Goal: Task Accomplishment & Management: Manage account settings

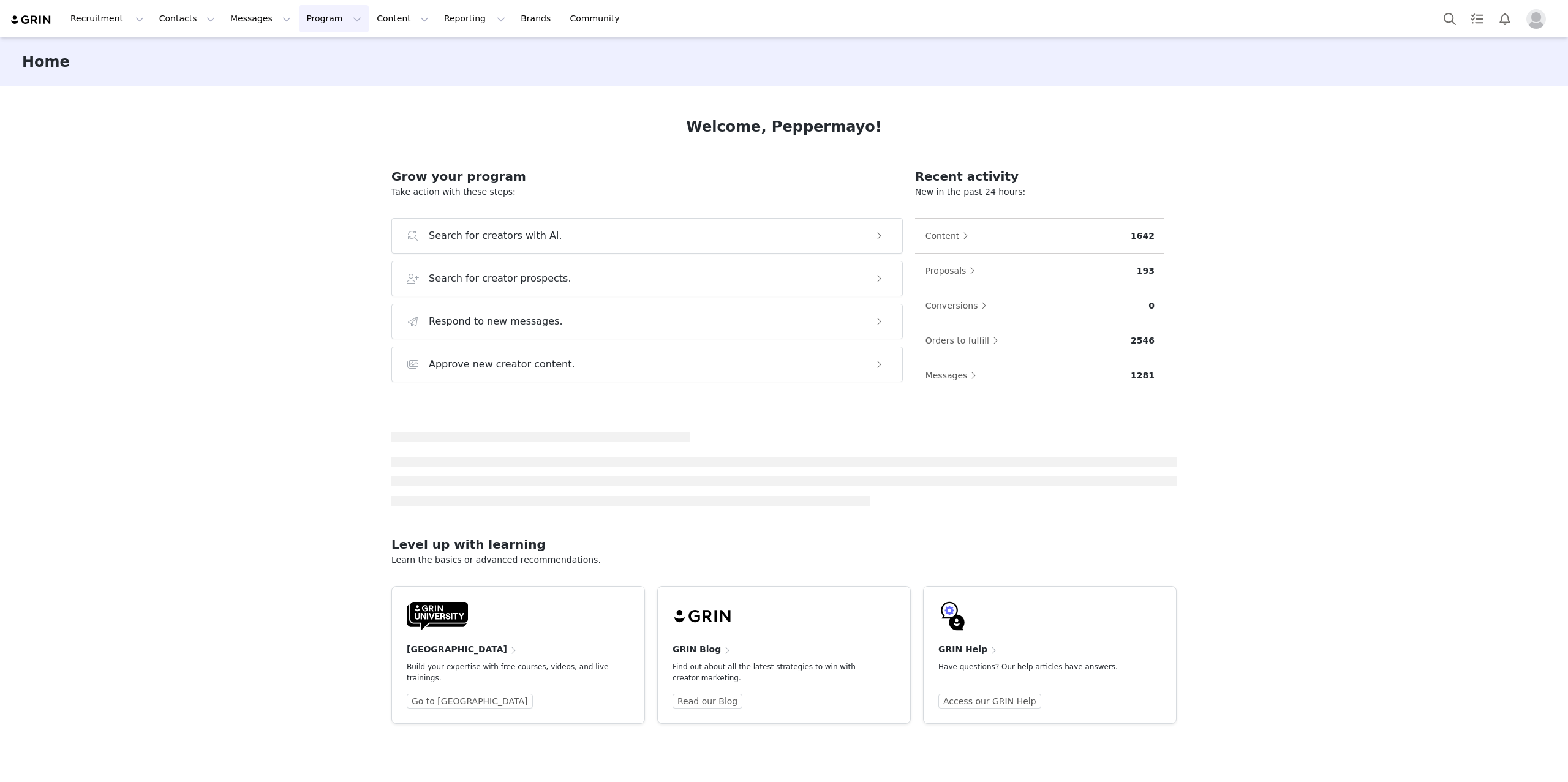
click at [302, 21] on button "Program Program" at bounding box center [334, 19] width 70 height 28
click at [315, 50] on p "Activations" at bounding box center [313, 54] width 47 height 13
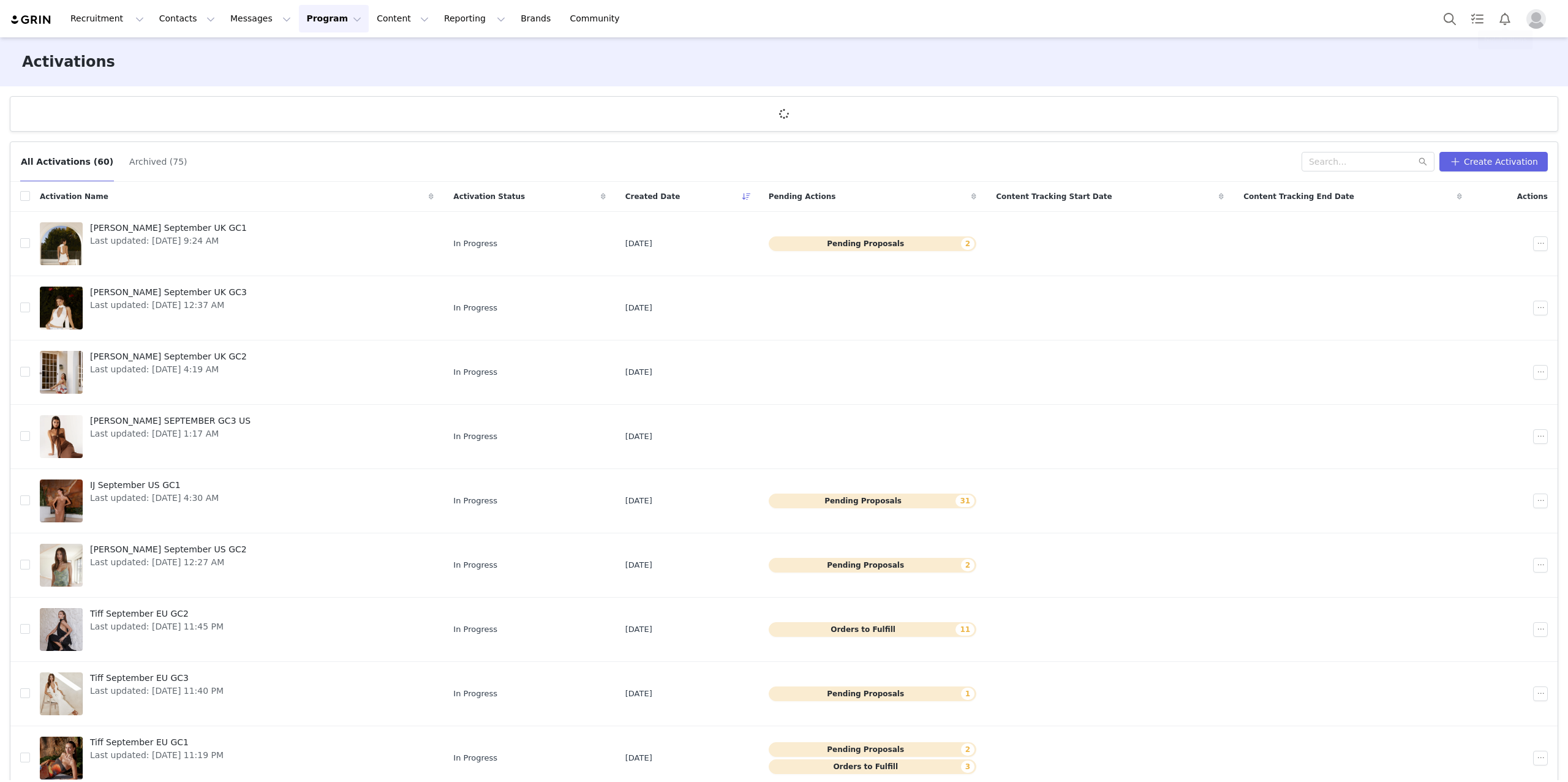
click at [1536, 16] on img "Profile" at bounding box center [1536, 19] width 19 height 19
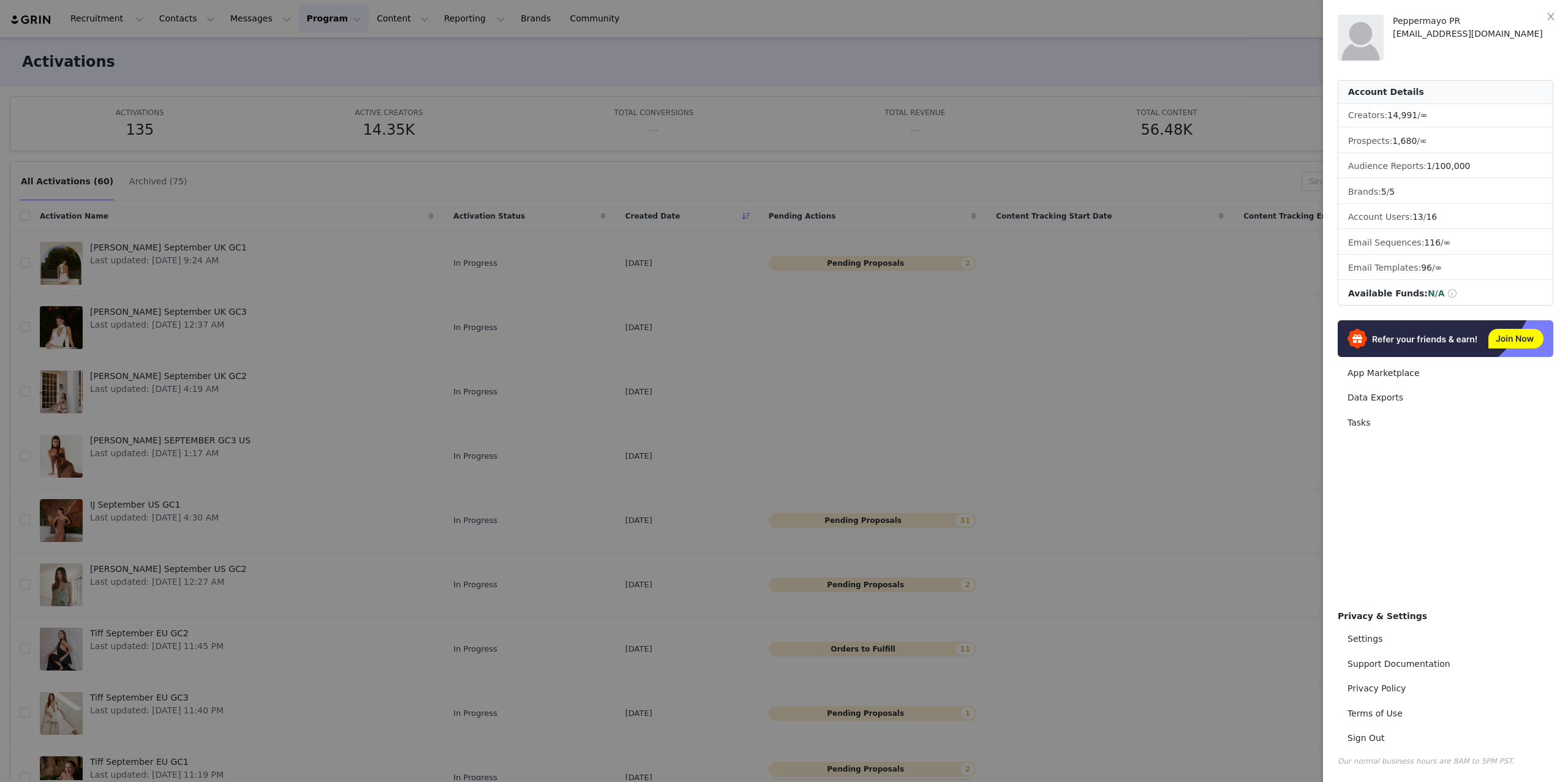
click at [1184, 364] on div at bounding box center [784, 391] width 1568 height 782
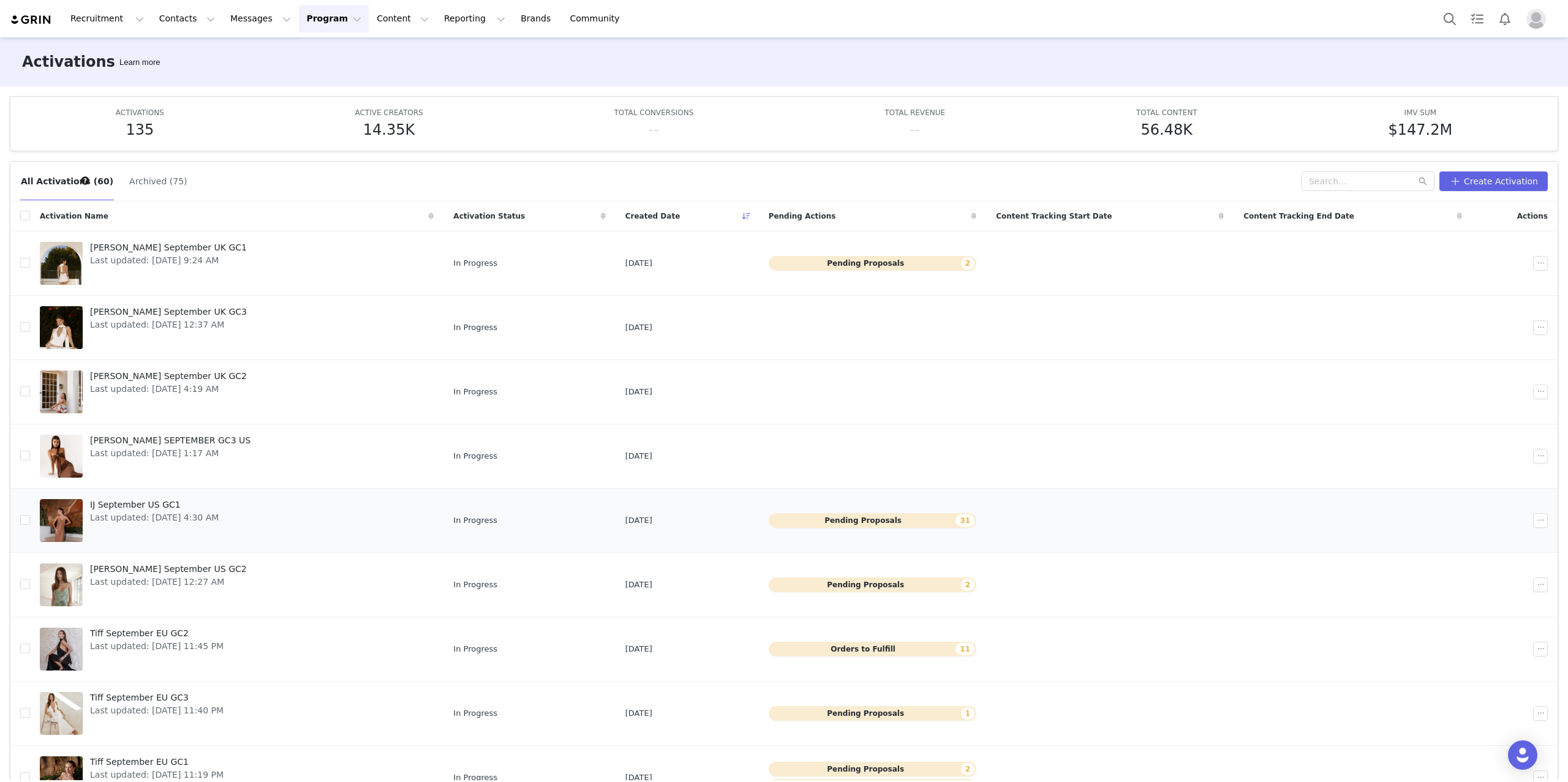
click at [458, 520] on td "In Progress" at bounding box center [529, 520] width 171 height 65
click at [66, 509] on div at bounding box center [61, 520] width 43 height 43
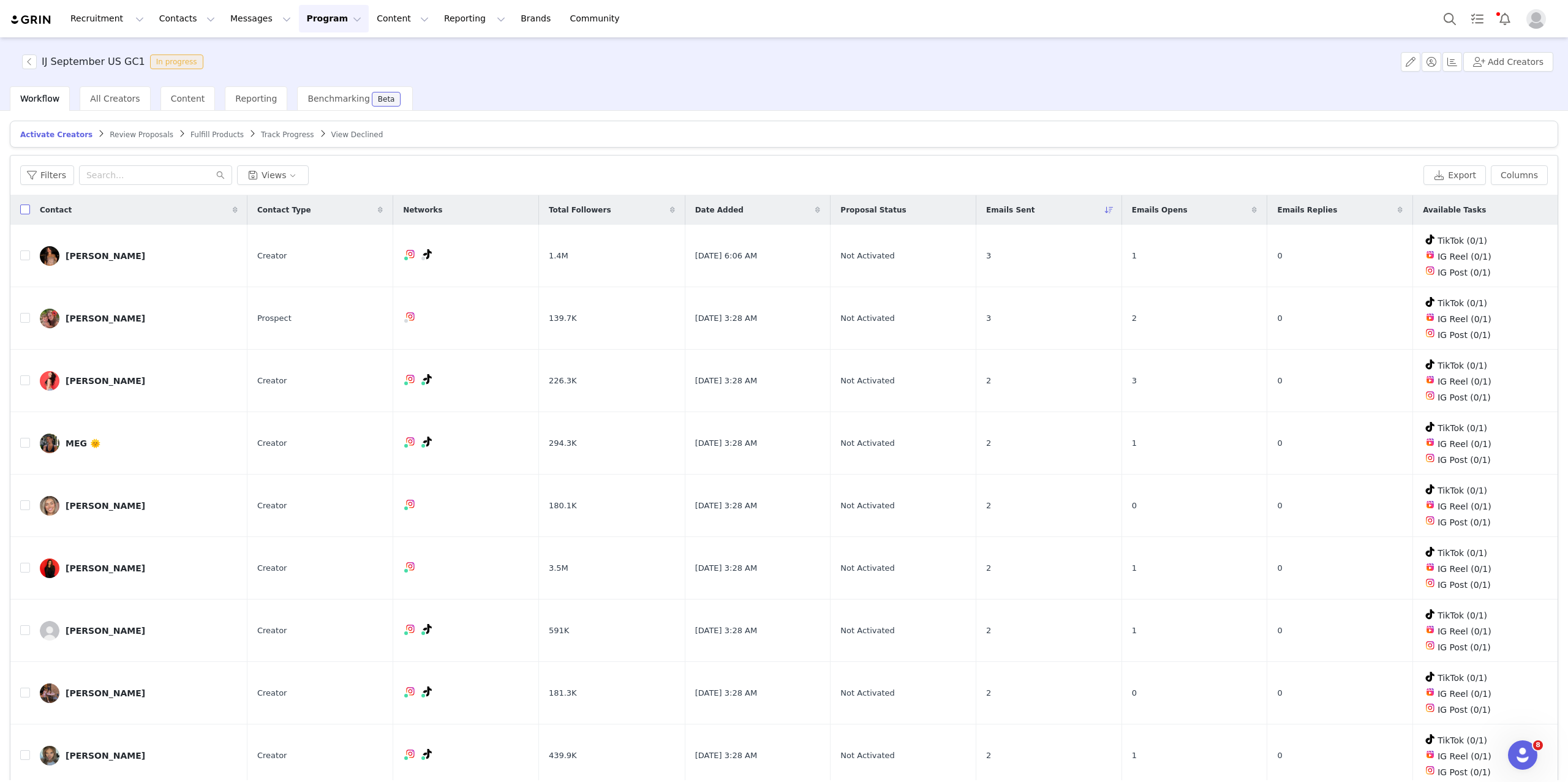
click at [25, 208] on input "checkbox" at bounding box center [24, 209] width 10 height 10
checkbox input "true"
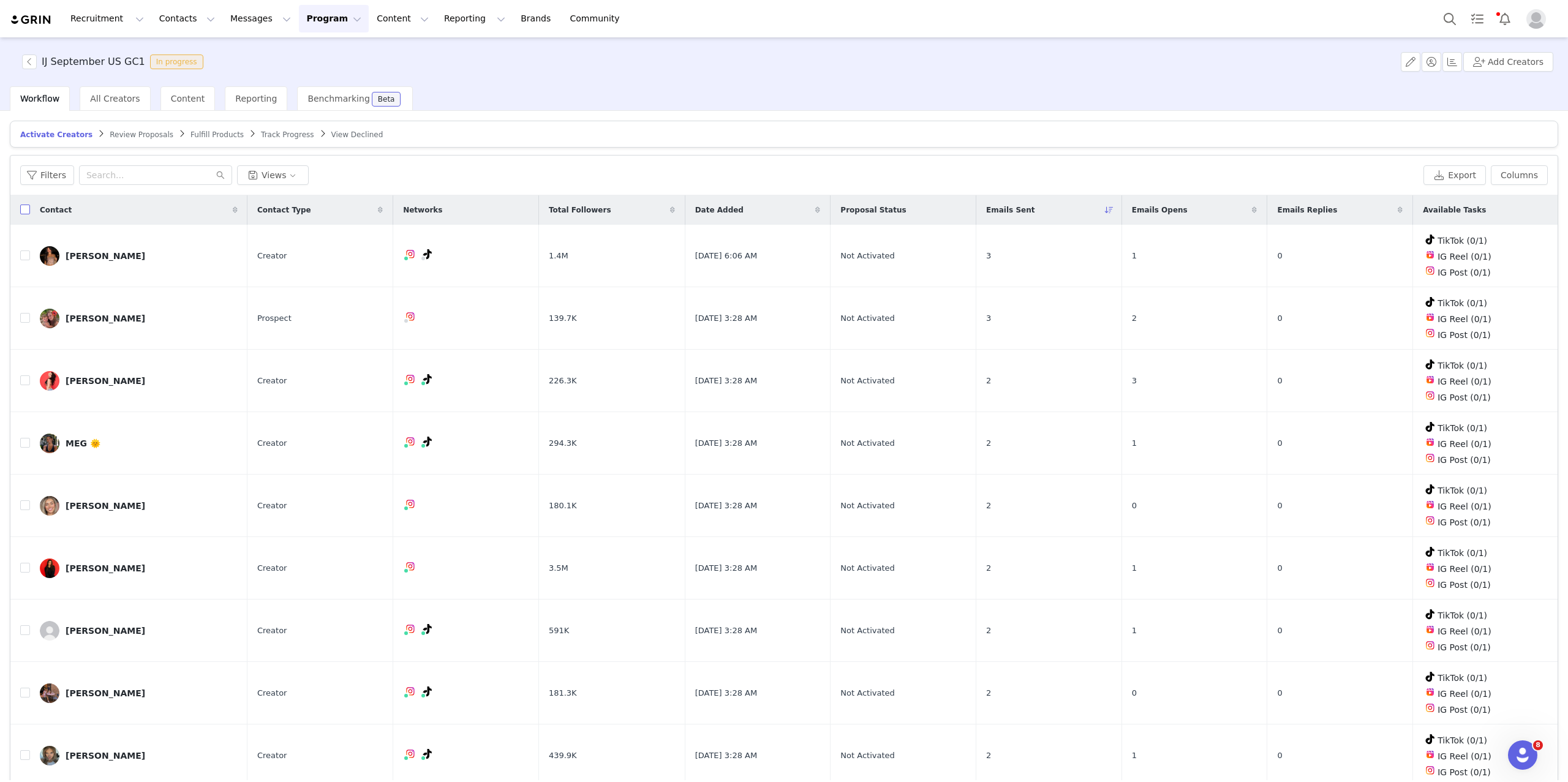
checkbox input "true"
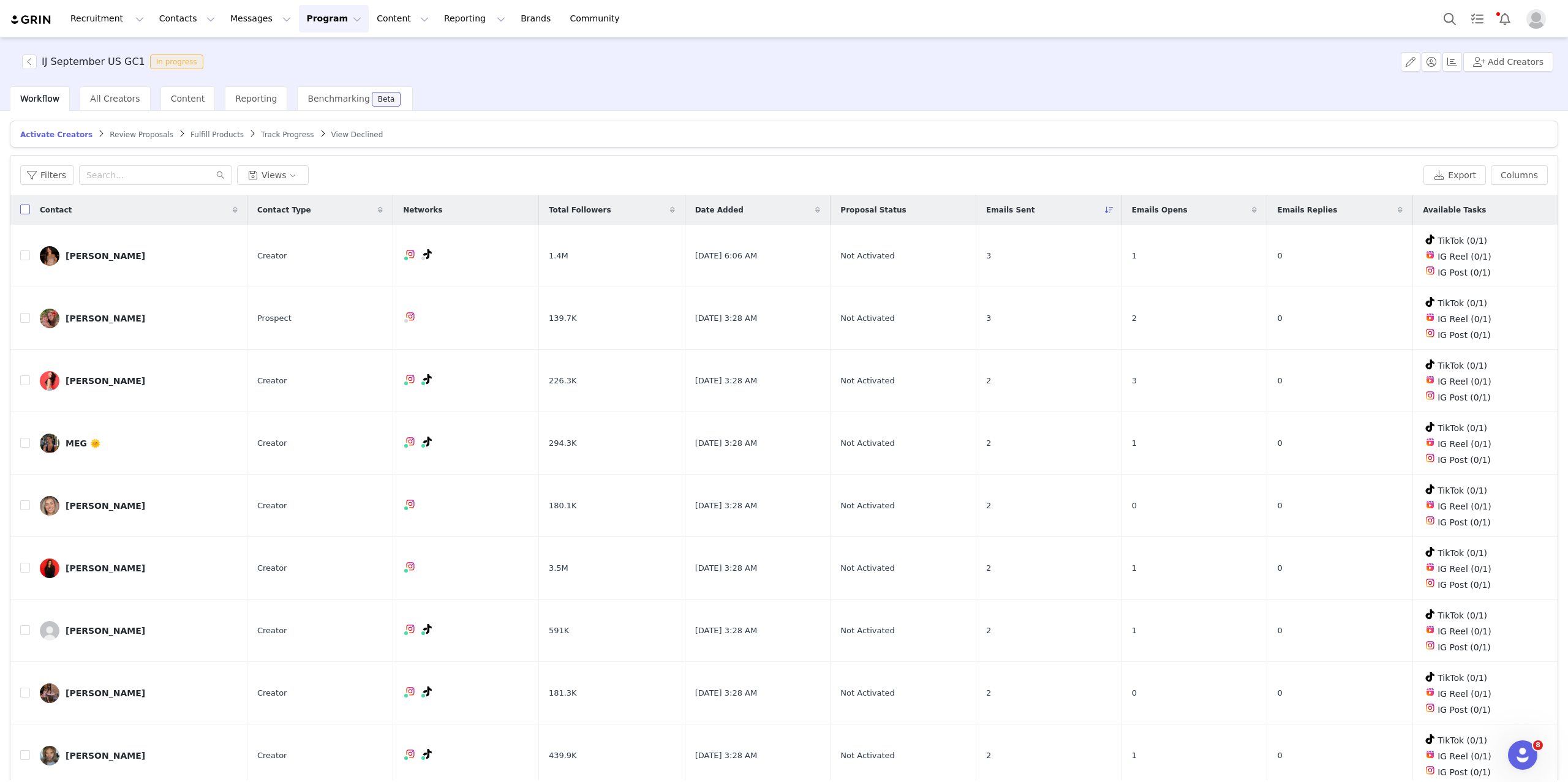
checkbox input "true"
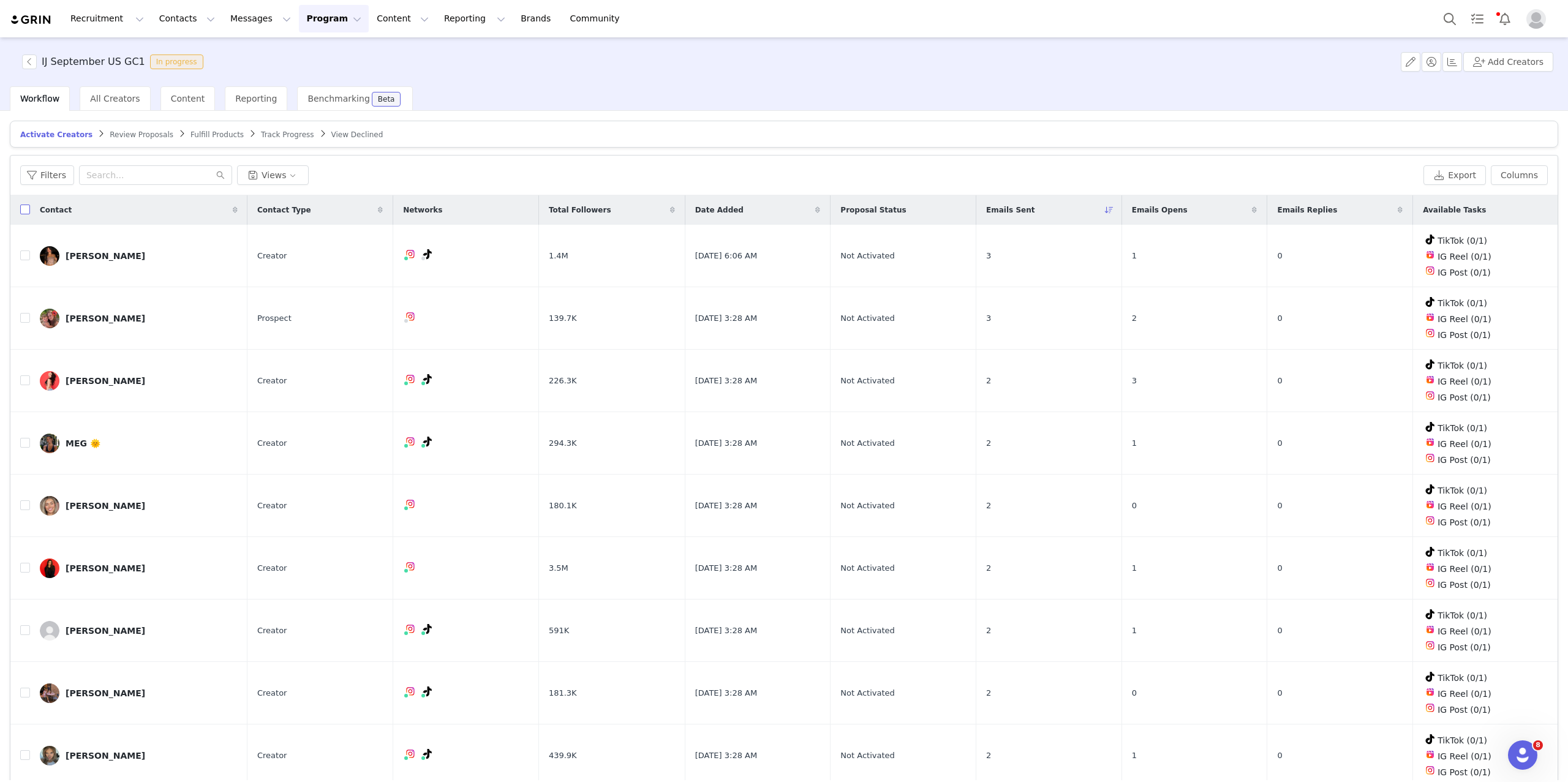
checkbox input "true"
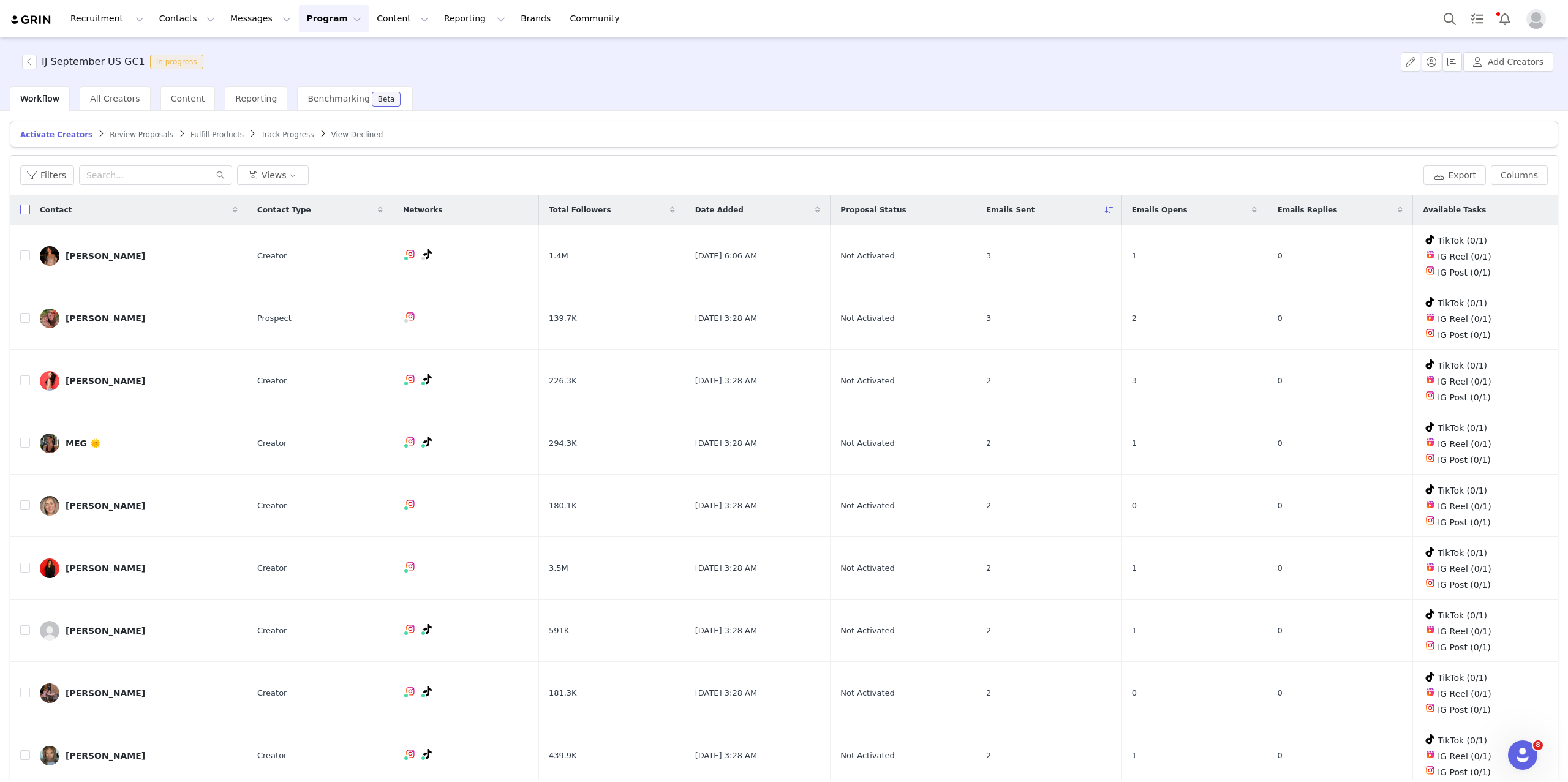
checkbox input "true"
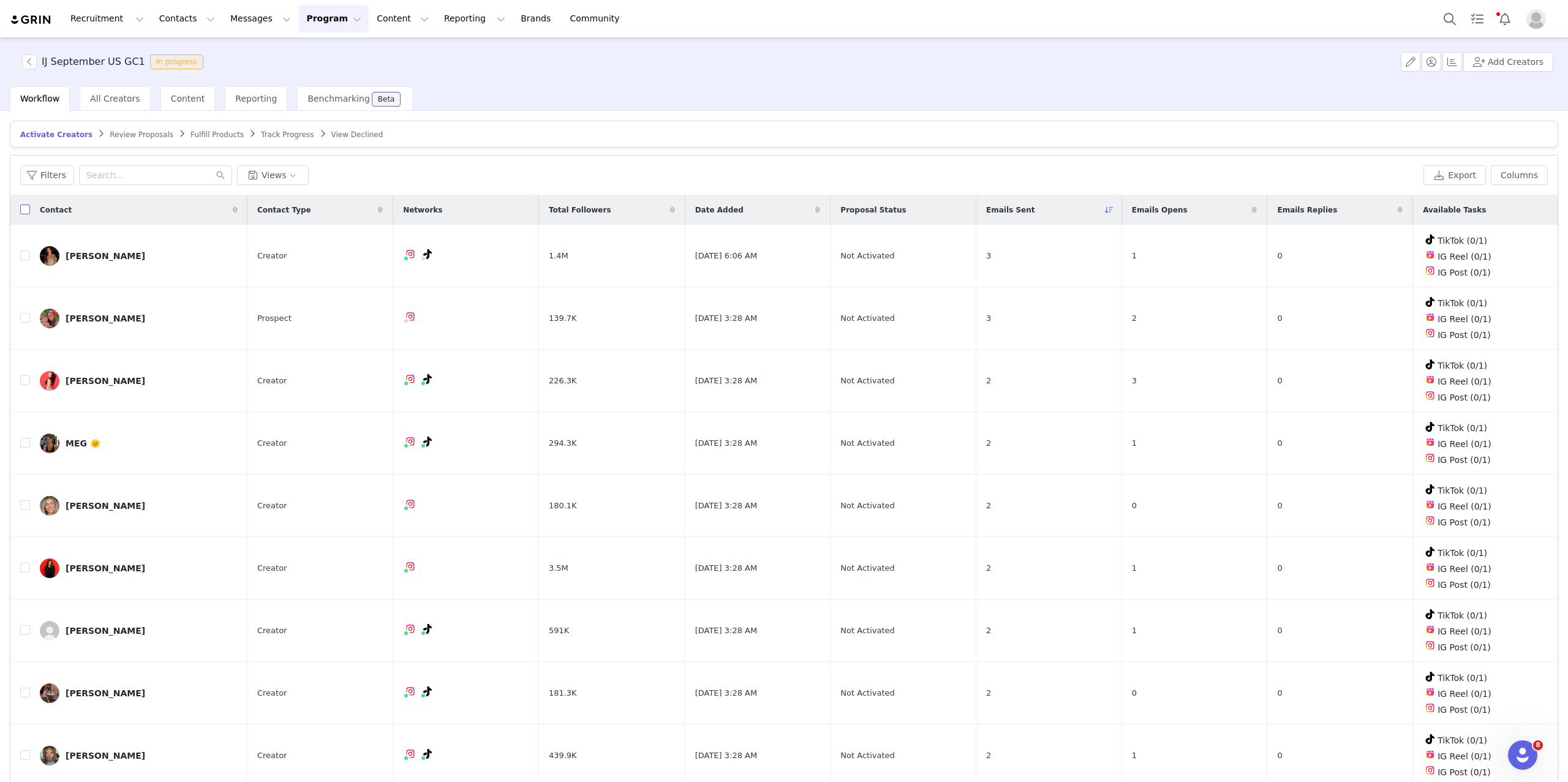
checkbox input "true"
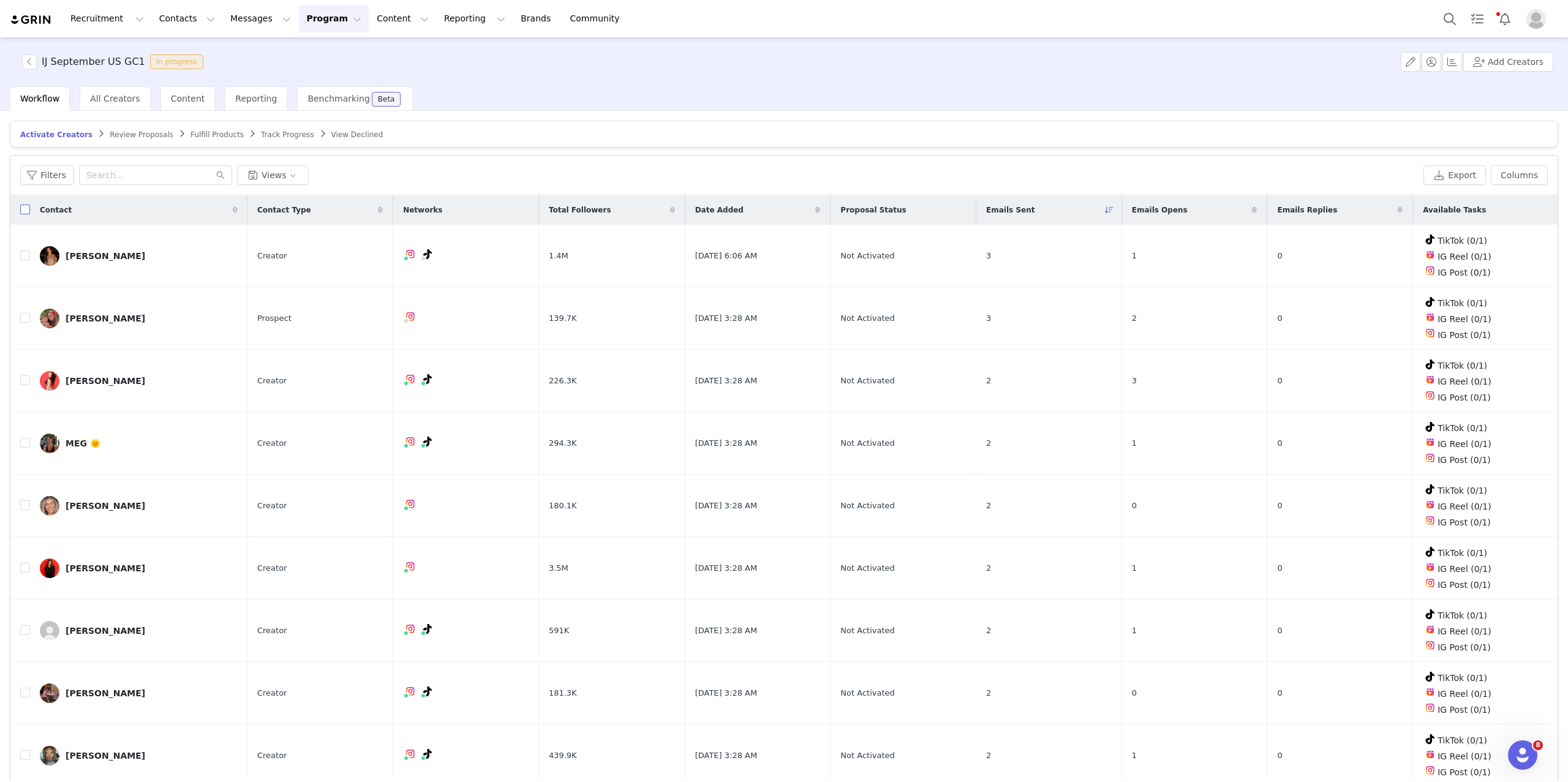
checkbox input "true"
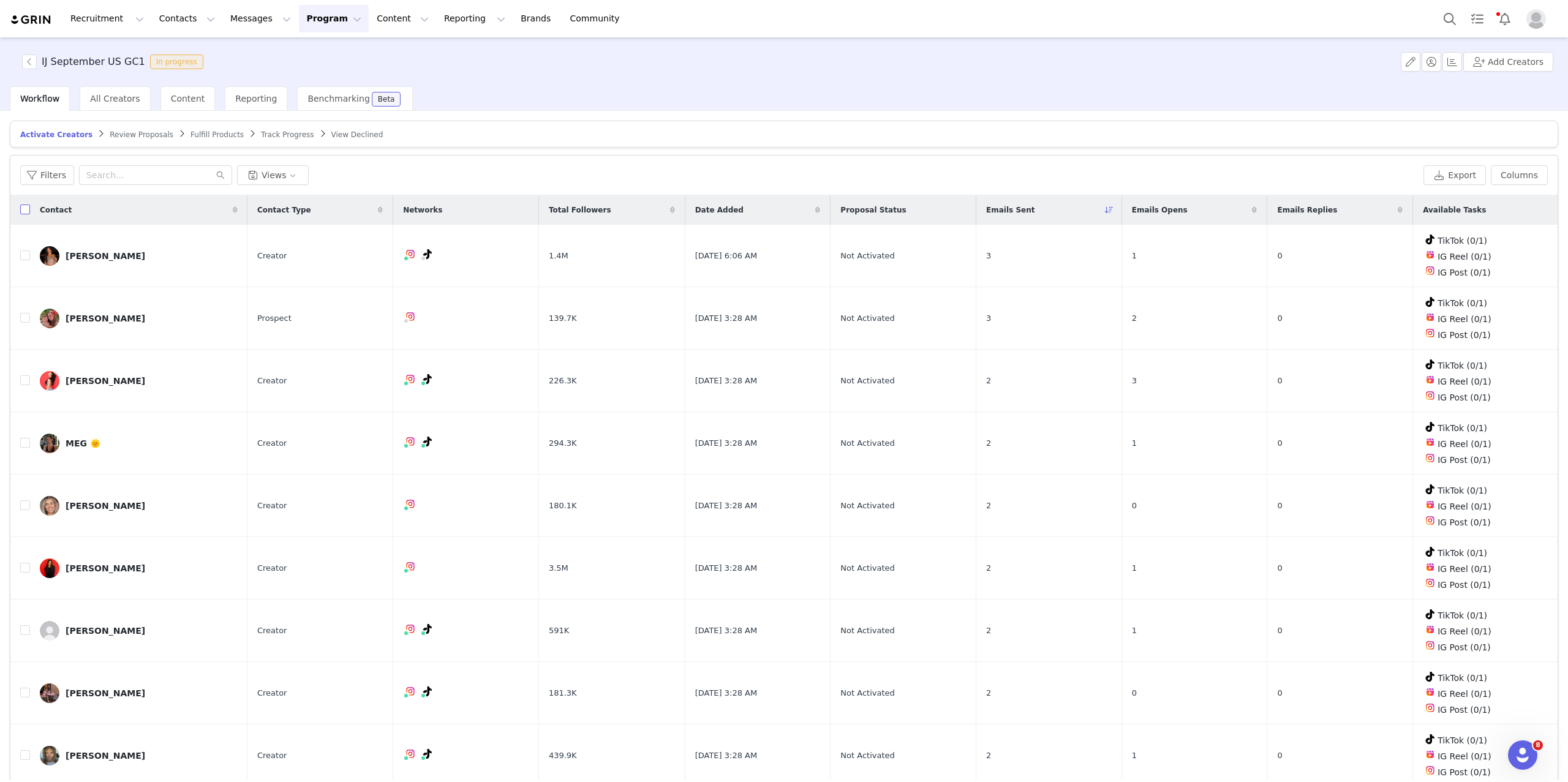
checkbox input "true"
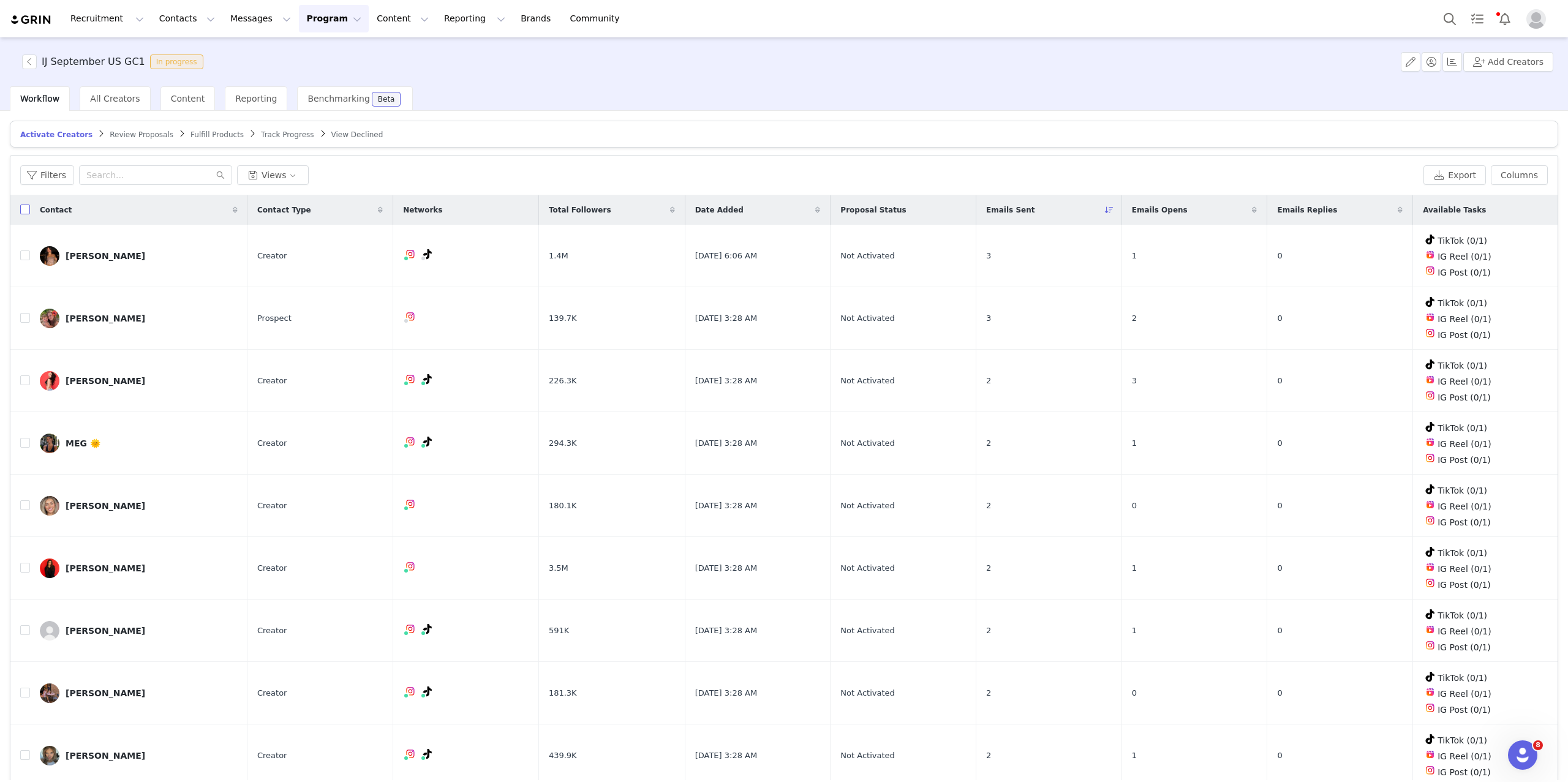
checkbox input "true"
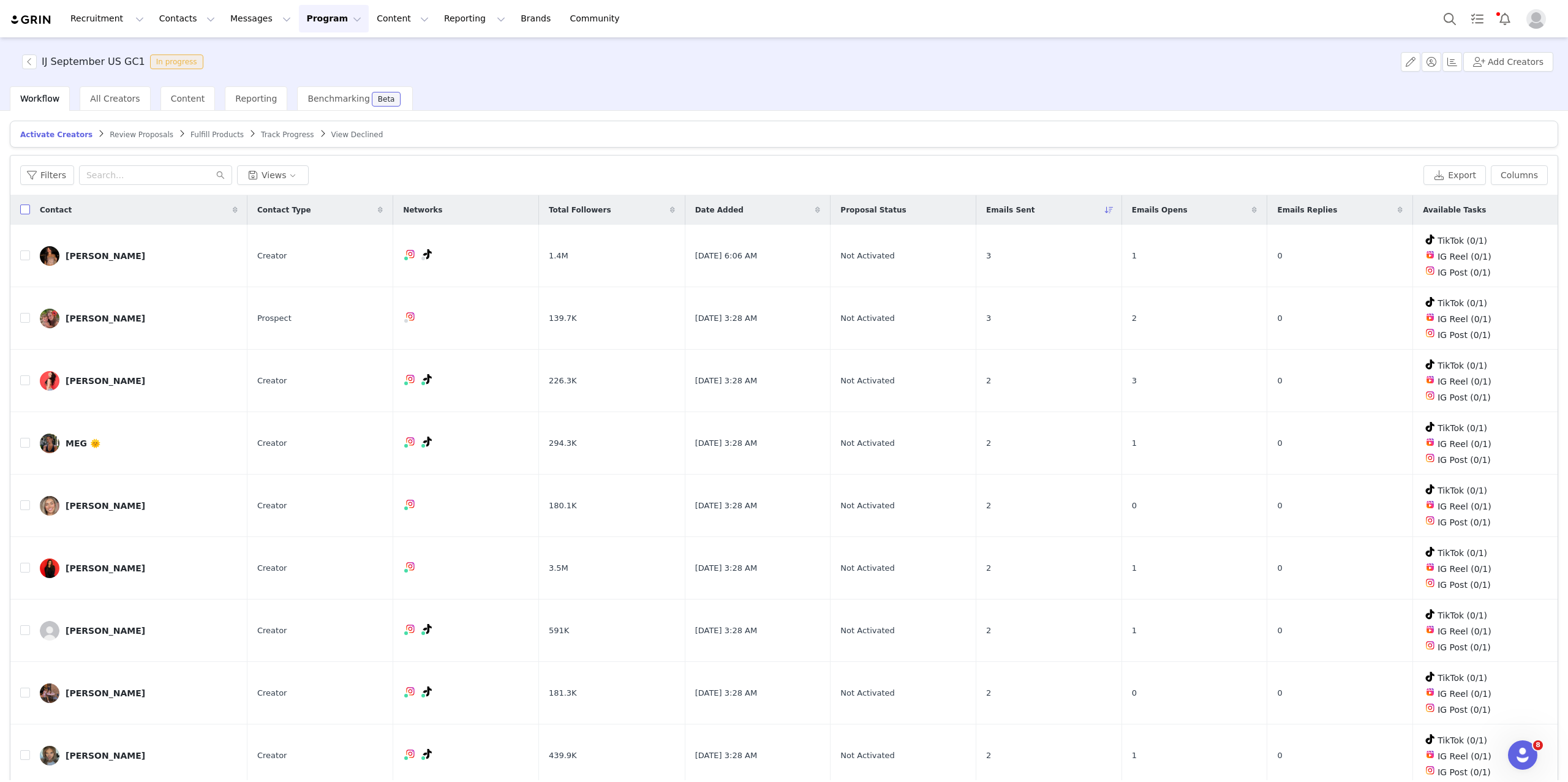
checkbox input "true"
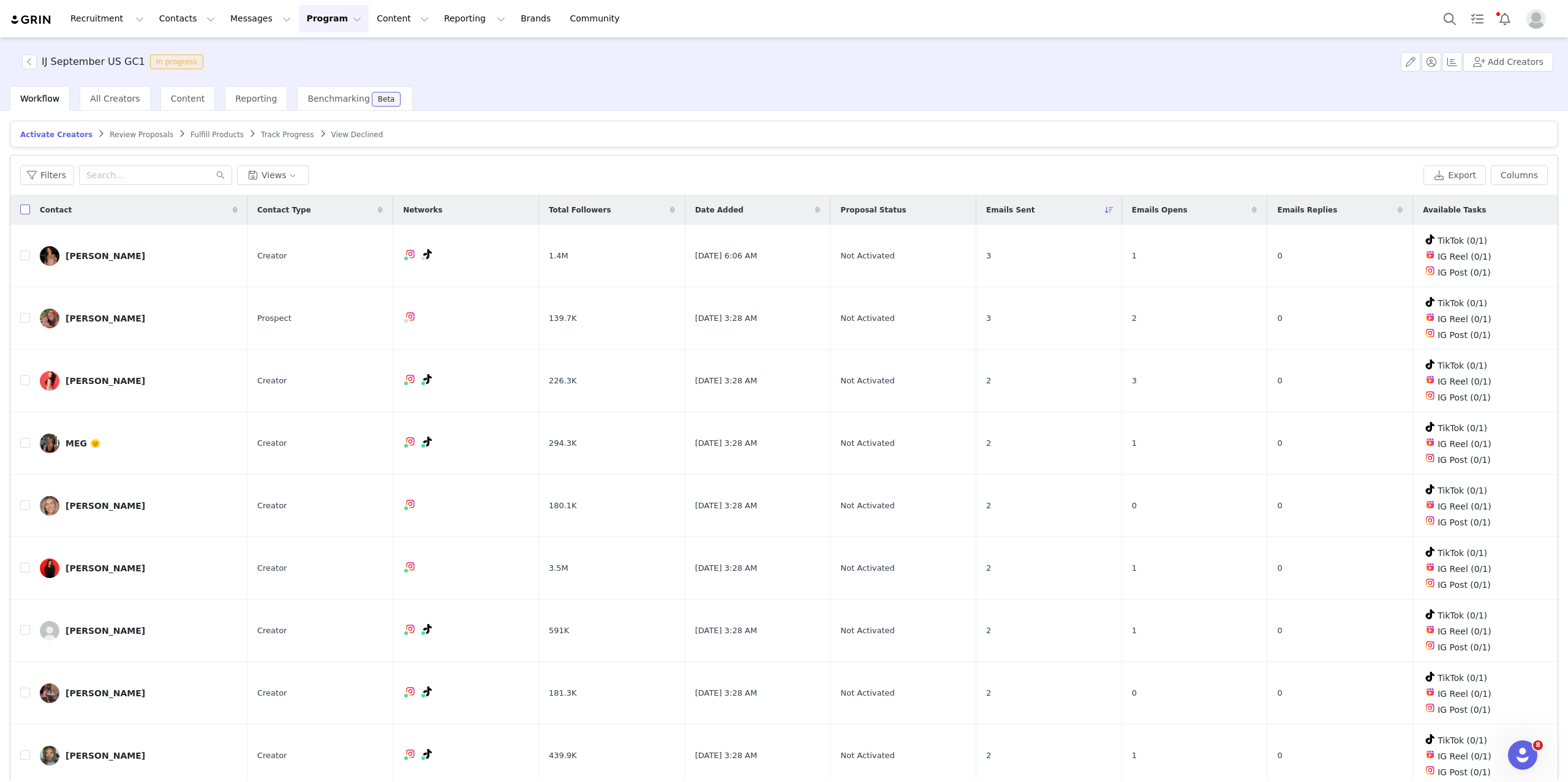
checkbox input "true"
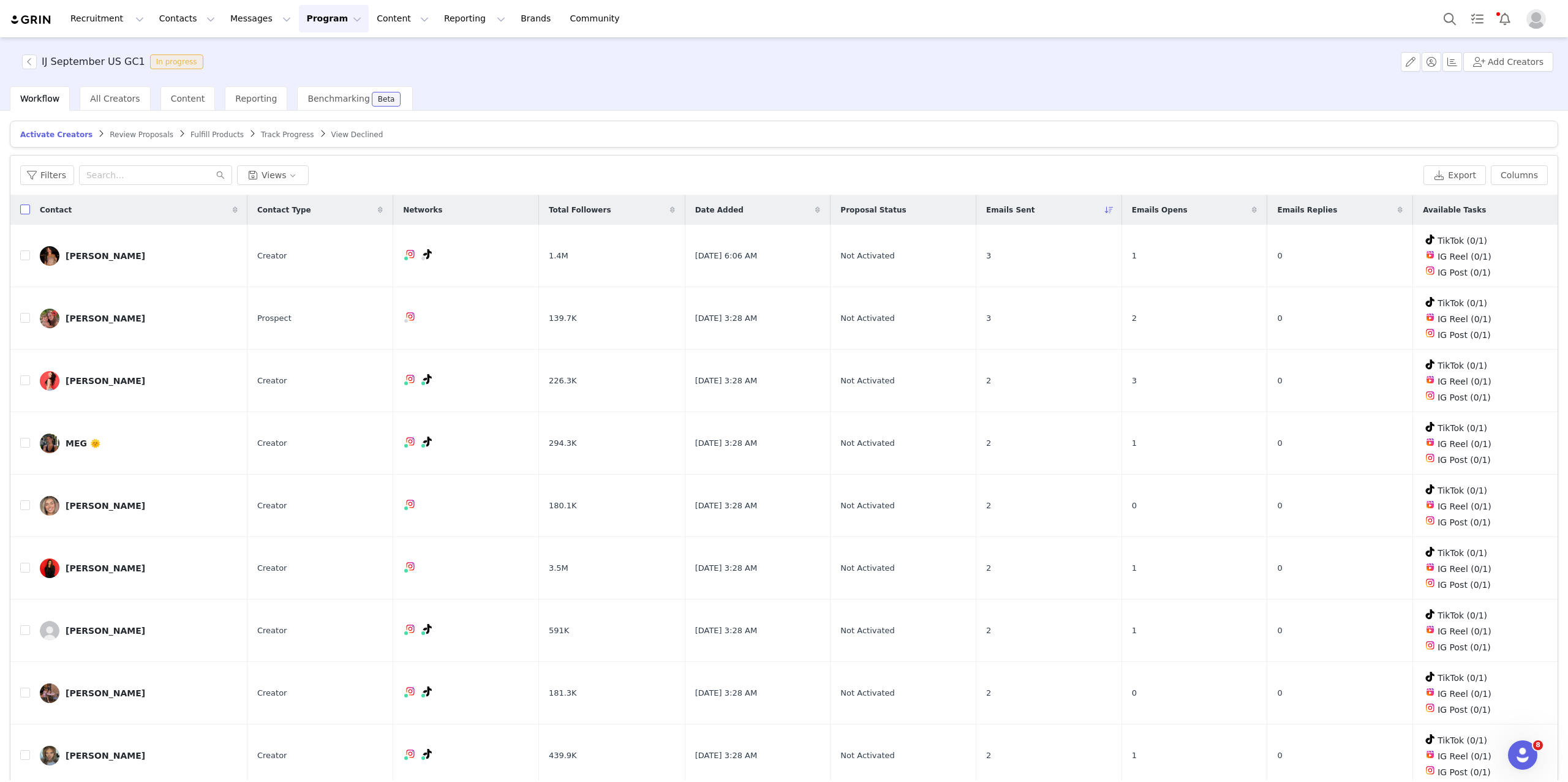
checkbox input "true"
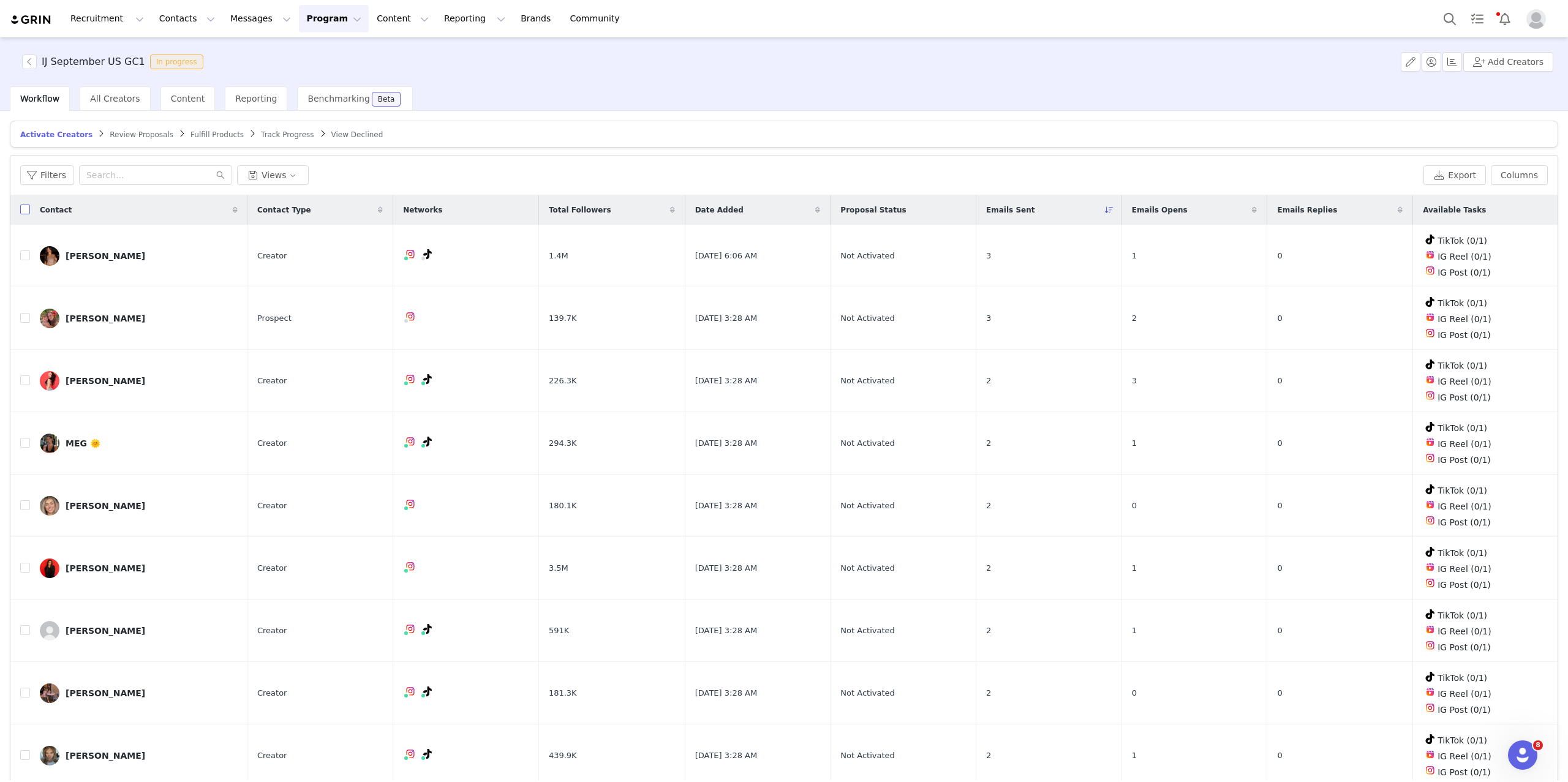
checkbox input "true"
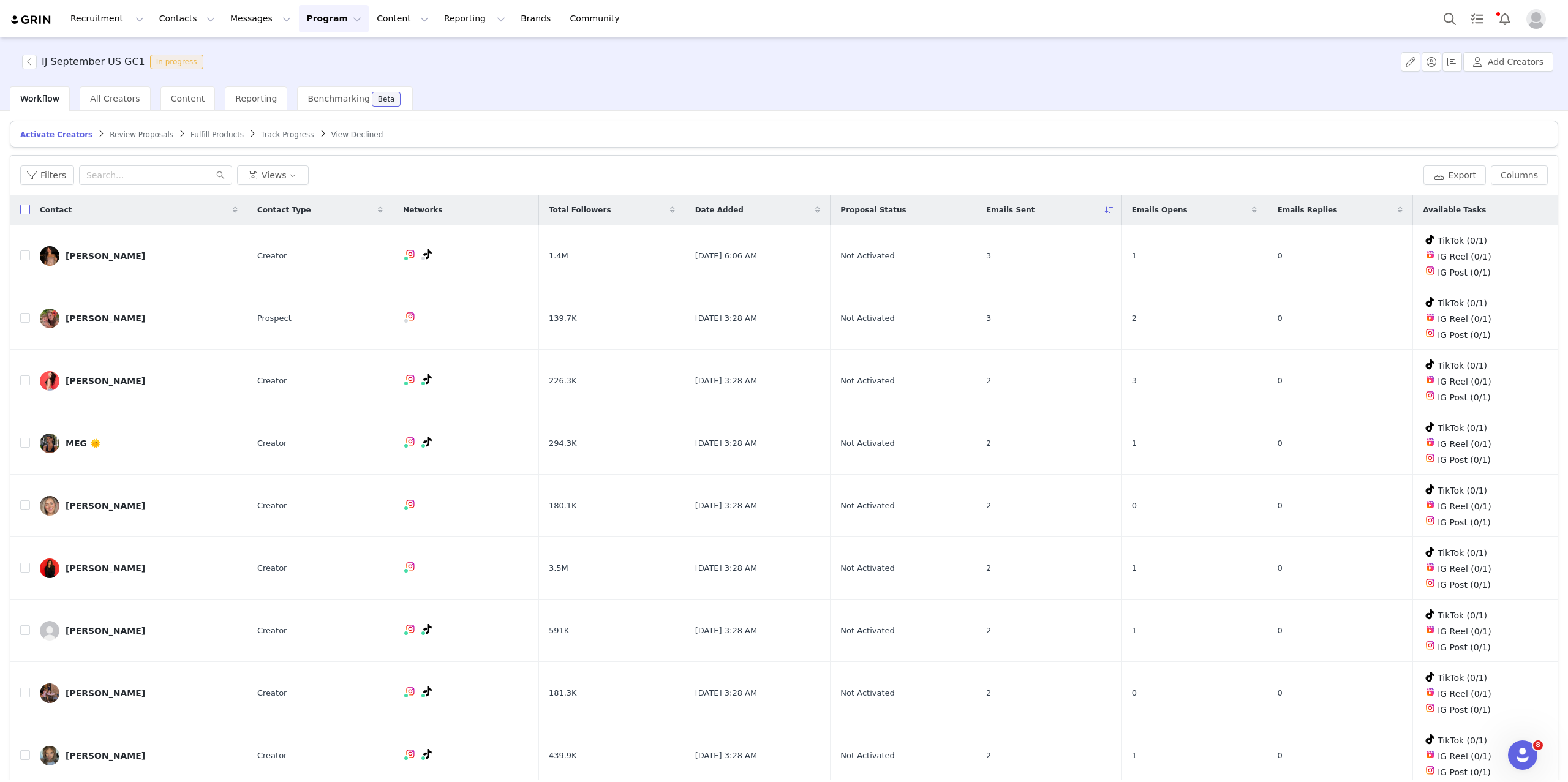
checkbox input "true"
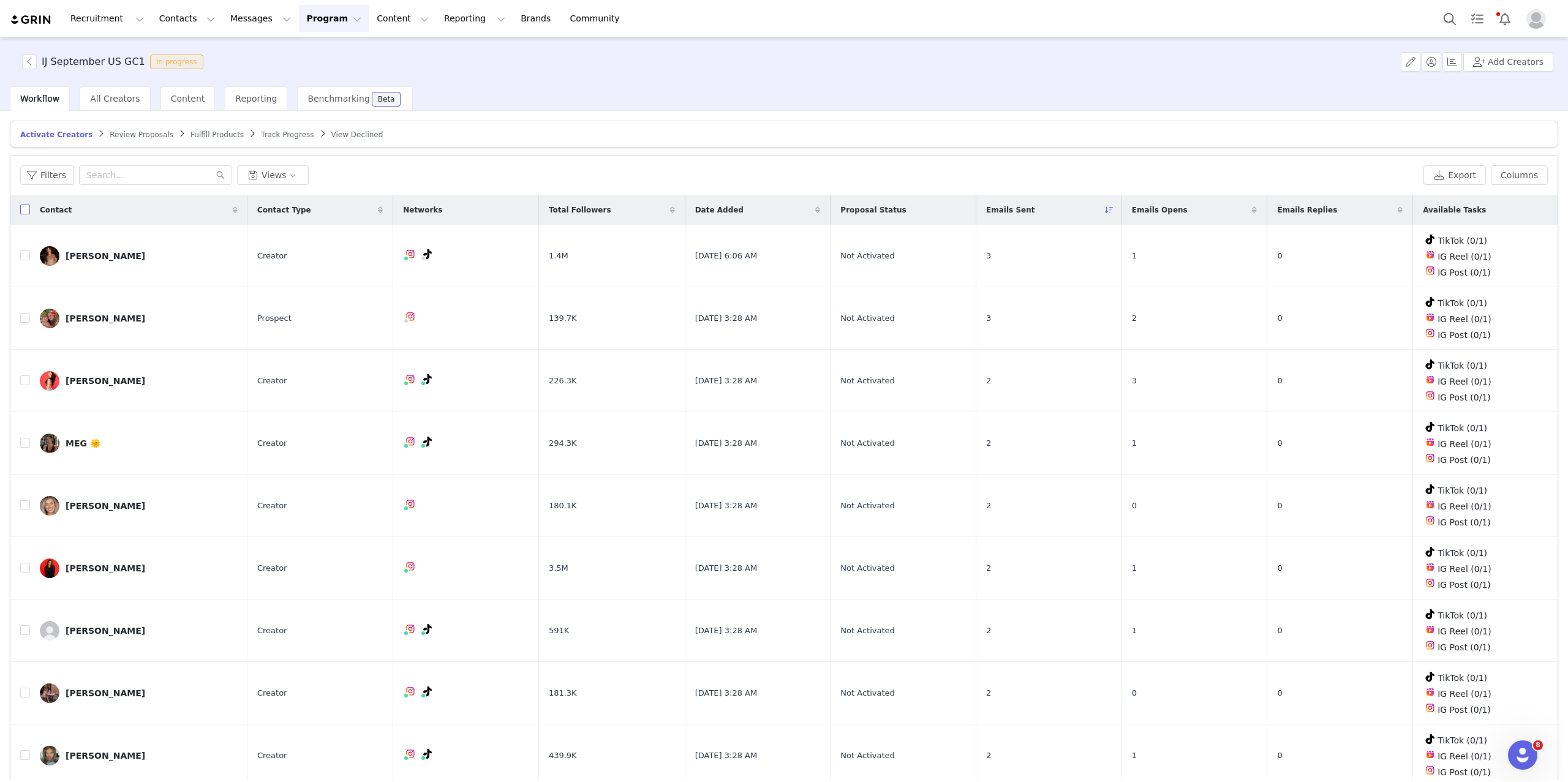
checkbox input "true"
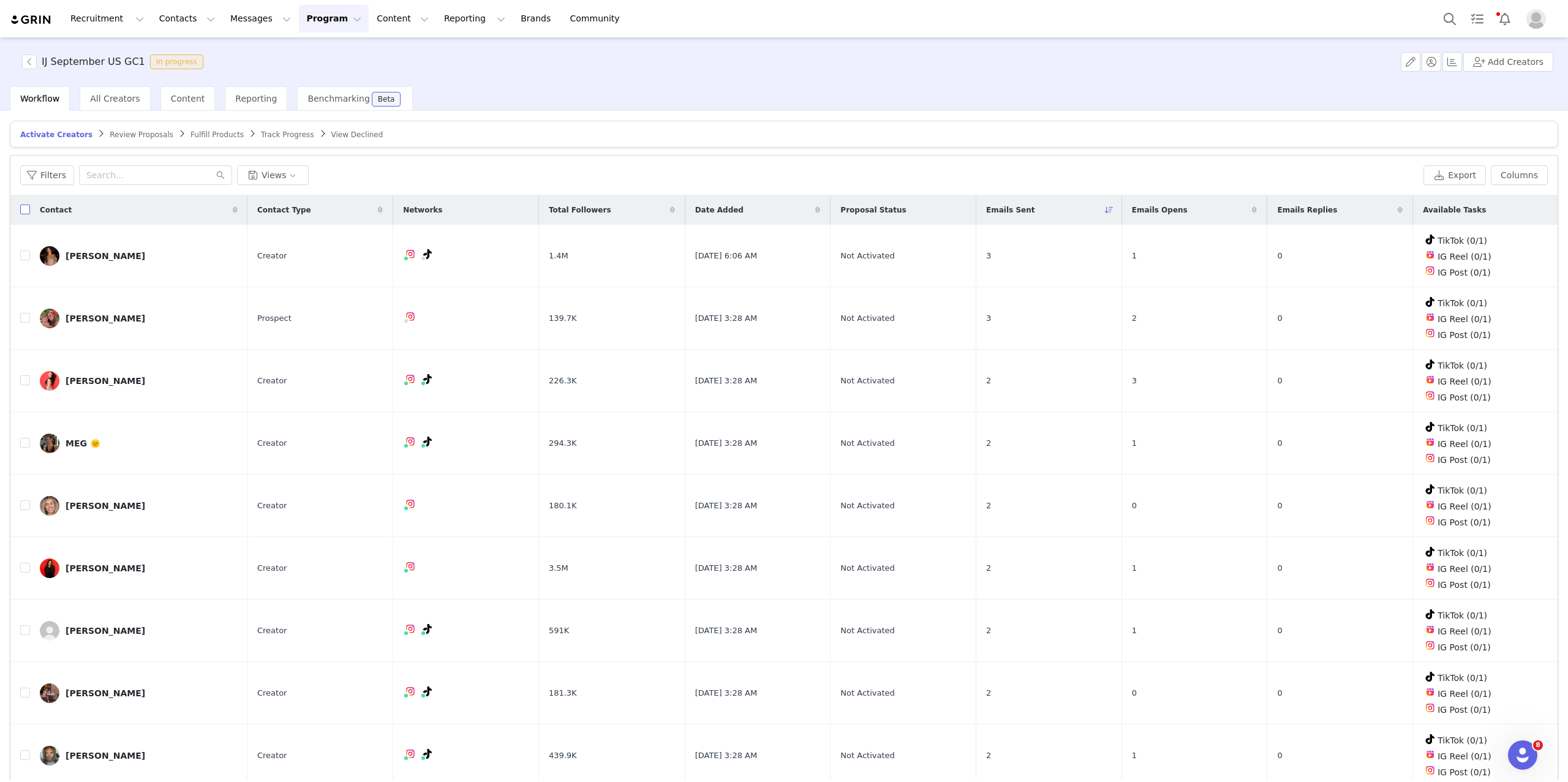
checkbox input "true"
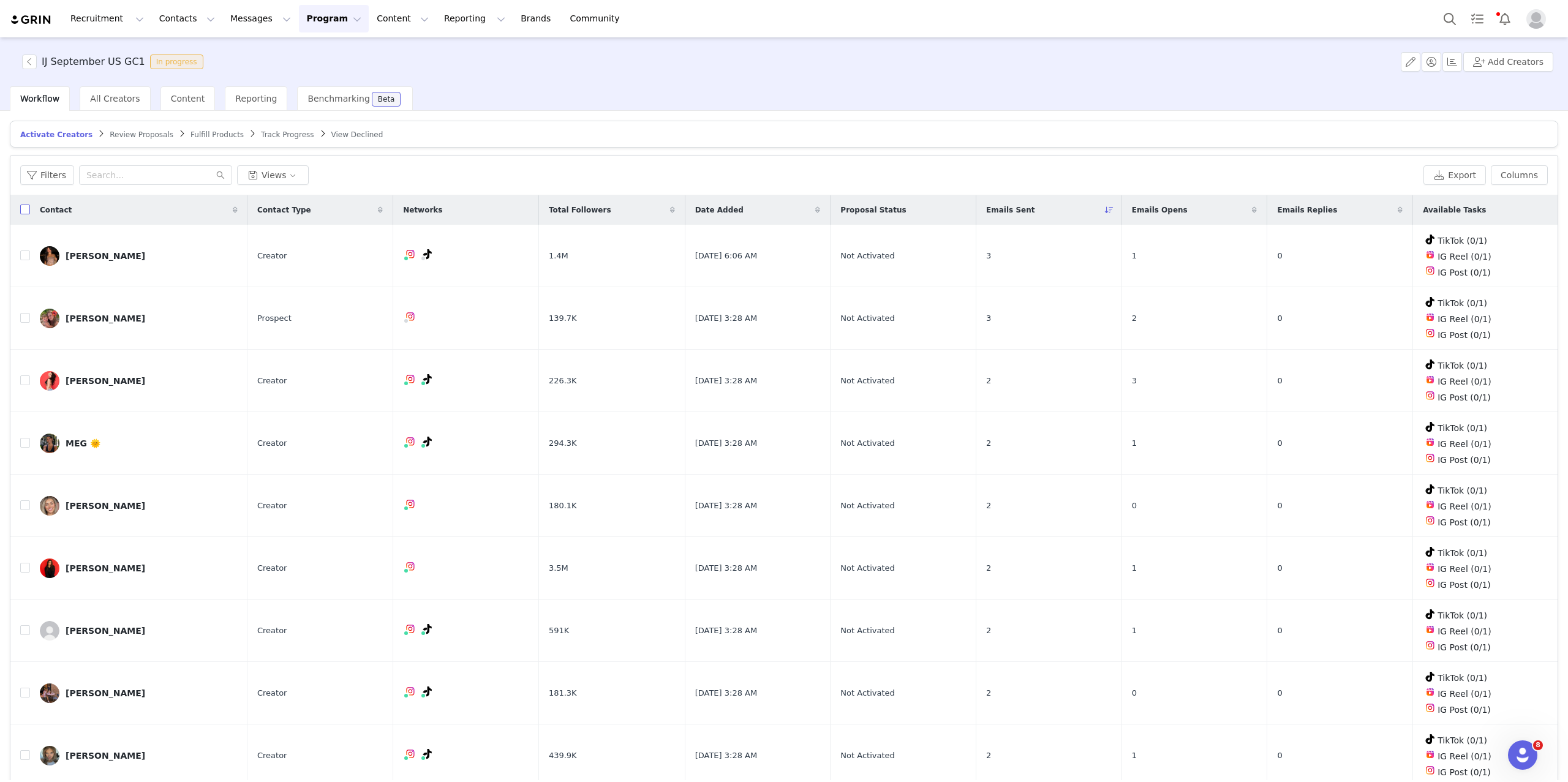
checkbox input "true"
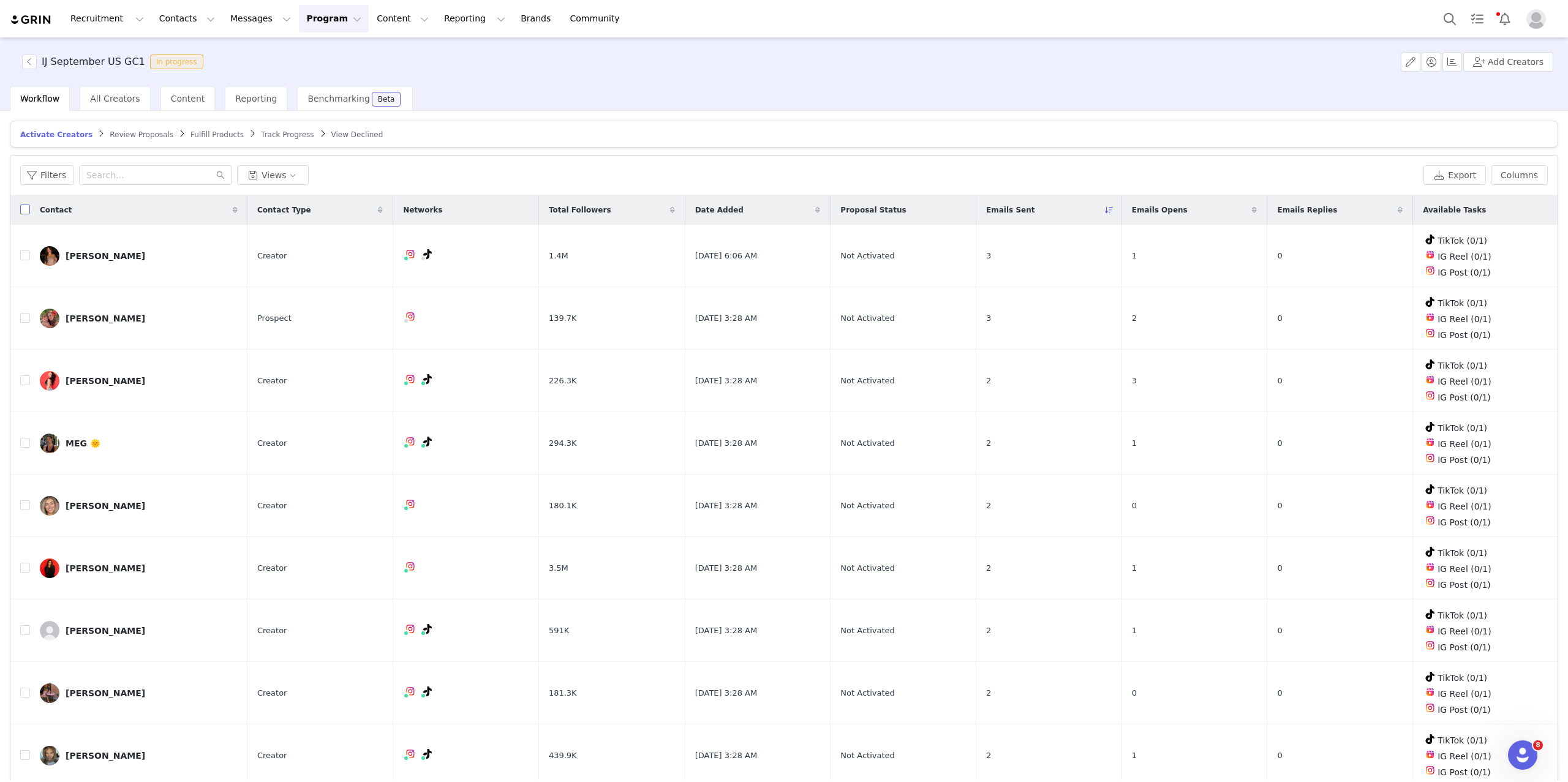
checkbox input "true"
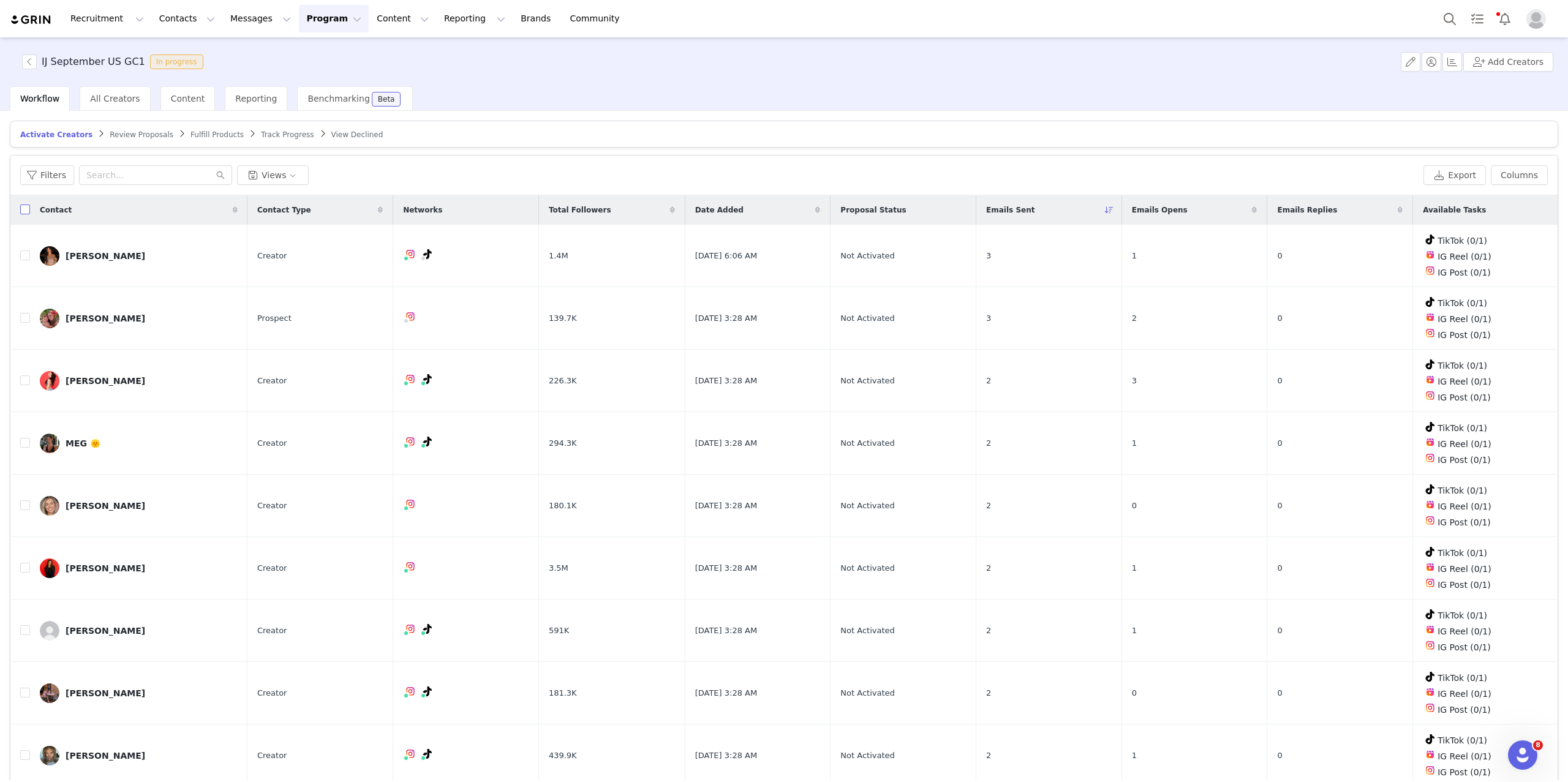
checkbox input "true"
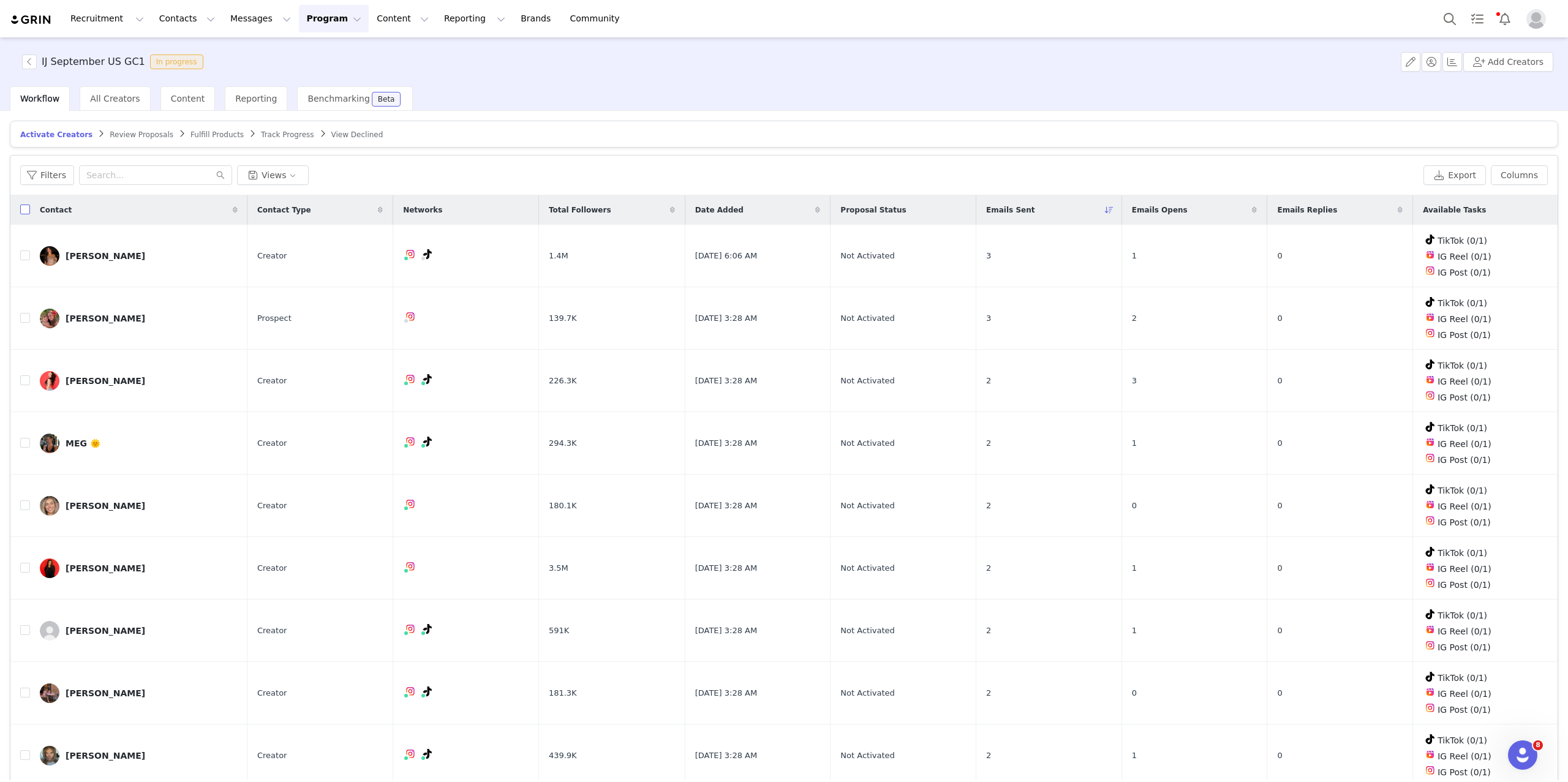
checkbox input "true"
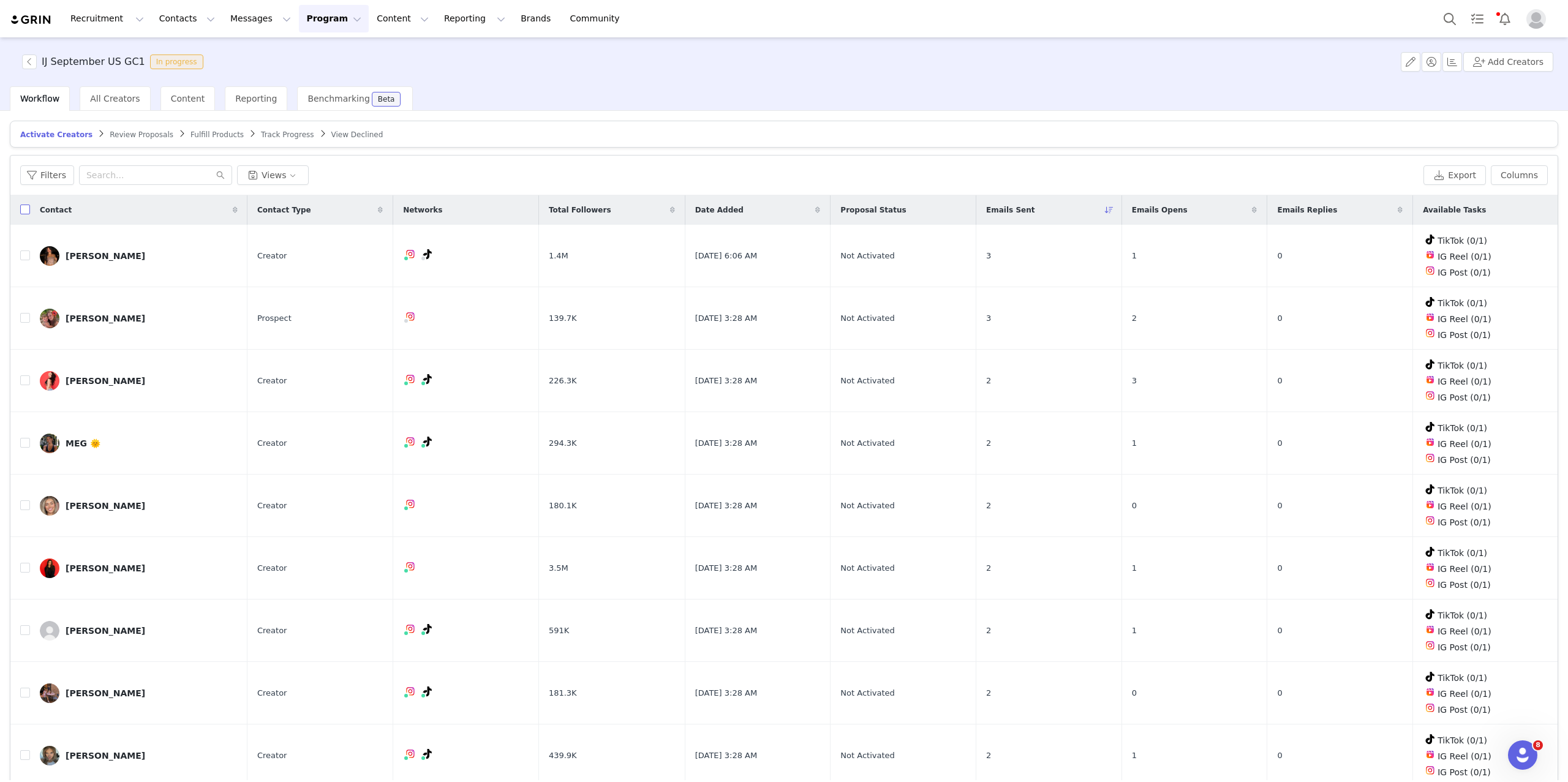
checkbox input "true"
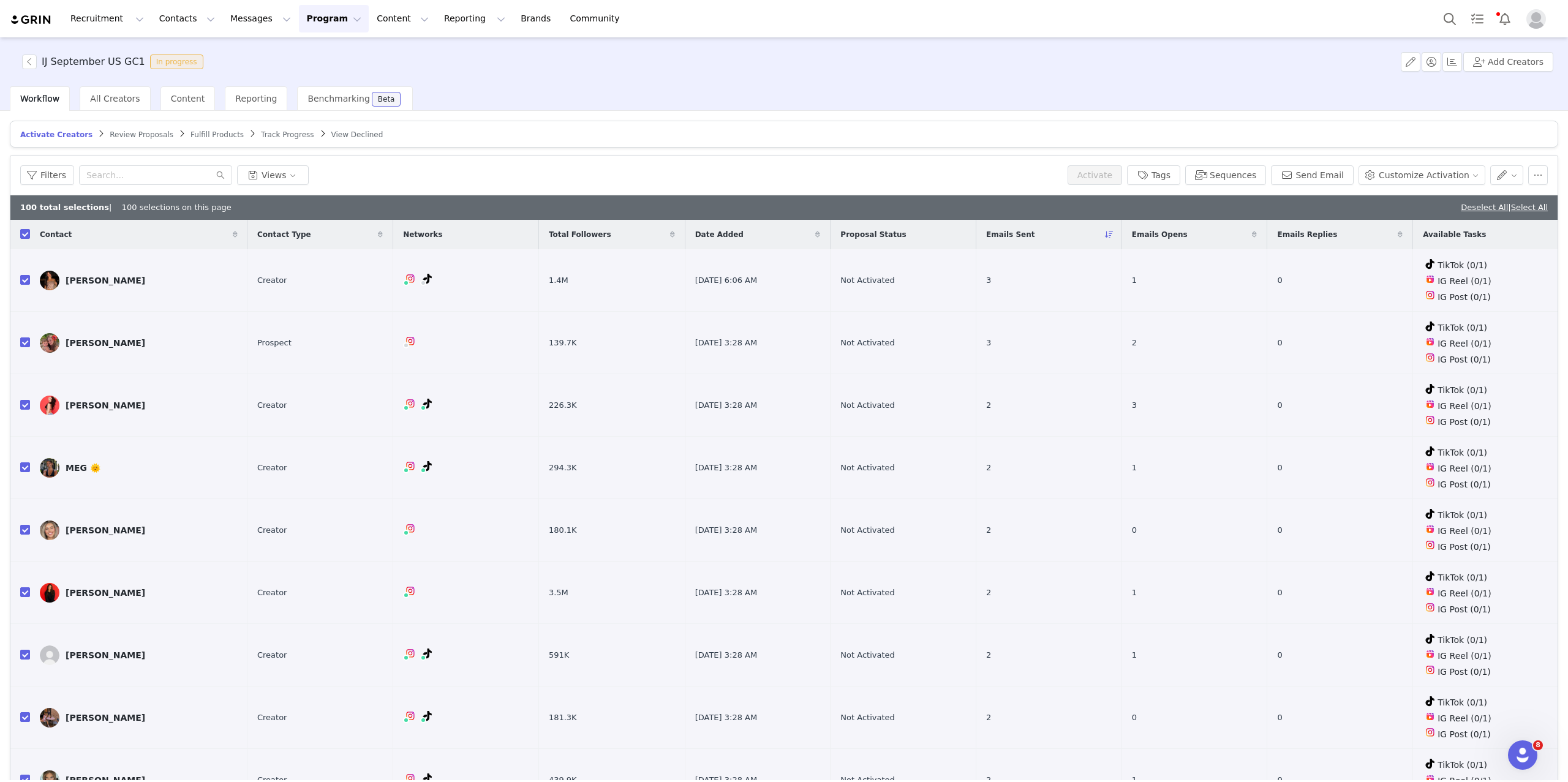
click at [1520, 212] on div "Deselect All | Select All" at bounding box center [1503, 207] width 87 height 12
click at [1530, 206] on link "Select All" at bounding box center [1529, 207] width 37 height 10
click at [1464, 171] on button "Customize Activation" at bounding box center [1421, 175] width 127 height 19
click at [1418, 68] on button "button" at bounding box center [1410, 62] width 19 height 19
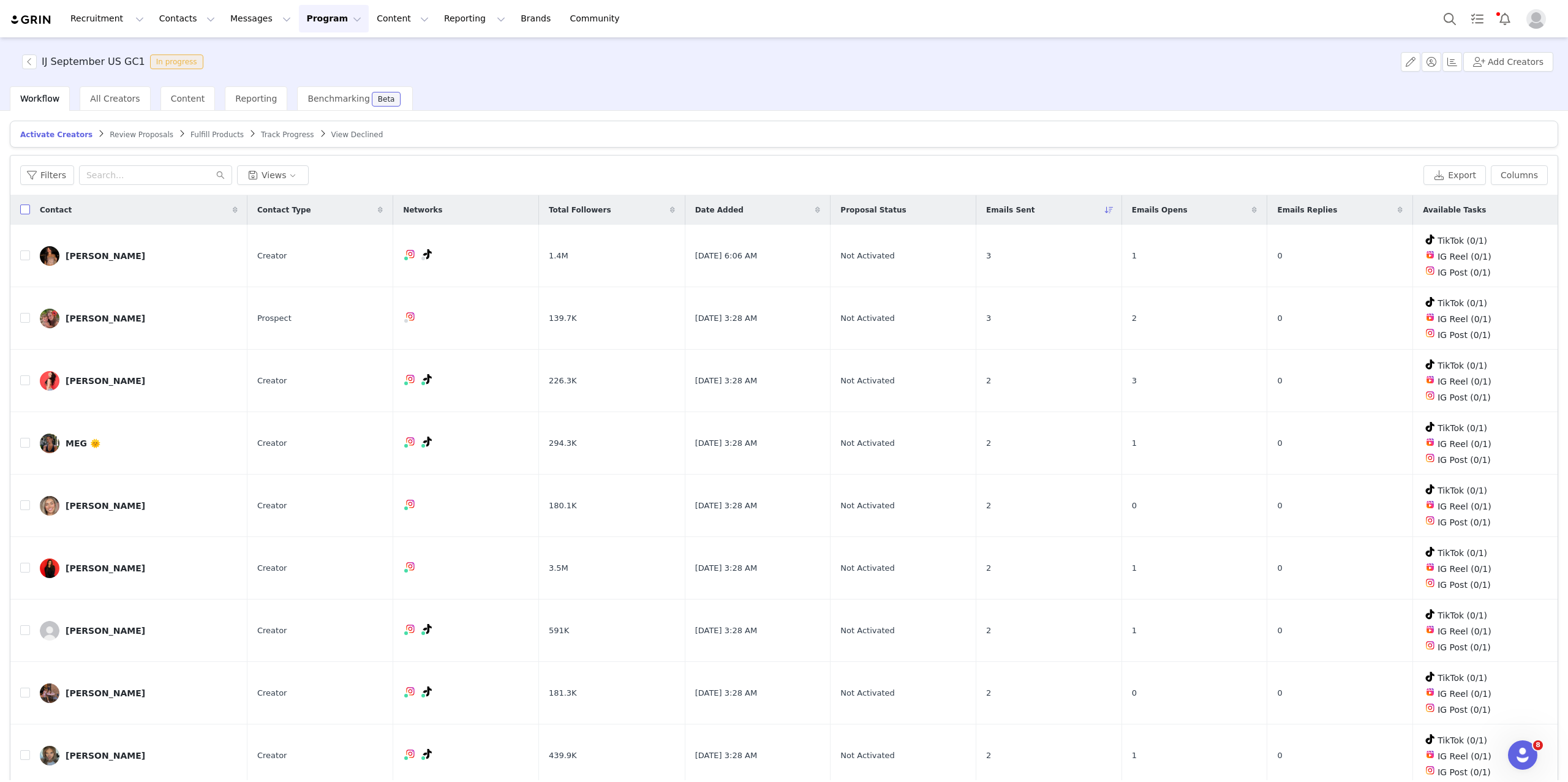
click at [20, 210] on input "checkbox" at bounding box center [24, 209] width 10 height 10
checkbox input "true"
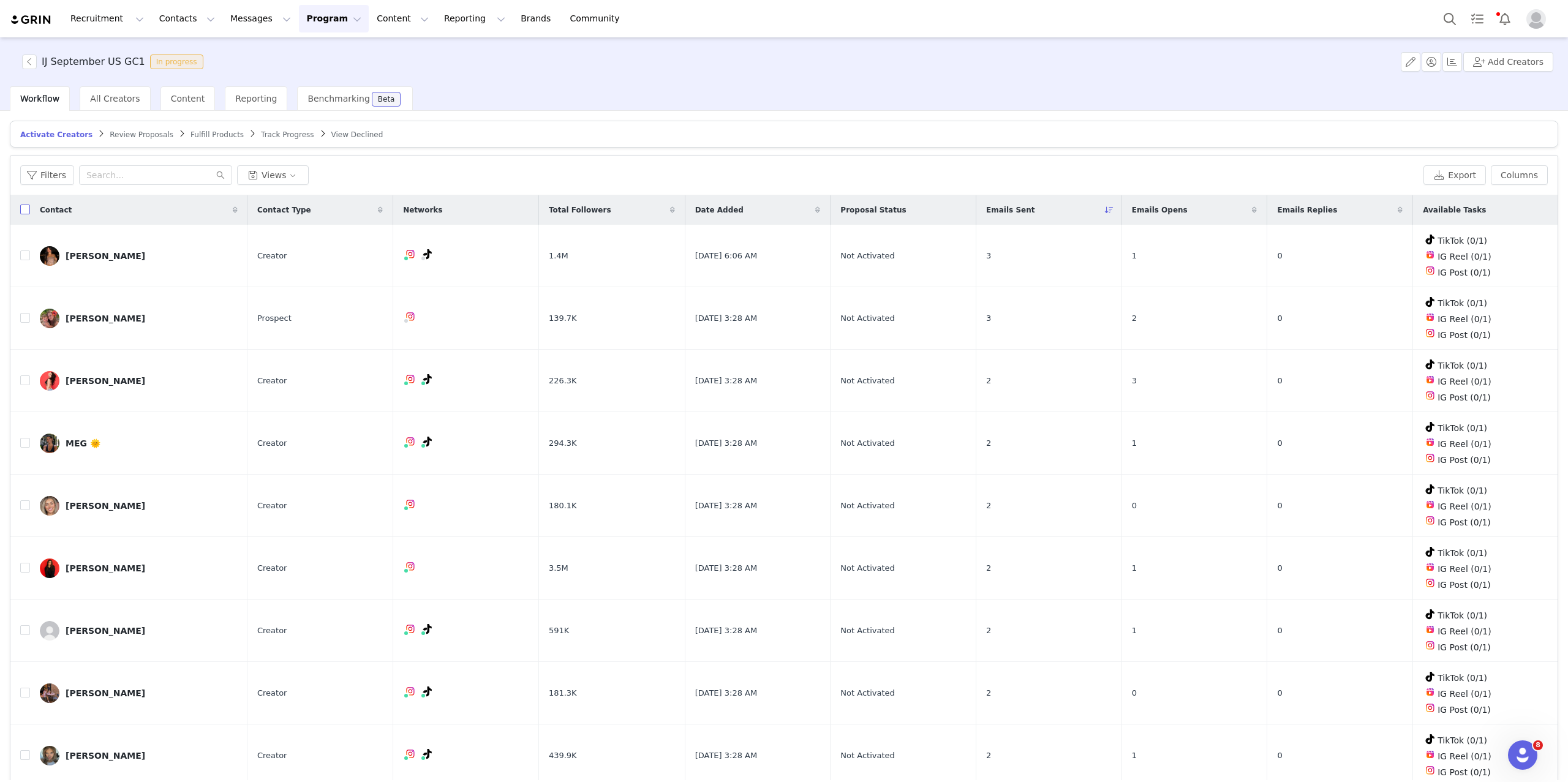
checkbox input "true"
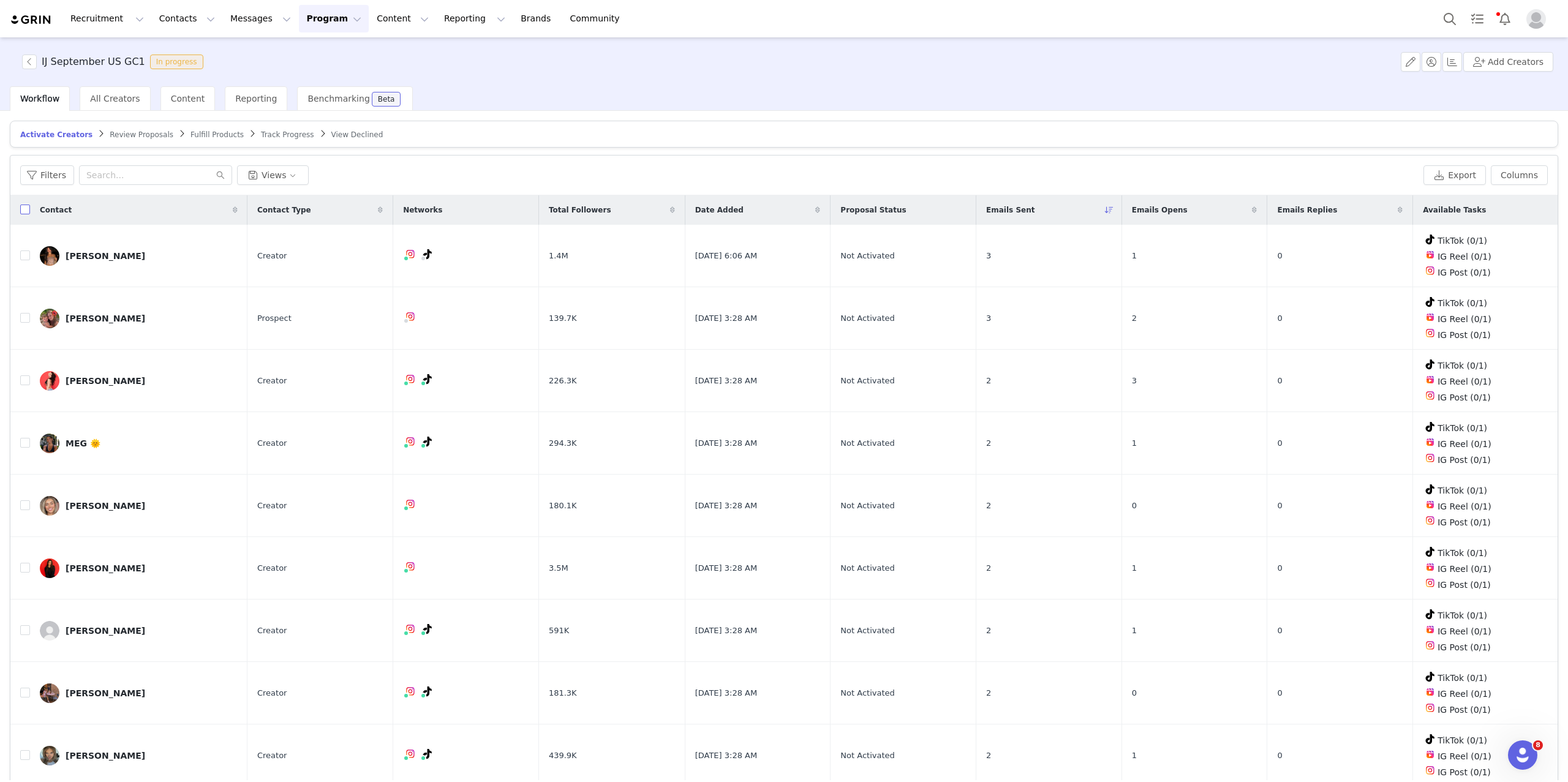
checkbox input "true"
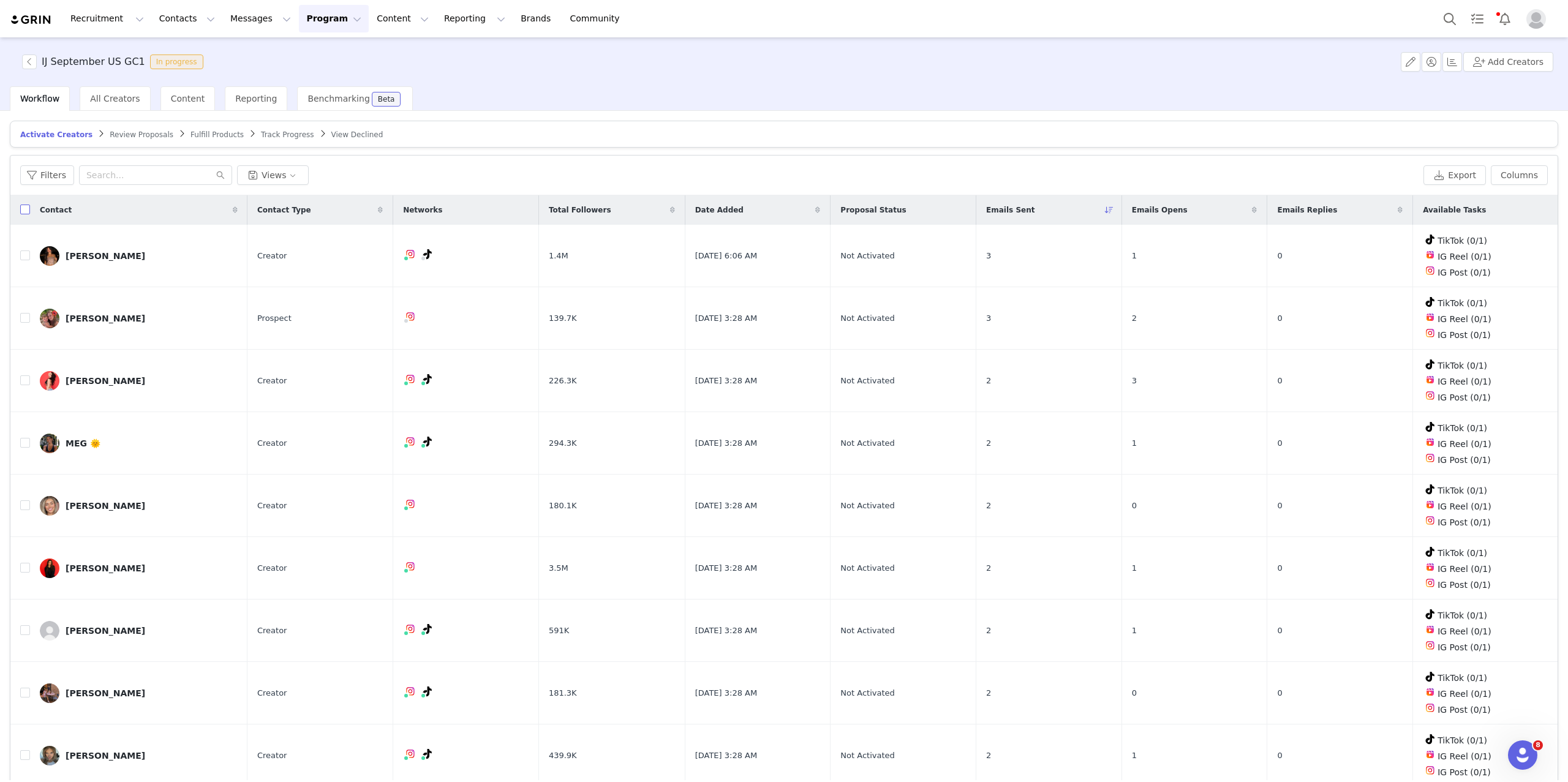
checkbox input "true"
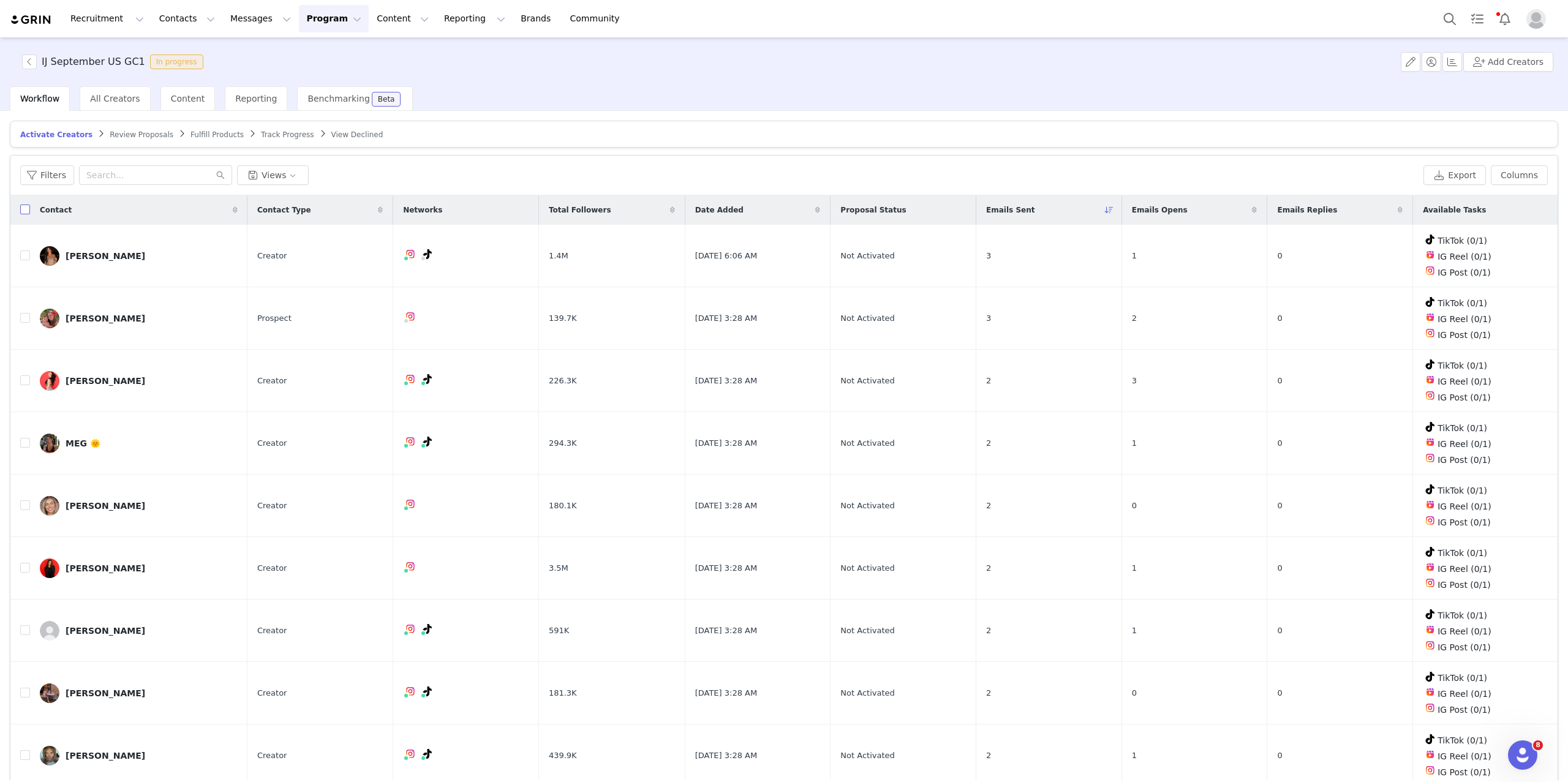
checkbox input "true"
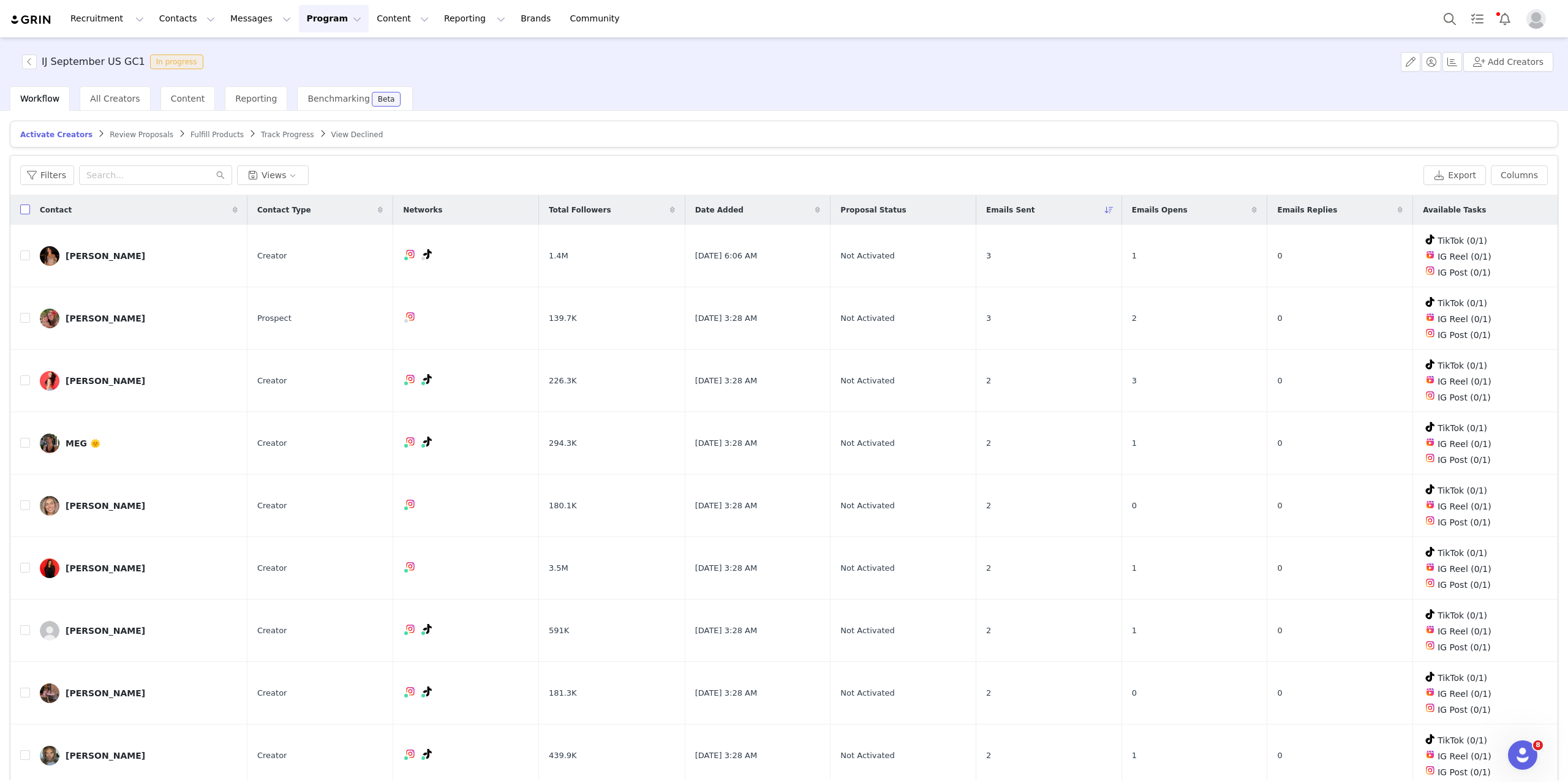
checkbox input "true"
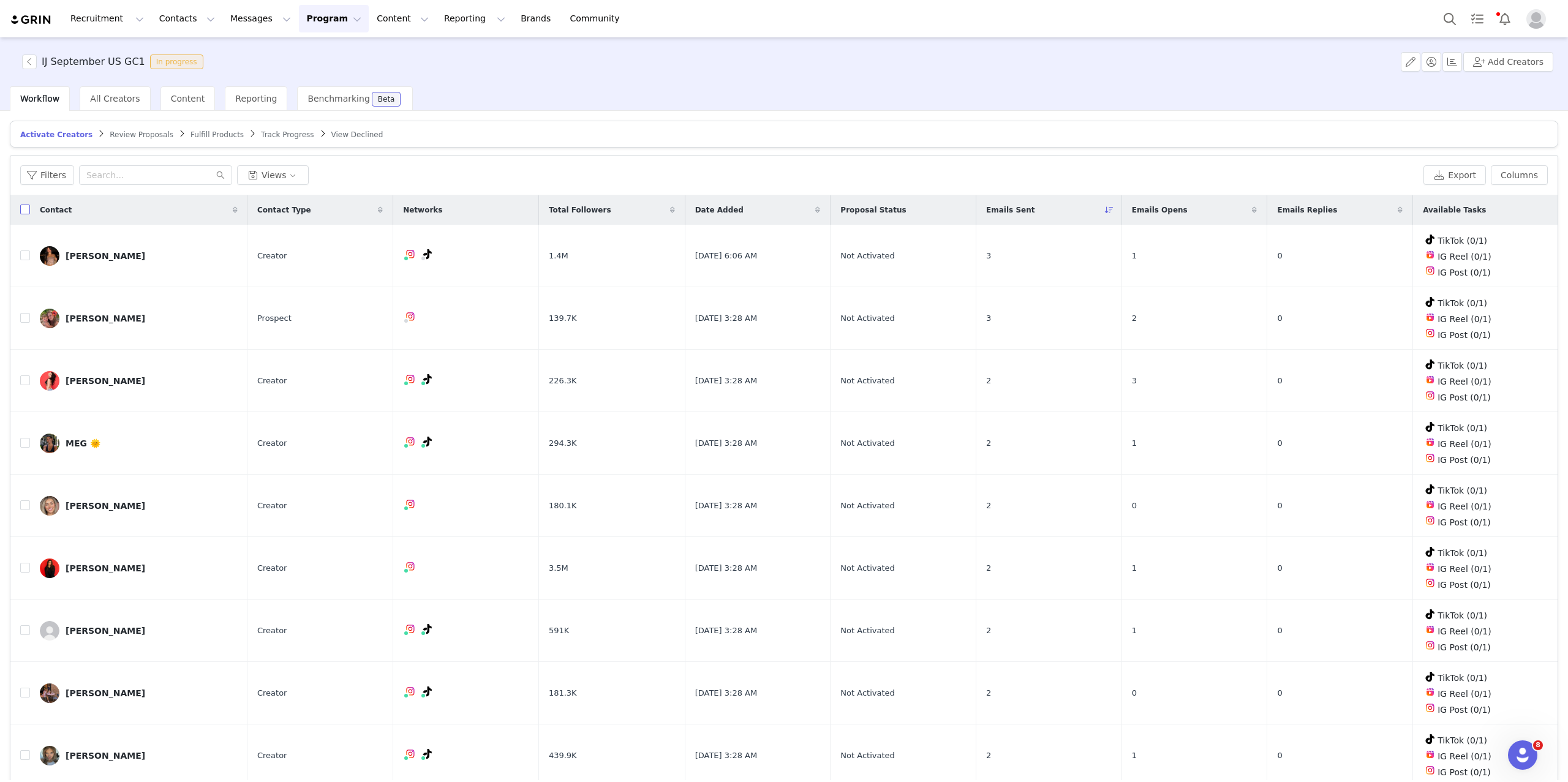
checkbox input "true"
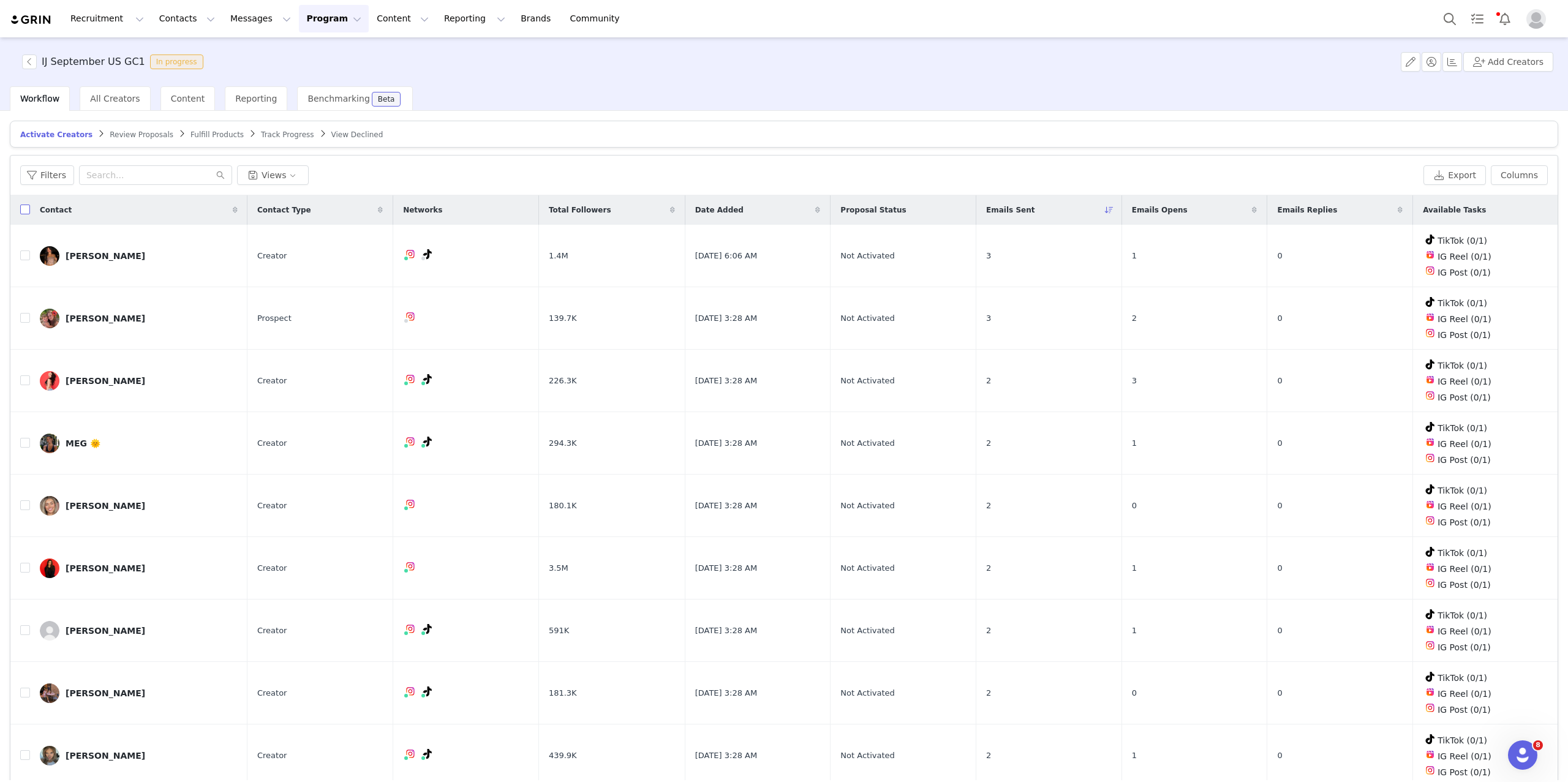
checkbox input "true"
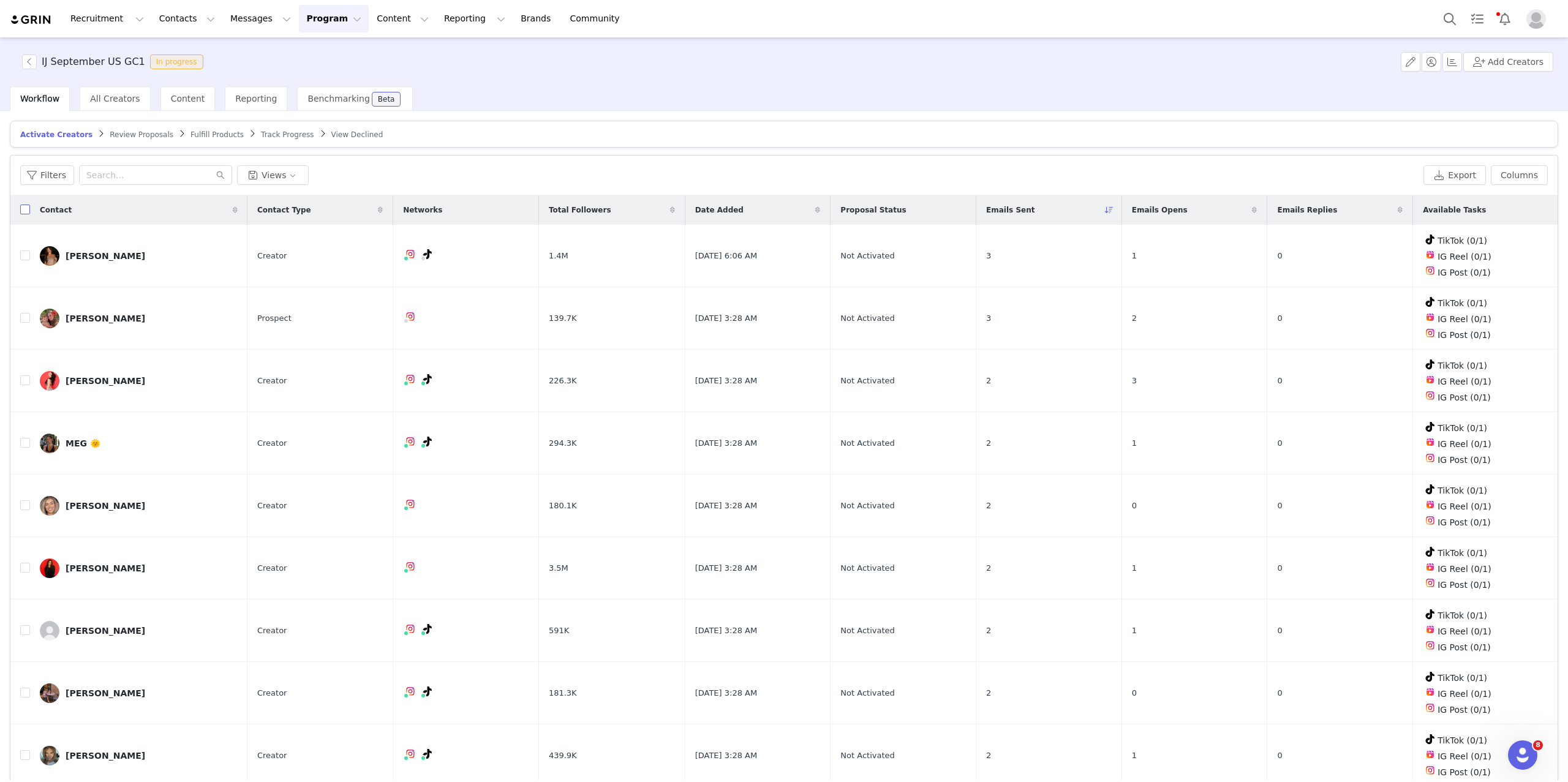
checkbox input "true"
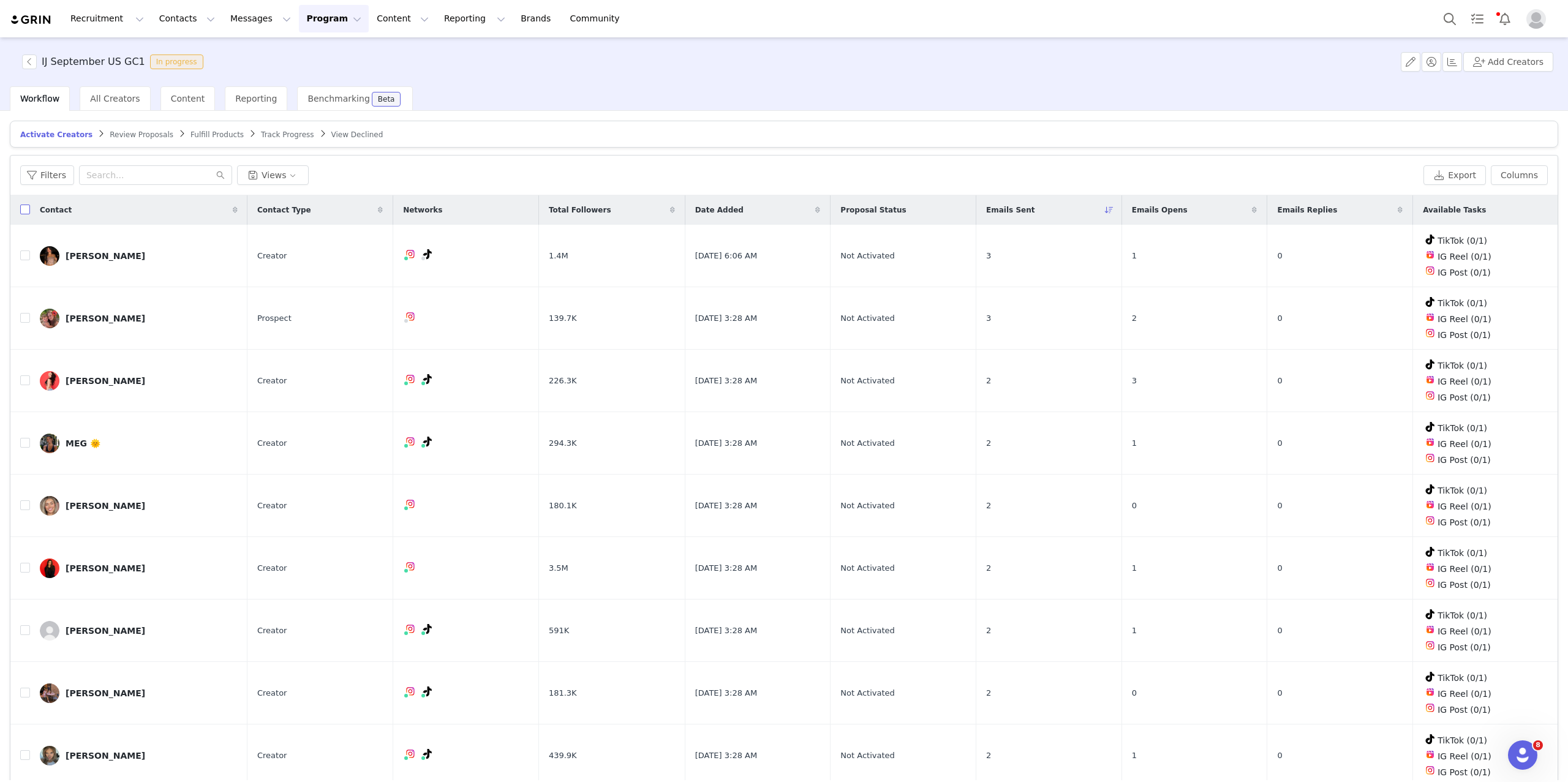
checkbox input "true"
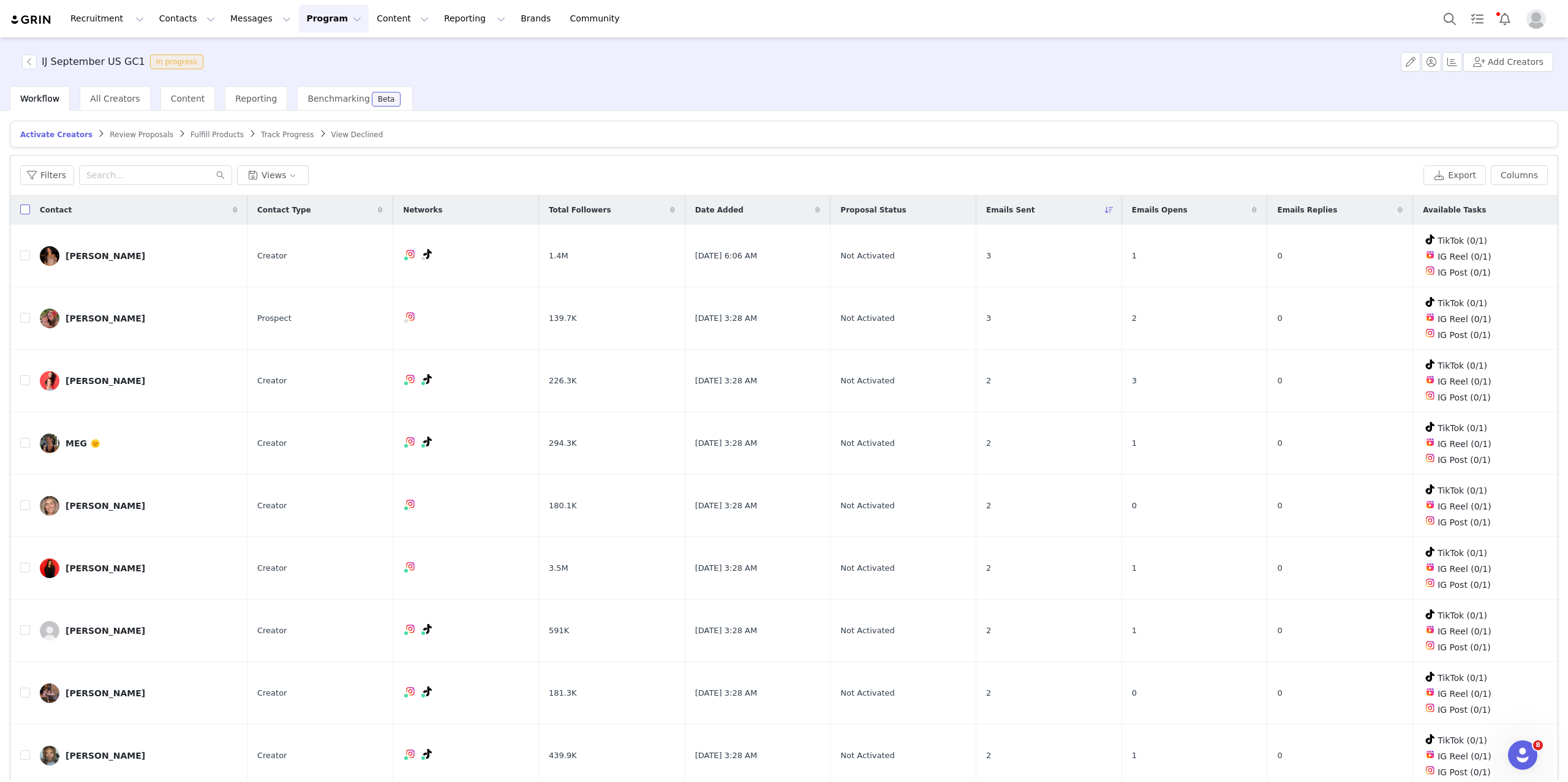
checkbox input "true"
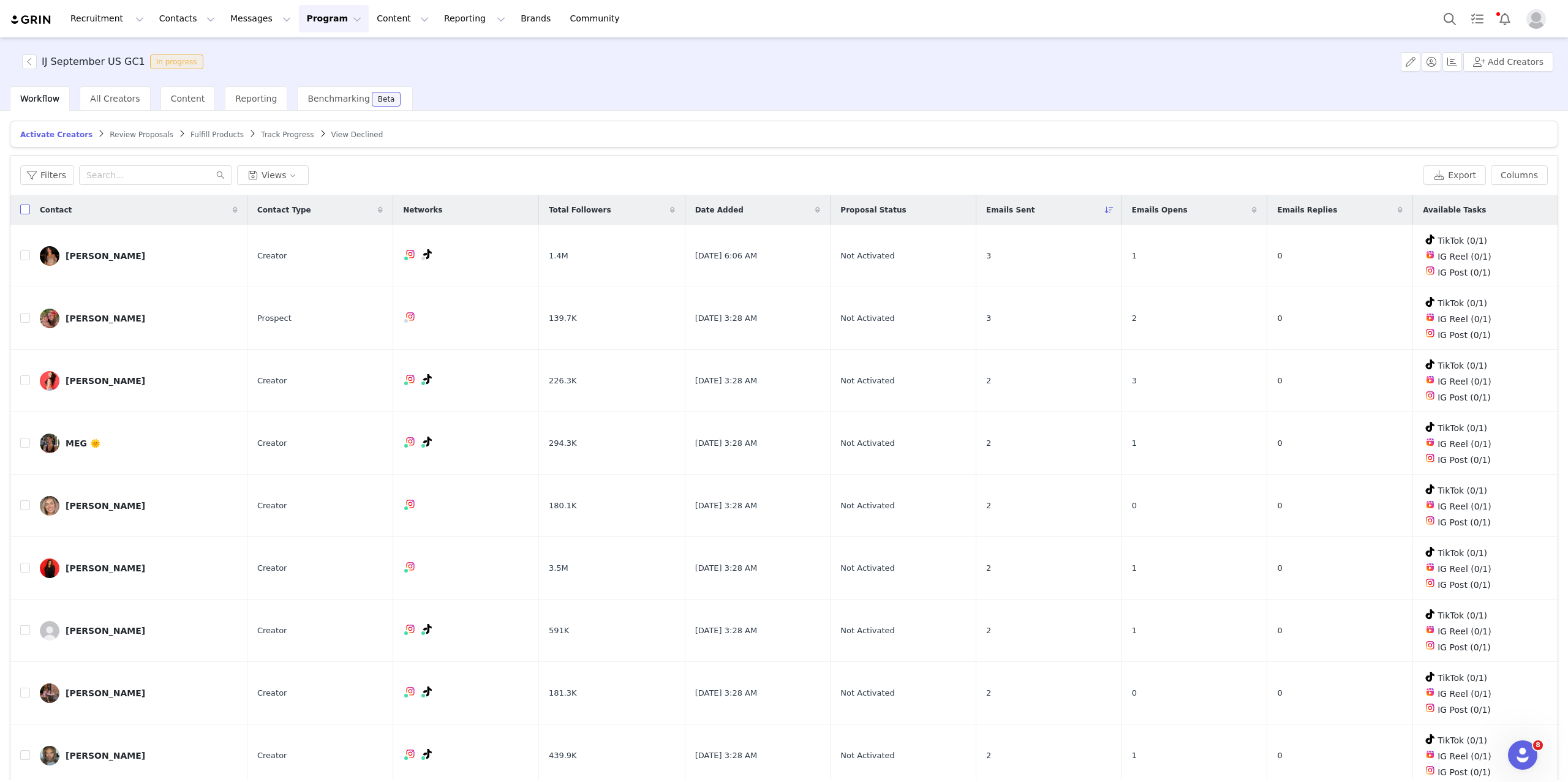
checkbox input "true"
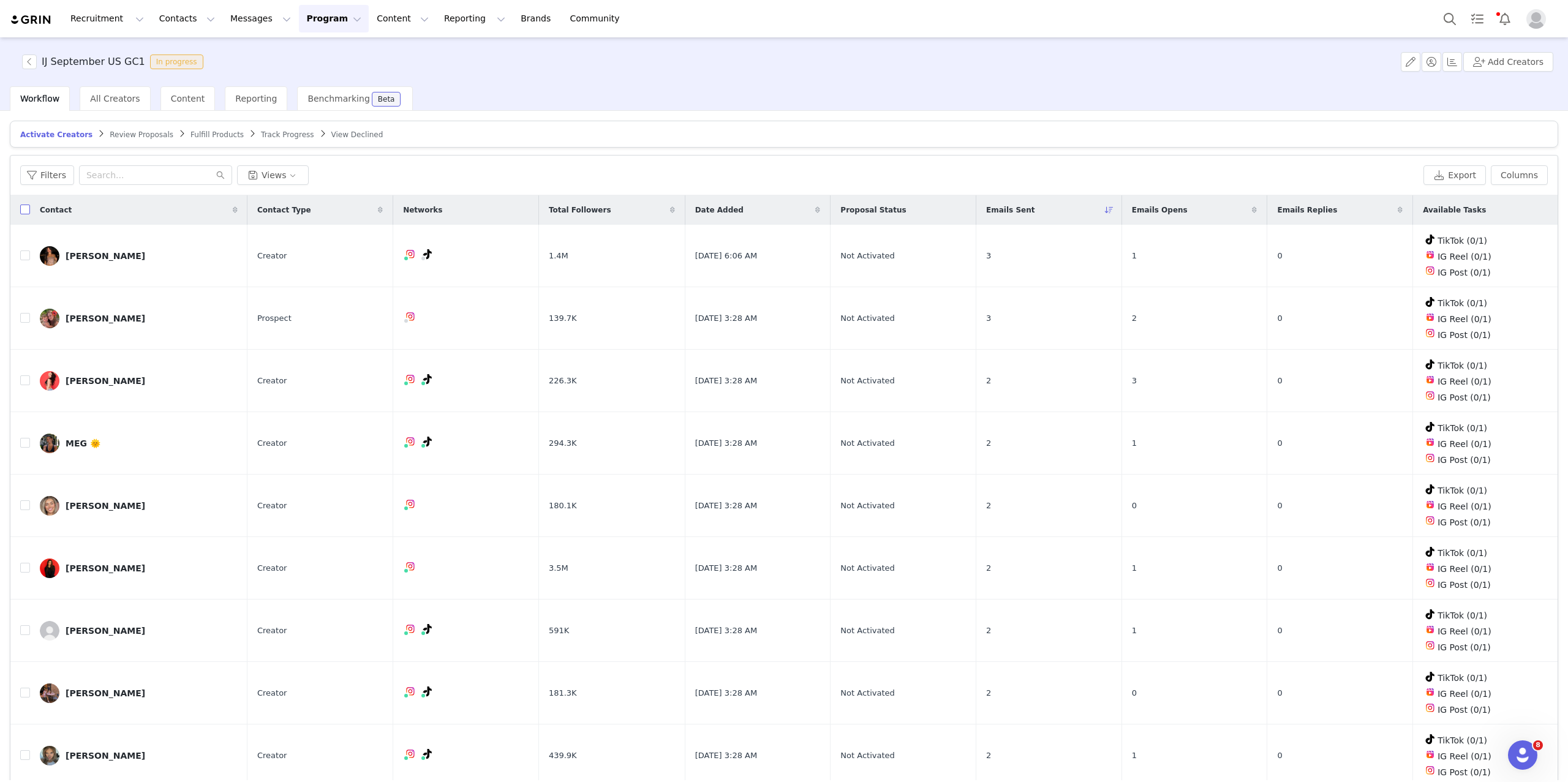
checkbox input "true"
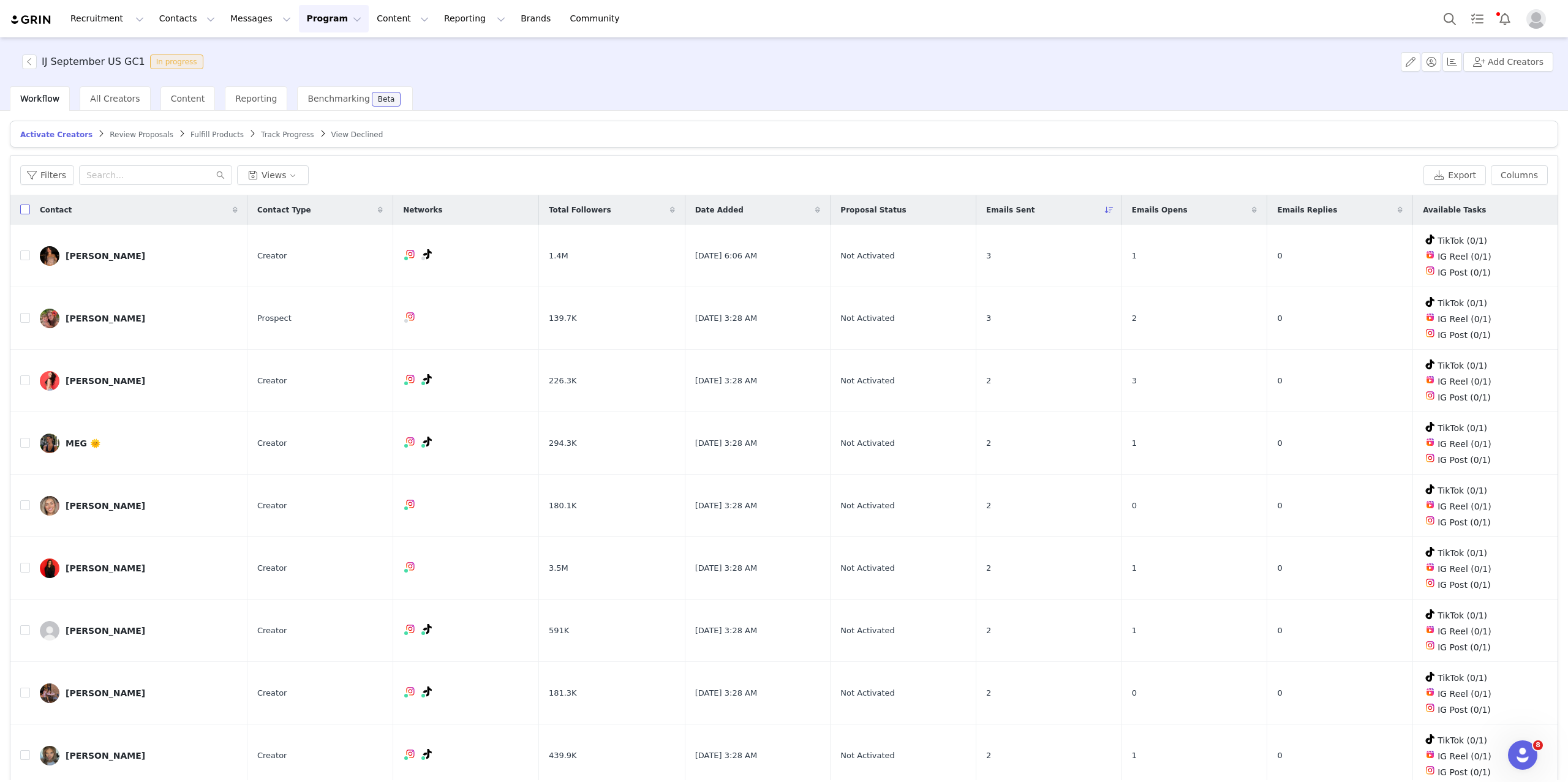
checkbox input "true"
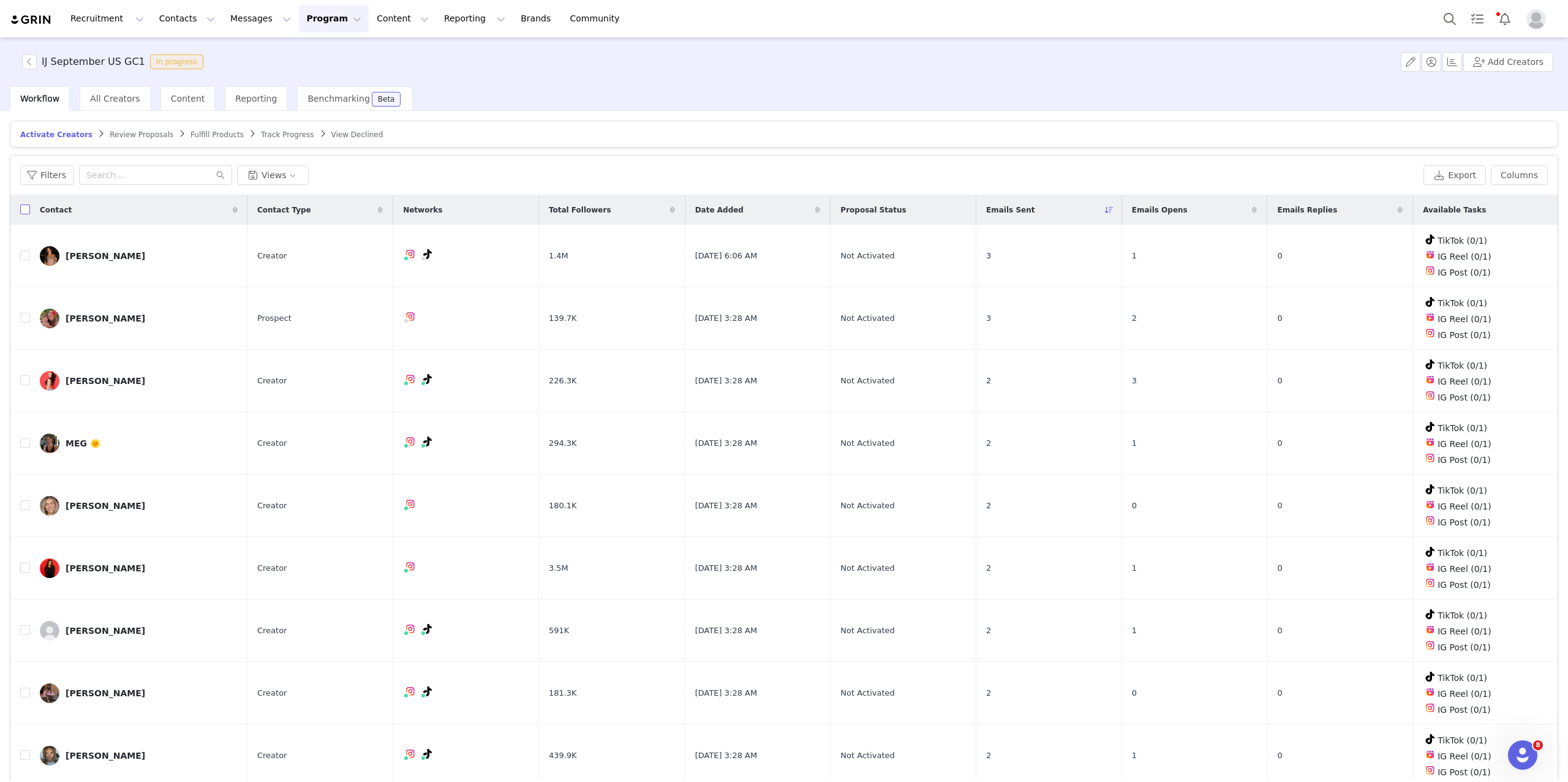
checkbox input "true"
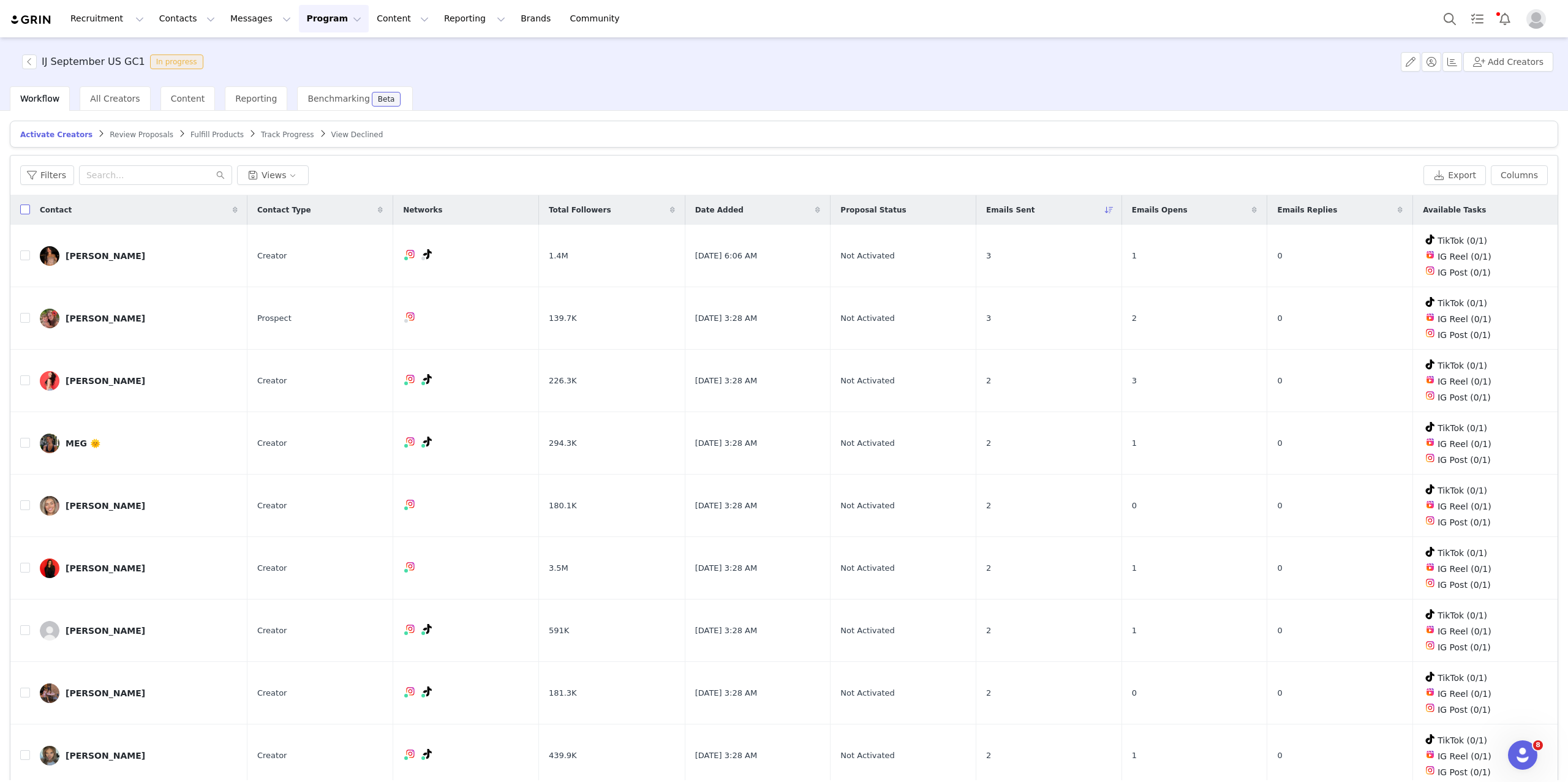
checkbox input "true"
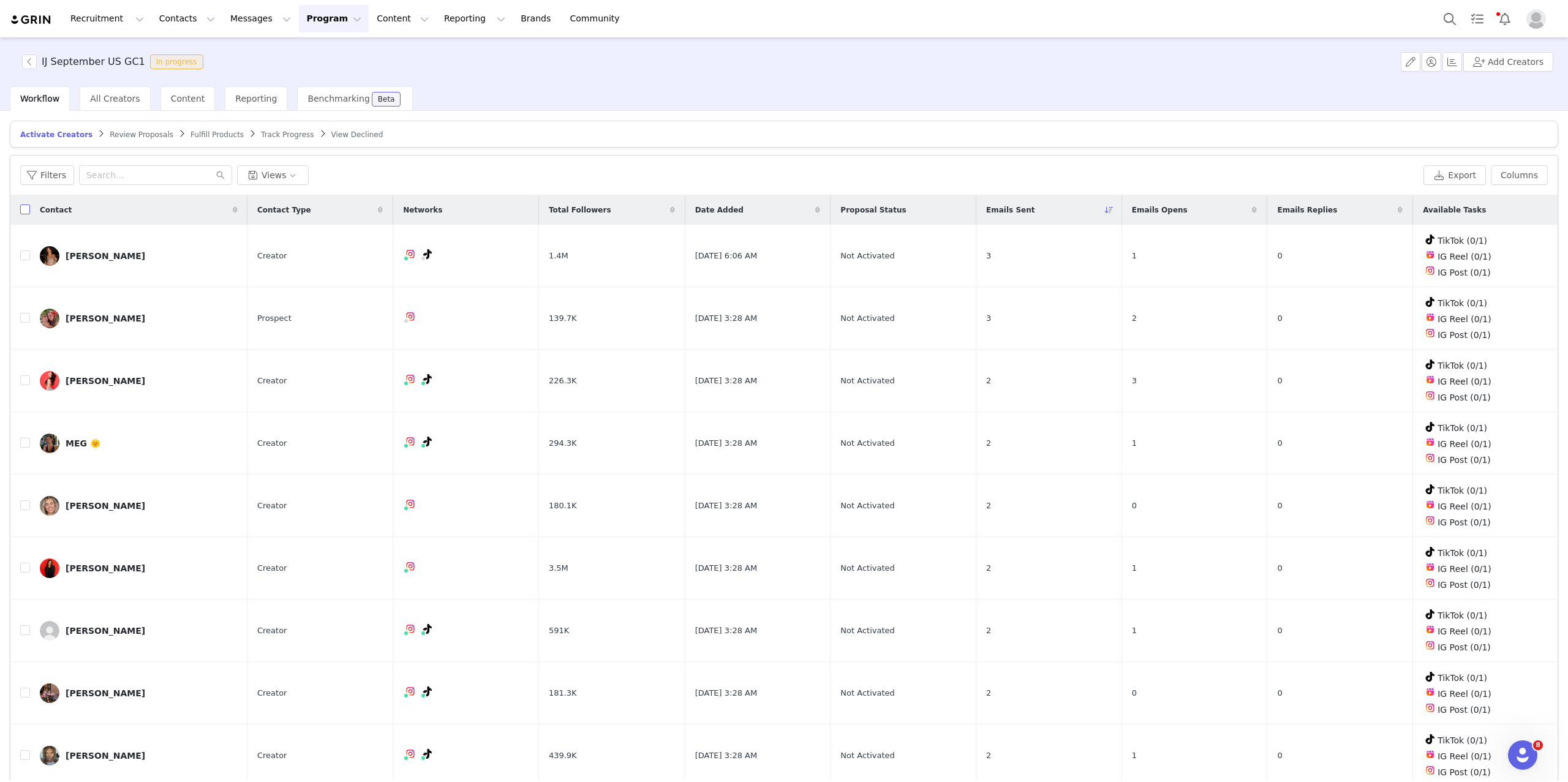
checkbox input "true"
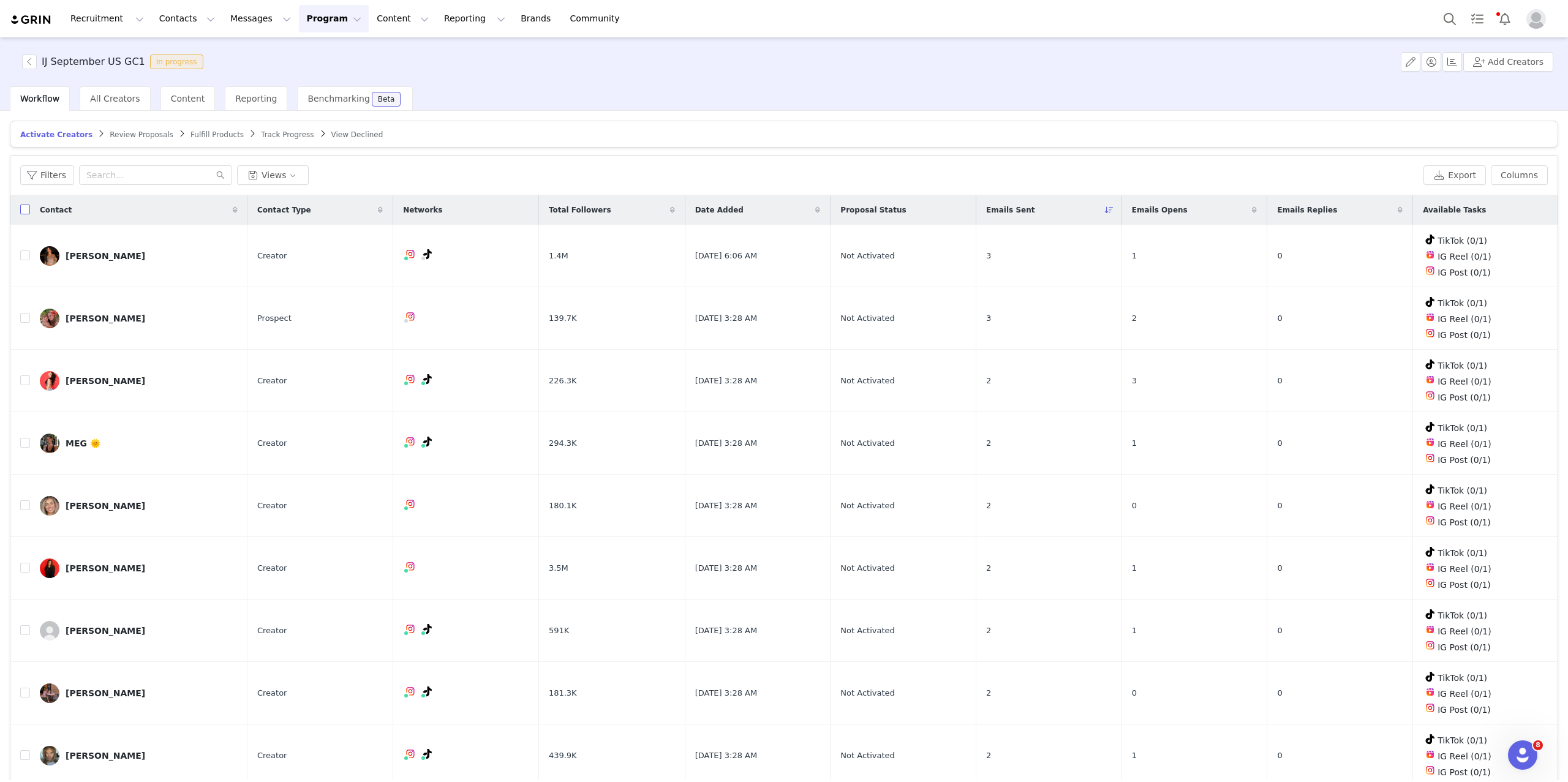
checkbox input "true"
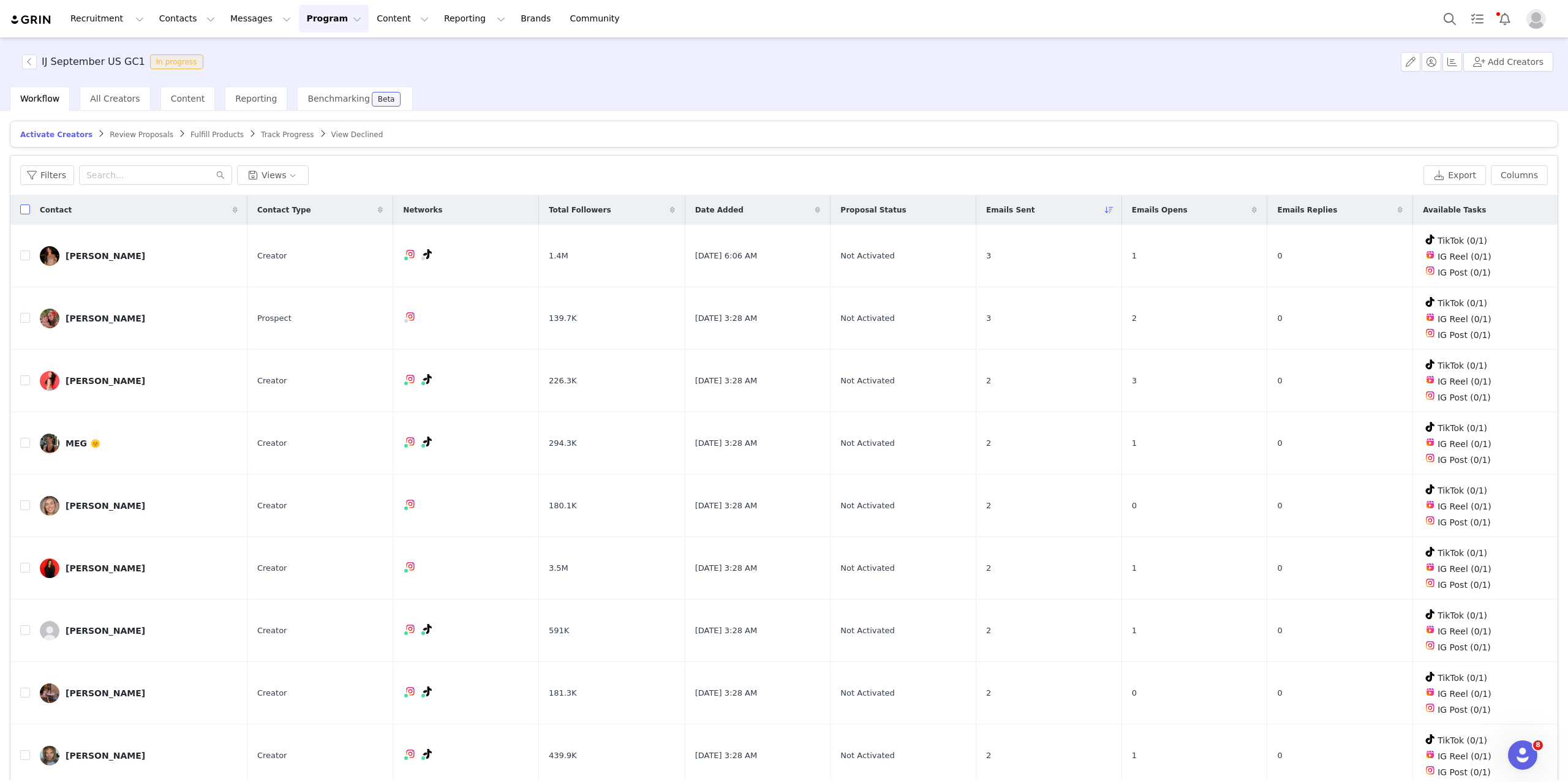
checkbox input "true"
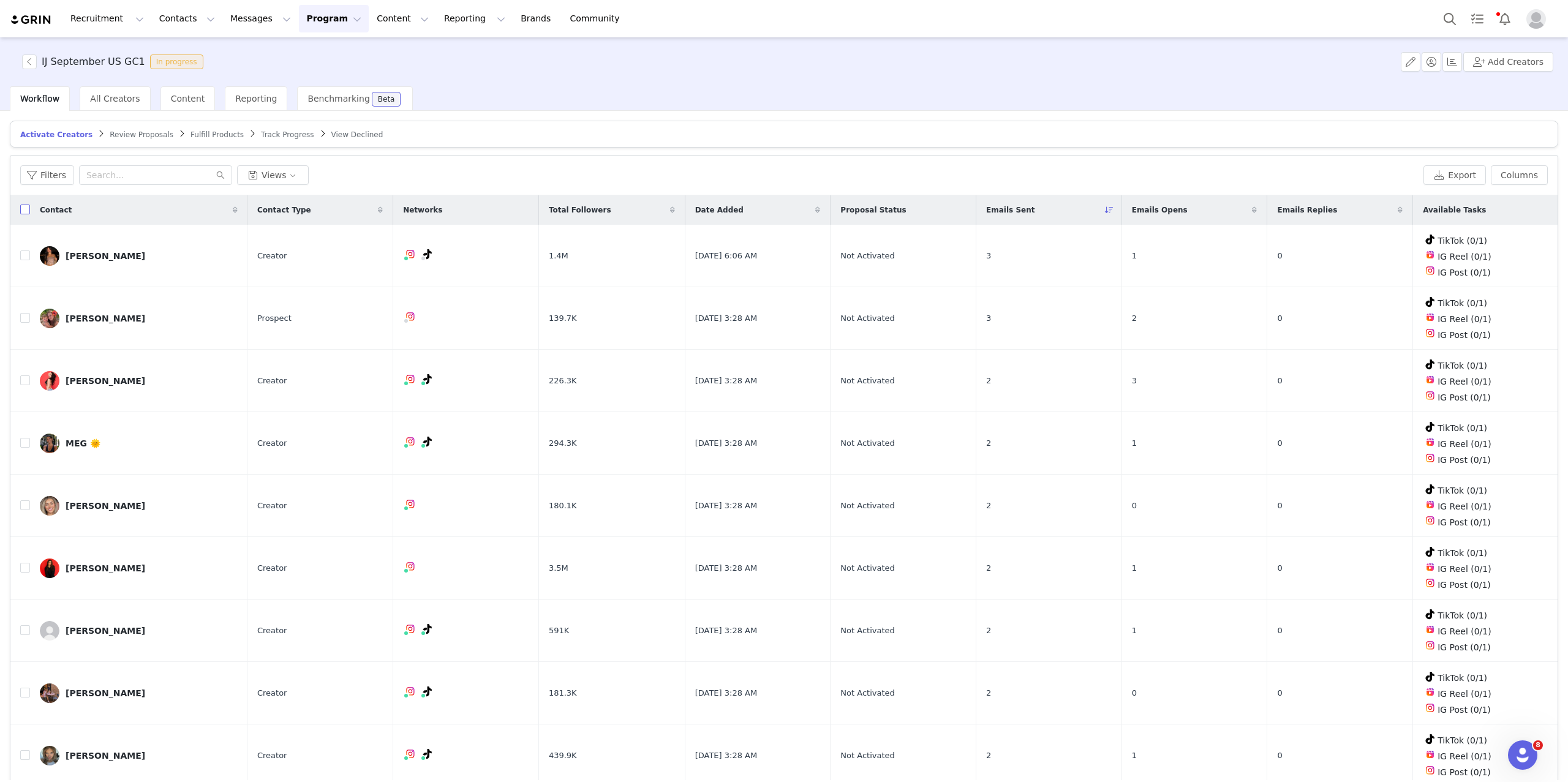
checkbox input "true"
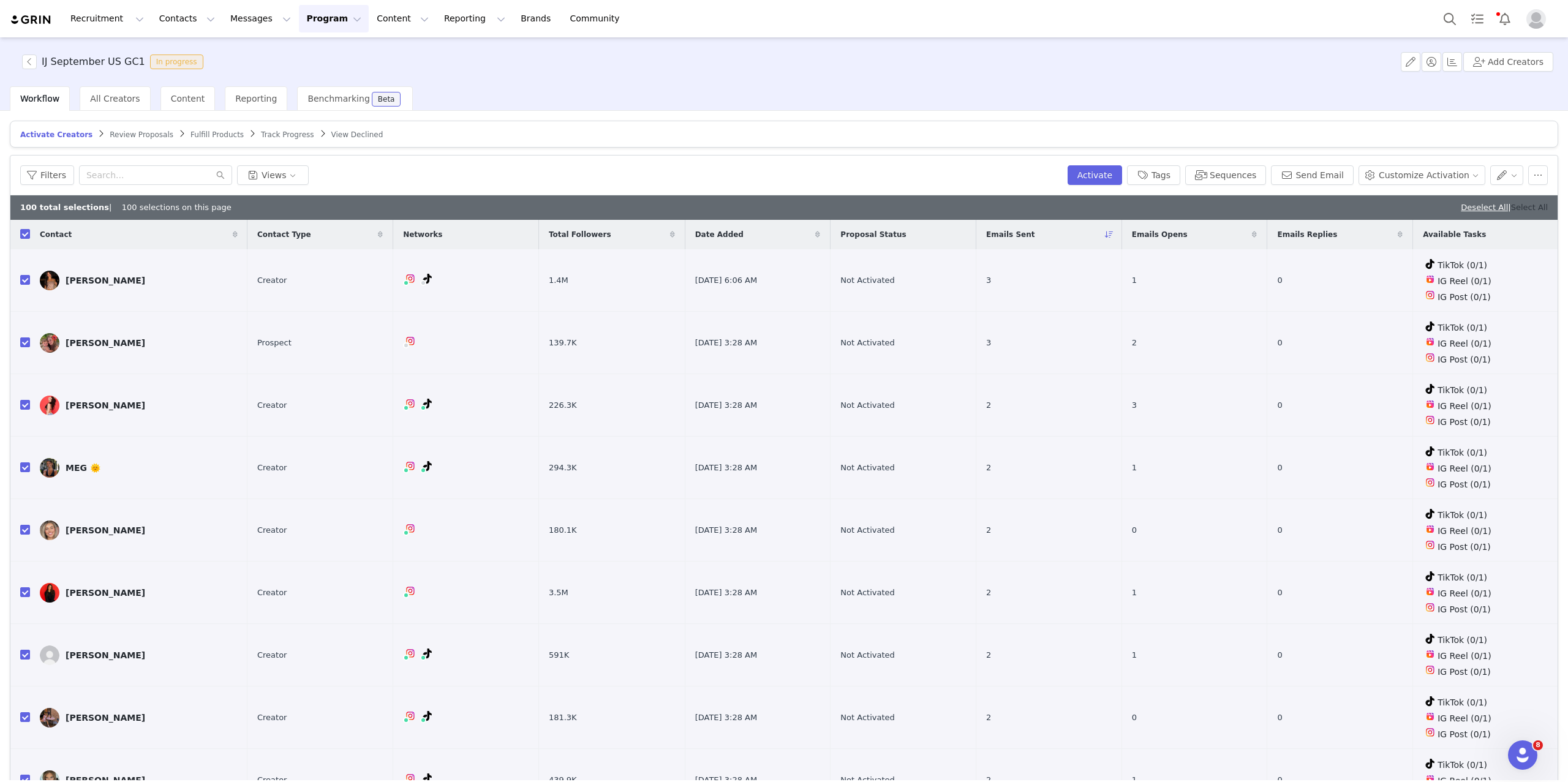
click at [1530, 211] on link "Select All" at bounding box center [1529, 207] width 37 height 10
click at [1515, 178] on button "button" at bounding box center [1507, 175] width 34 height 19
click at [1478, 238] on span "Change Owner" at bounding box center [1459, 238] width 64 height 13
click at [1390, 220] on div "Select Owner" at bounding box center [1439, 220] width 114 height 12
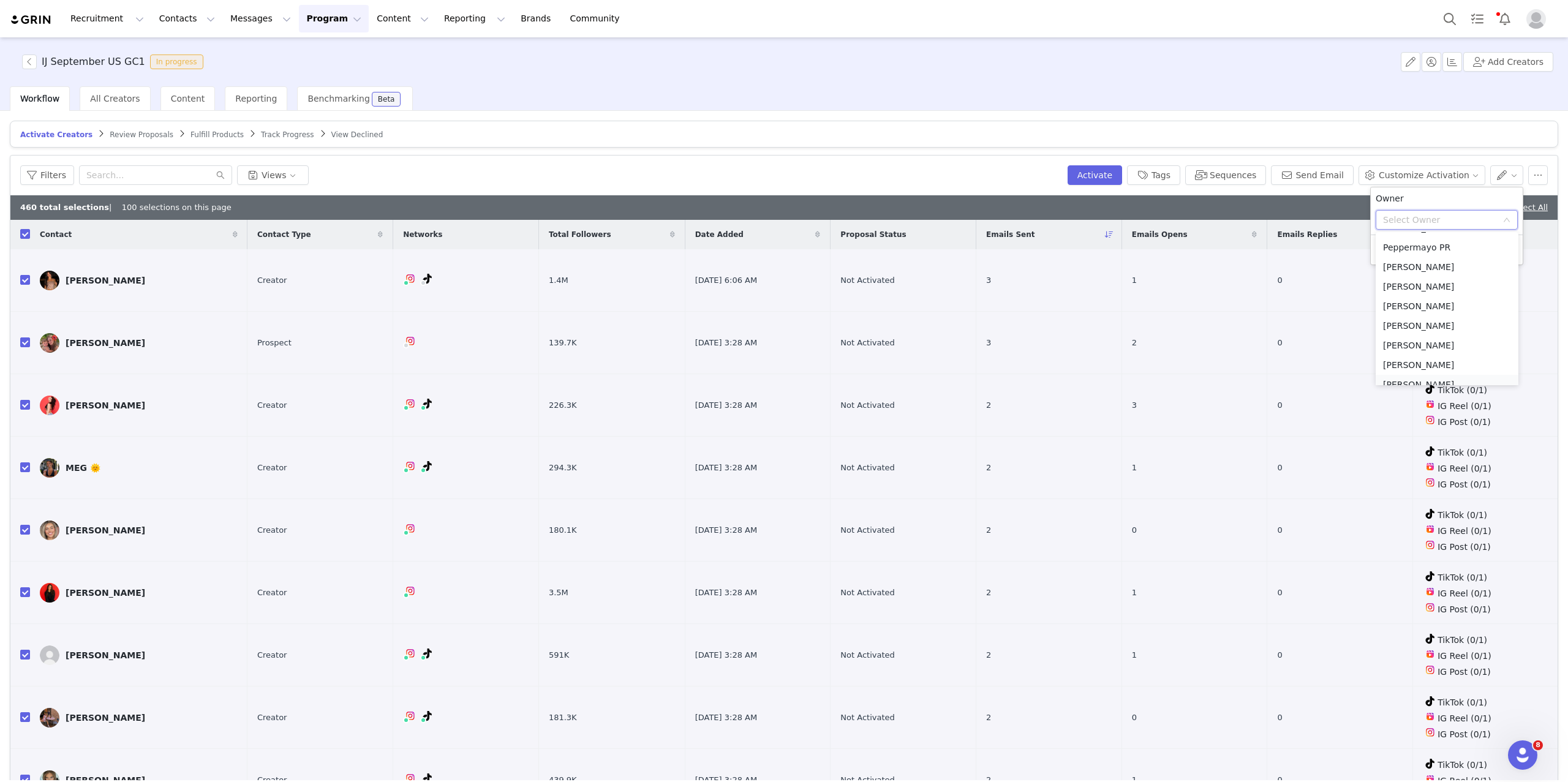
scroll to position [5, 0]
click at [1406, 256] on li "Peppermayo PR" at bounding box center [1446, 259] width 143 height 19
click at [1394, 248] on button "Apply" at bounding box center [1397, 249] width 44 height 19
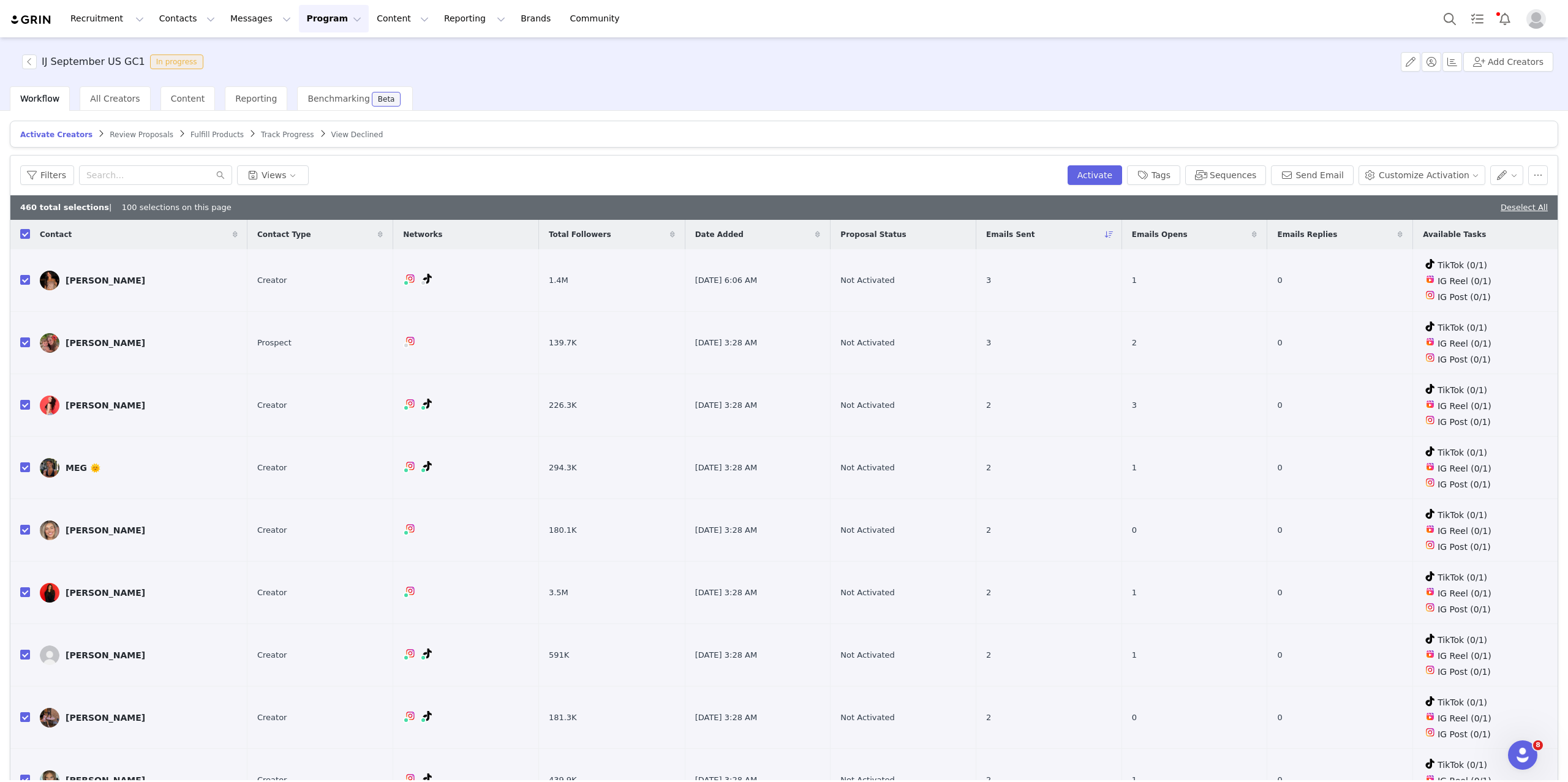
click at [121, 132] on span "Review Proposals" at bounding box center [141, 135] width 64 height 9
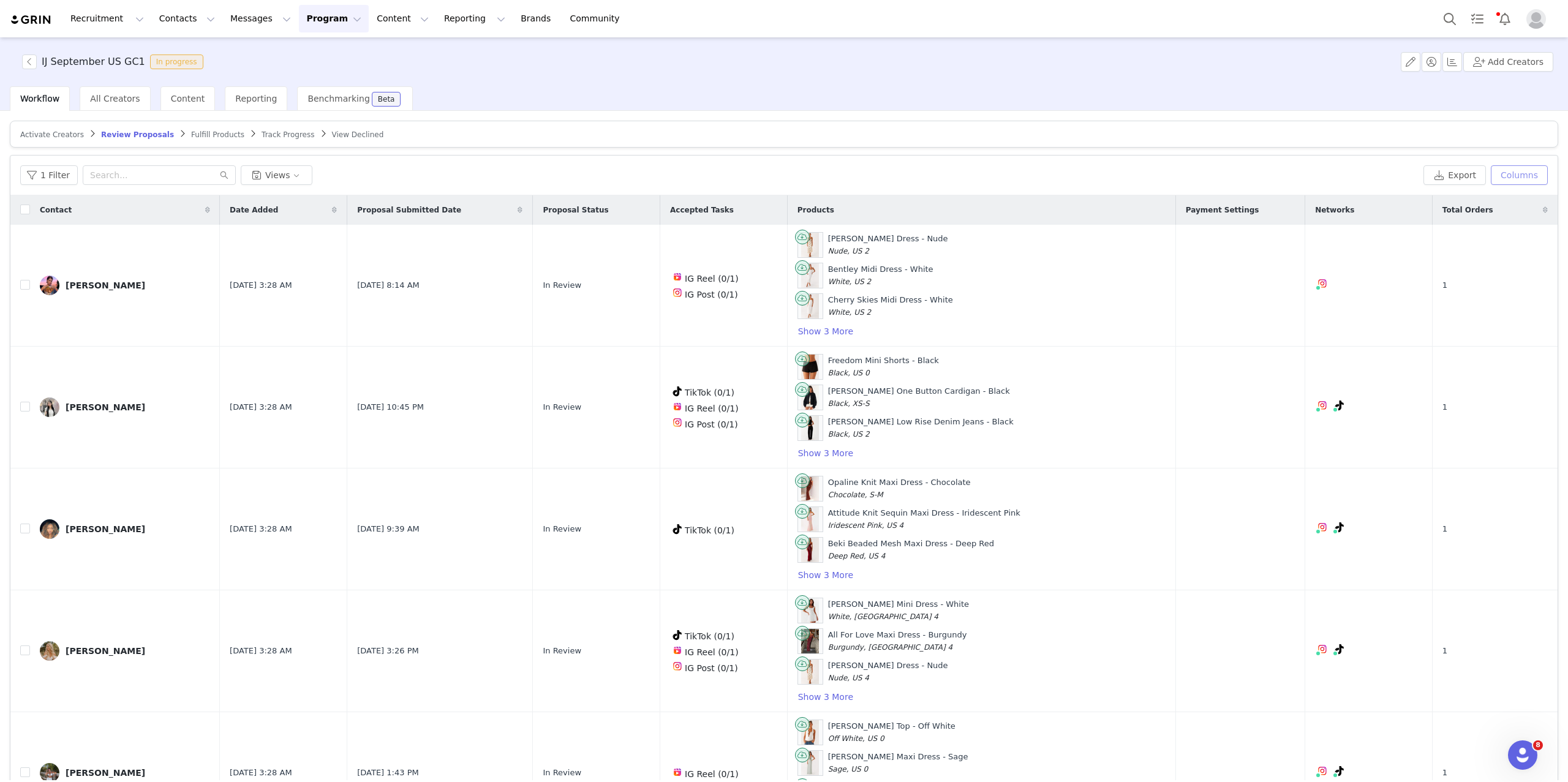
click at [1514, 171] on button "Columns" at bounding box center [1518, 175] width 57 height 19
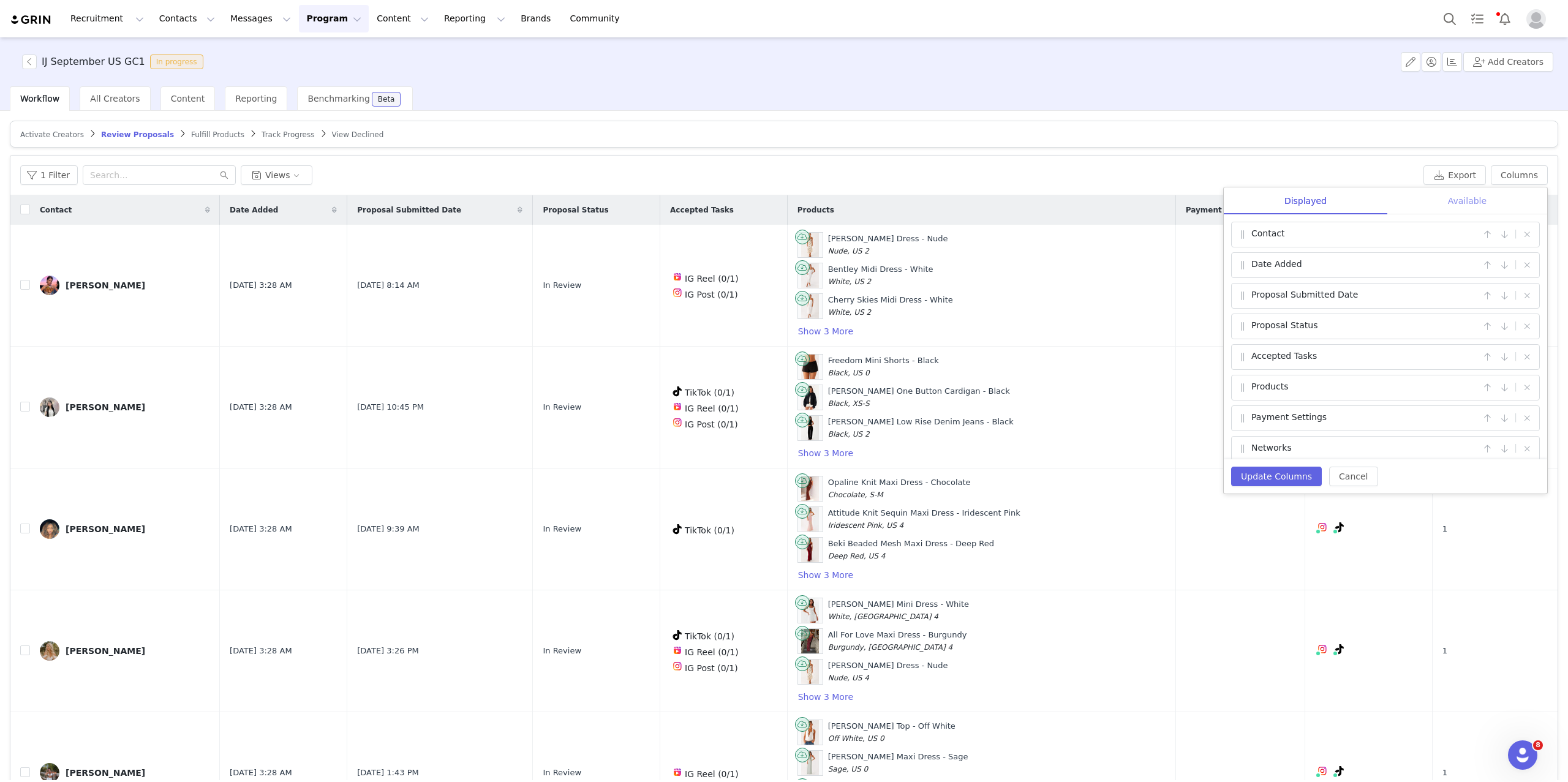
click at [1465, 199] on div "Available" at bounding box center [1467, 201] width 160 height 28
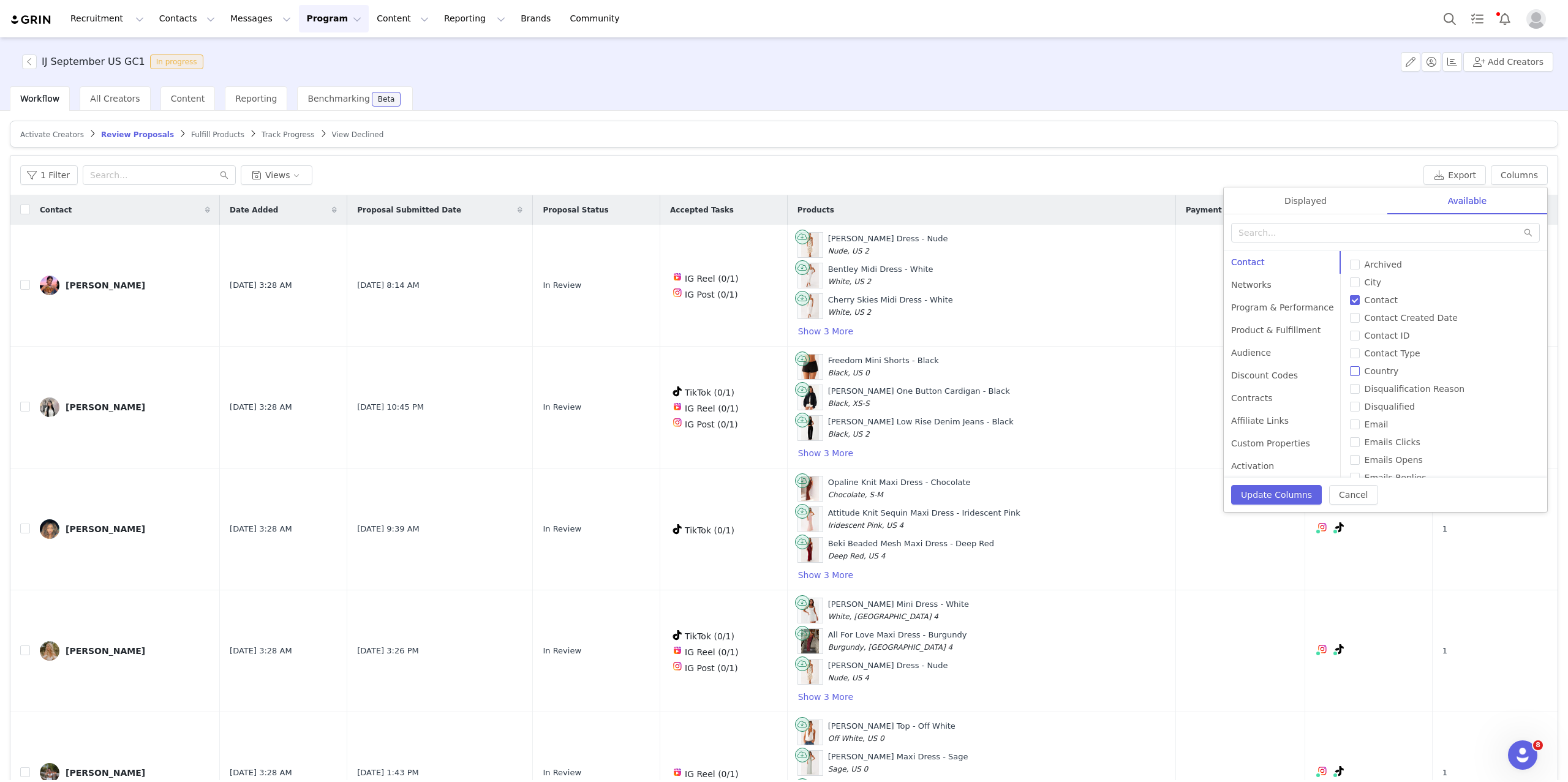
click at [1360, 367] on span "Country" at bounding box center [1382, 371] width 44 height 10
click at [1355, 367] on input "Country" at bounding box center [1354, 371] width 10 height 10
click at [1274, 486] on button "Update Columns" at bounding box center [1276, 495] width 91 height 19
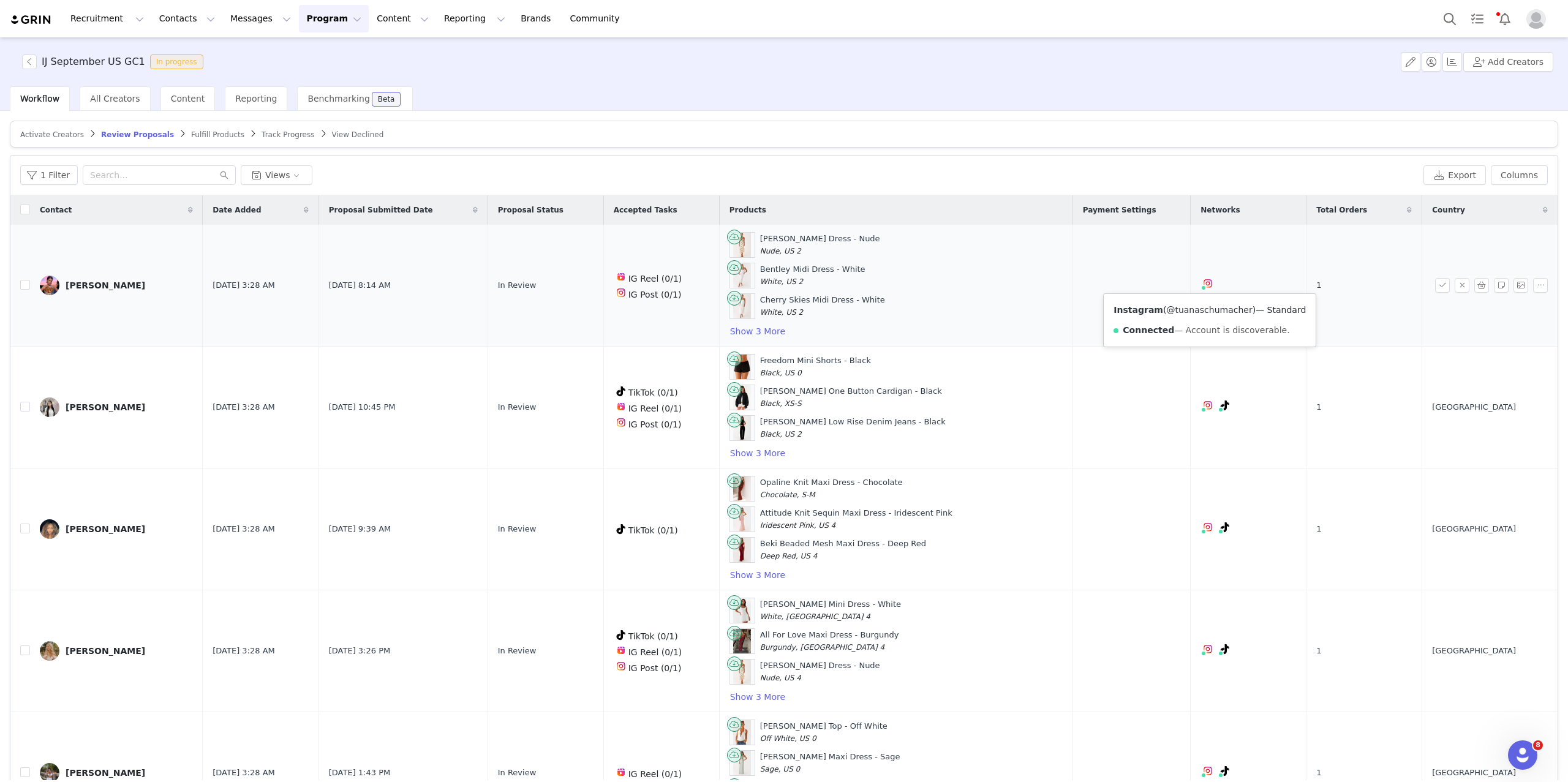
click at [1200, 306] on link "@tuanaschumacher" at bounding box center [1209, 310] width 86 height 10
click at [1541, 284] on button "button" at bounding box center [1540, 285] width 15 height 15
click at [1489, 321] on span "Send Email" at bounding box center [1477, 325] width 48 height 13
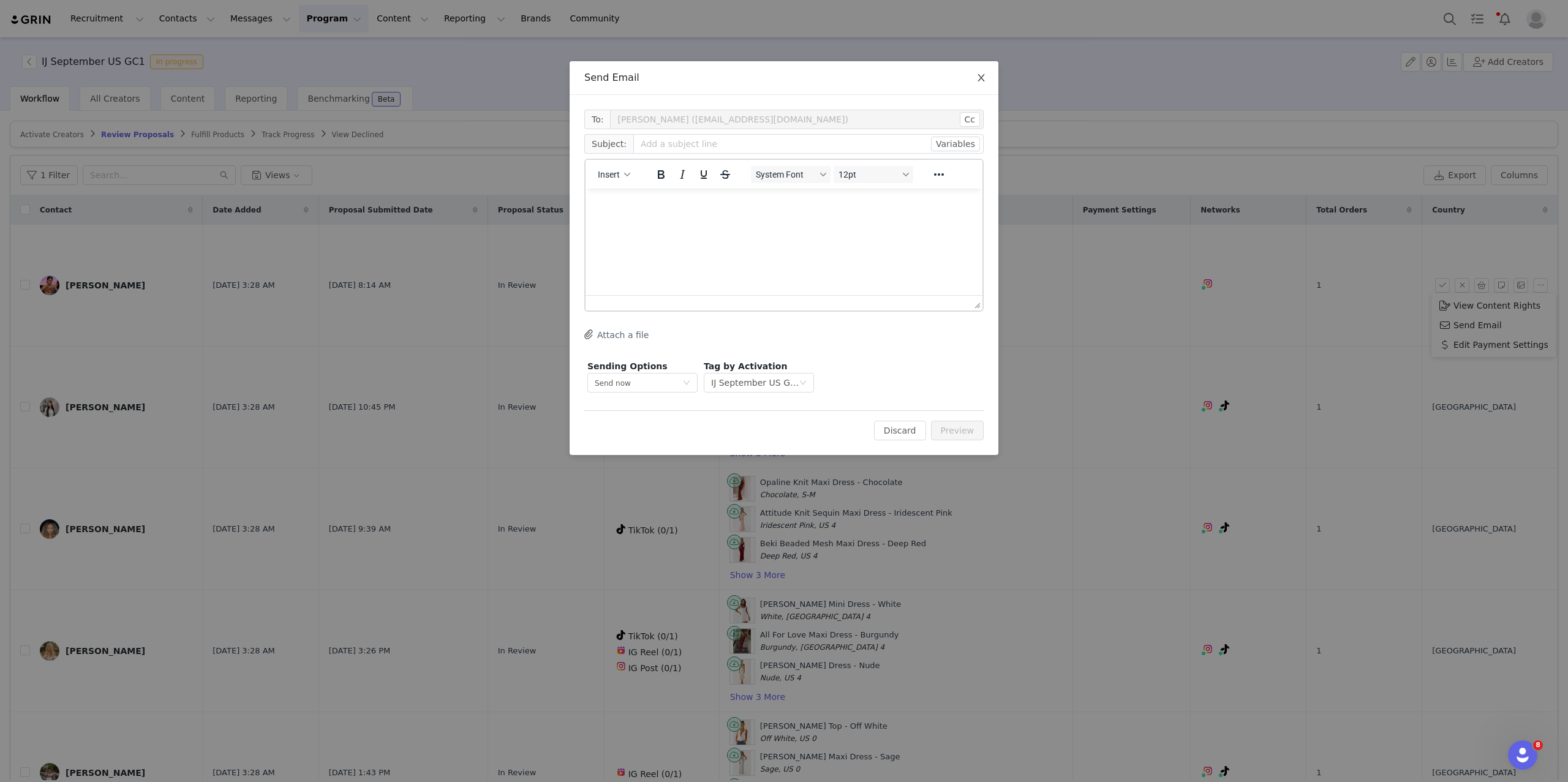
click at [980, 74] on icon "icon: close" at bounding box center [980, 77] width 10 height 10
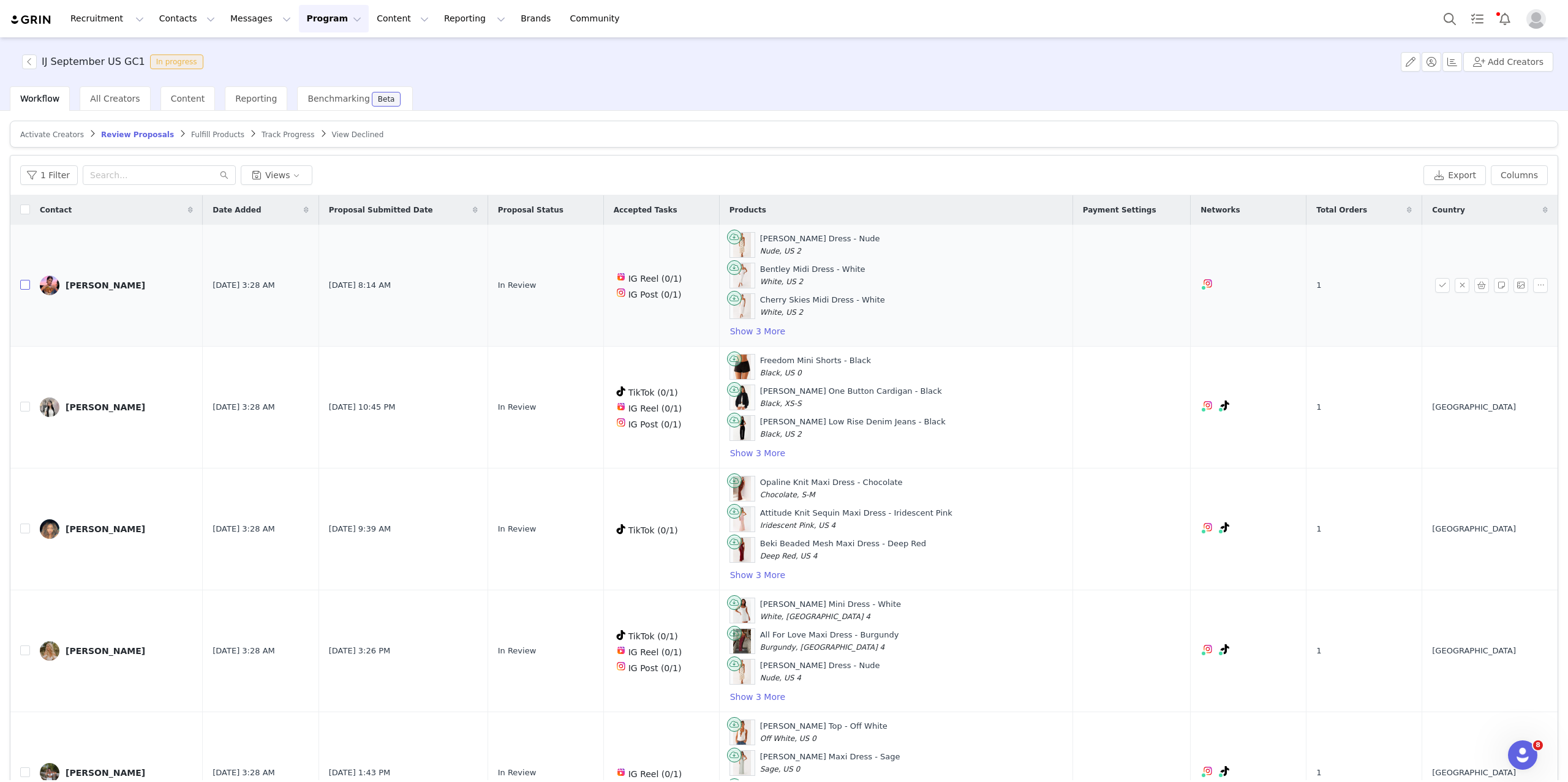
click at [24, 283] on input "checkbox" at bounding box center [24, 284] width 10 height 10
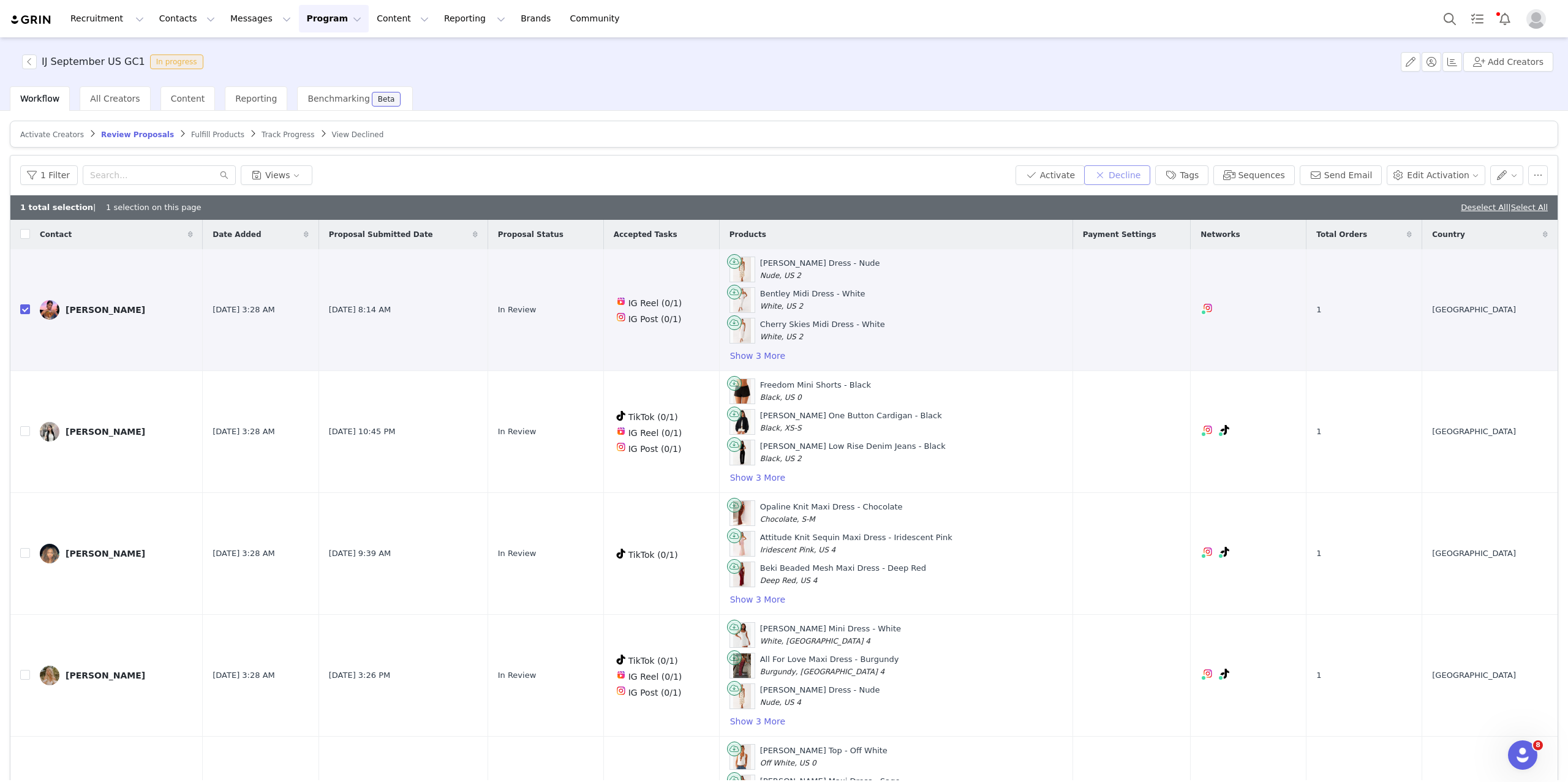
click at [1143, 175] on button "Decline" at bounding box center [1117, 175] width 66 height 19
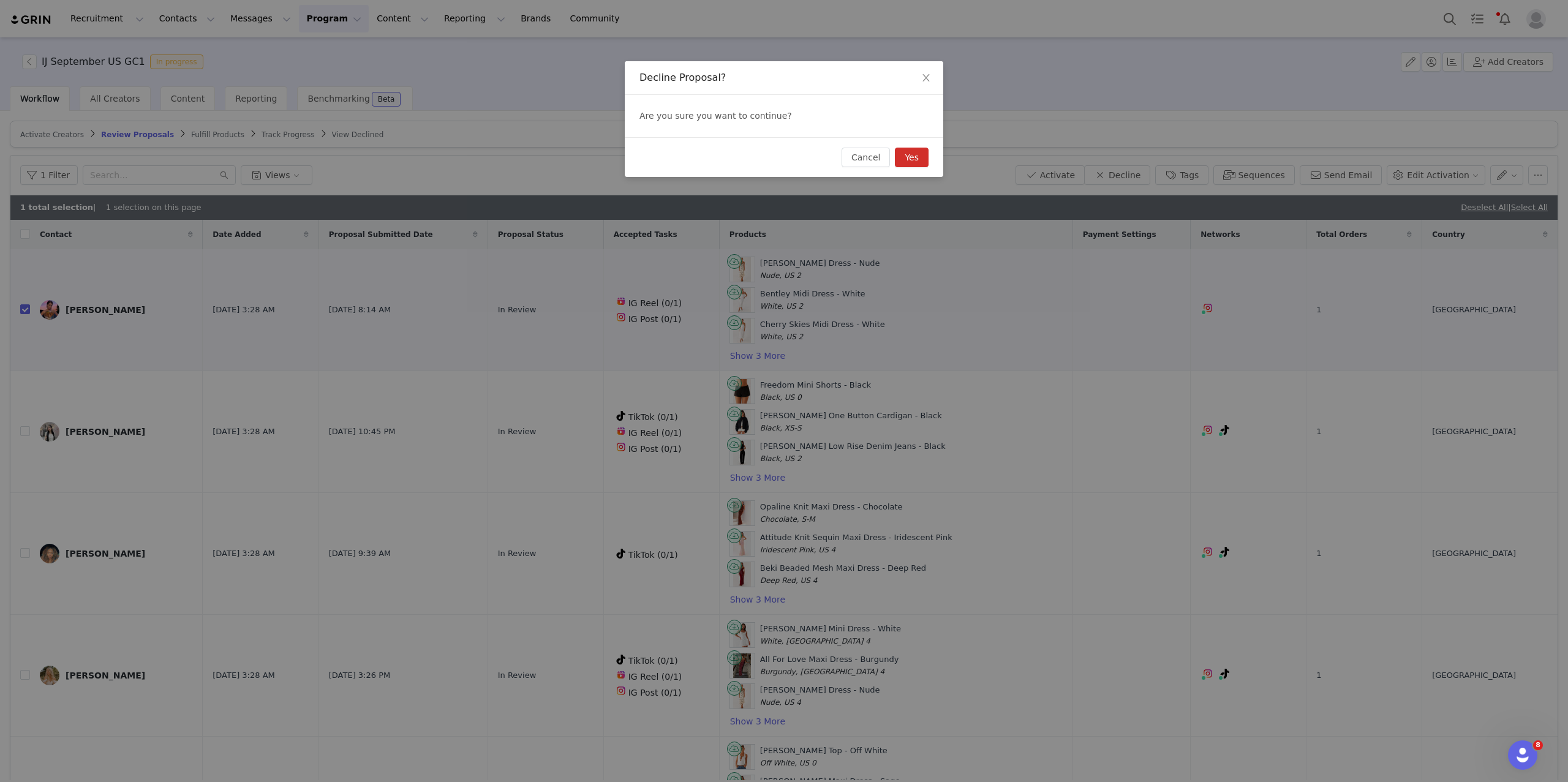
click at [910, 157] on button "Yes" at bounding box center [911, 157] width 34 height 19
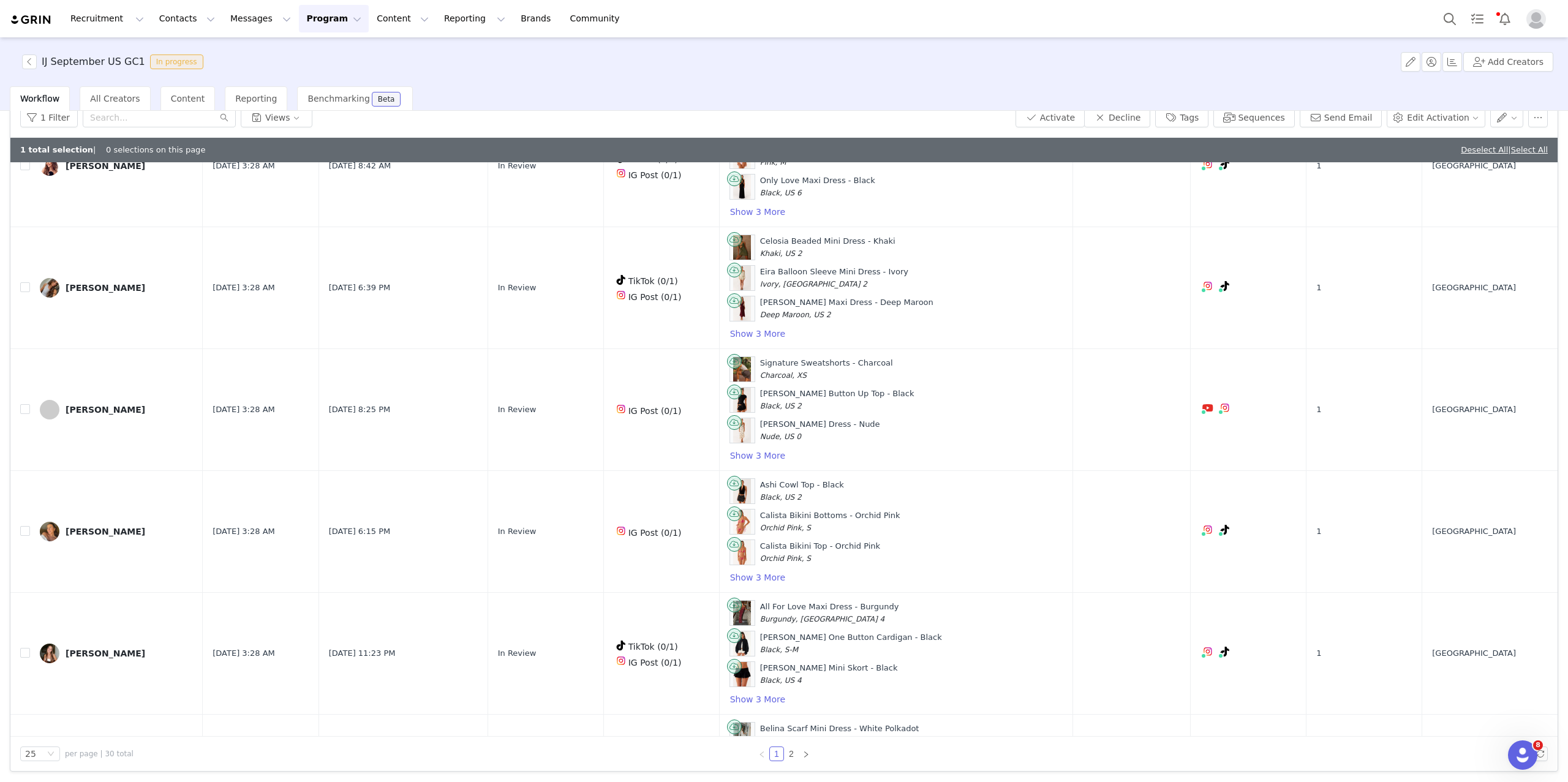
scroll to position [2465, 0]
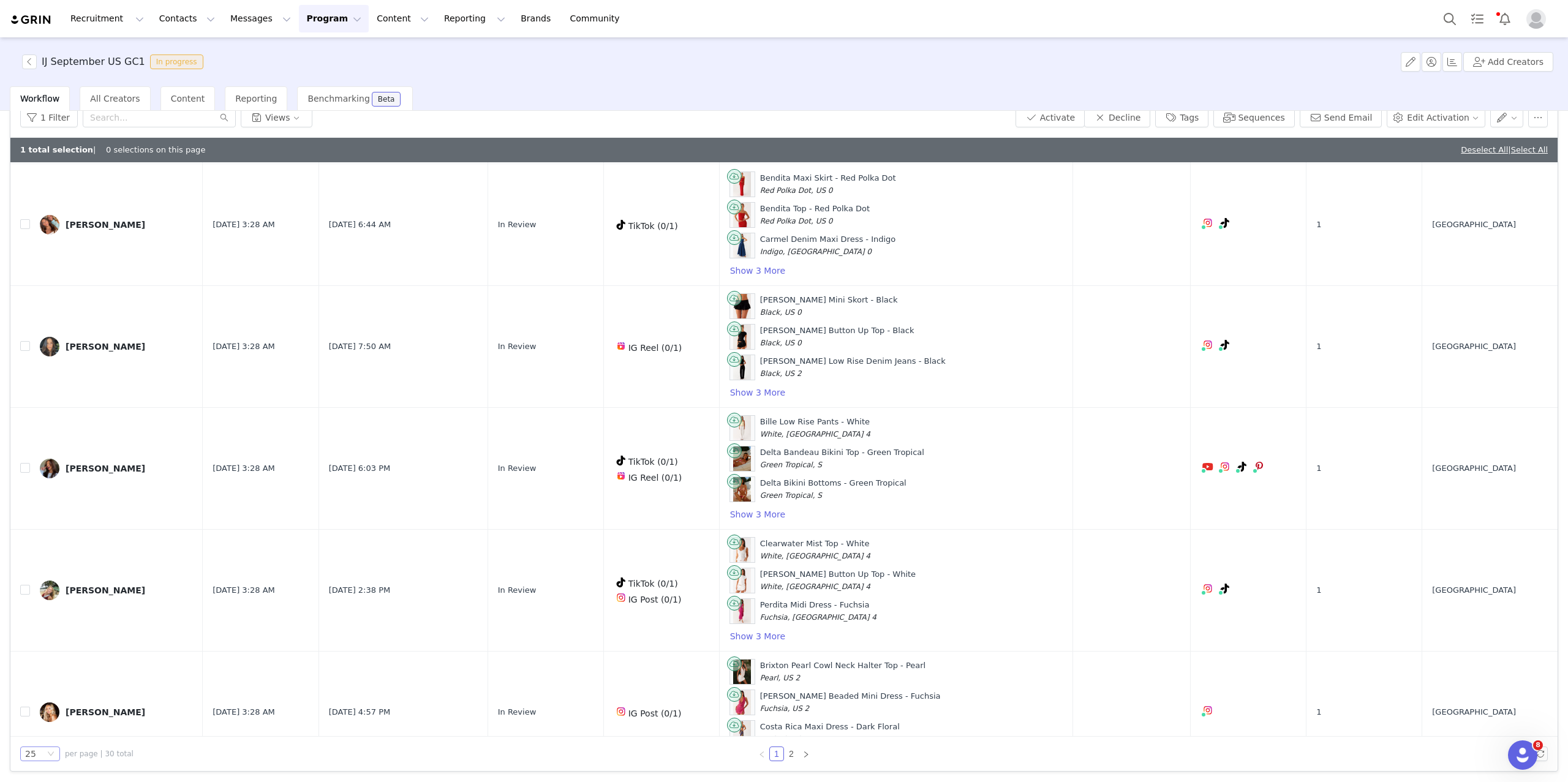
click at [47, 753] on icon "icon: down" at bounding box center [51, 754] width 7 height 7
click at [32, 712] on li "50" at bounding box center [40, 711] width 40 height 19
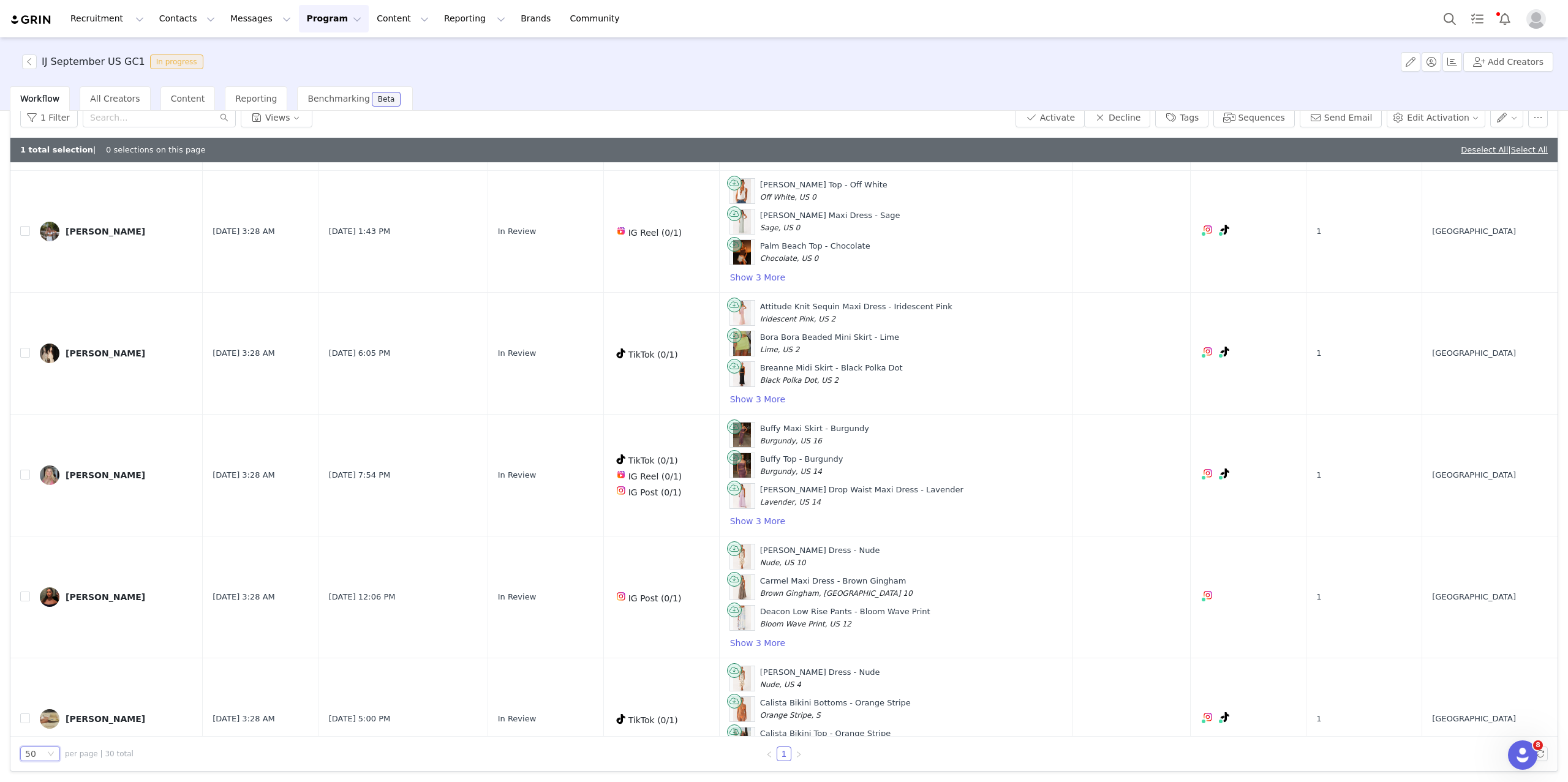
scroll to position [0, 0]
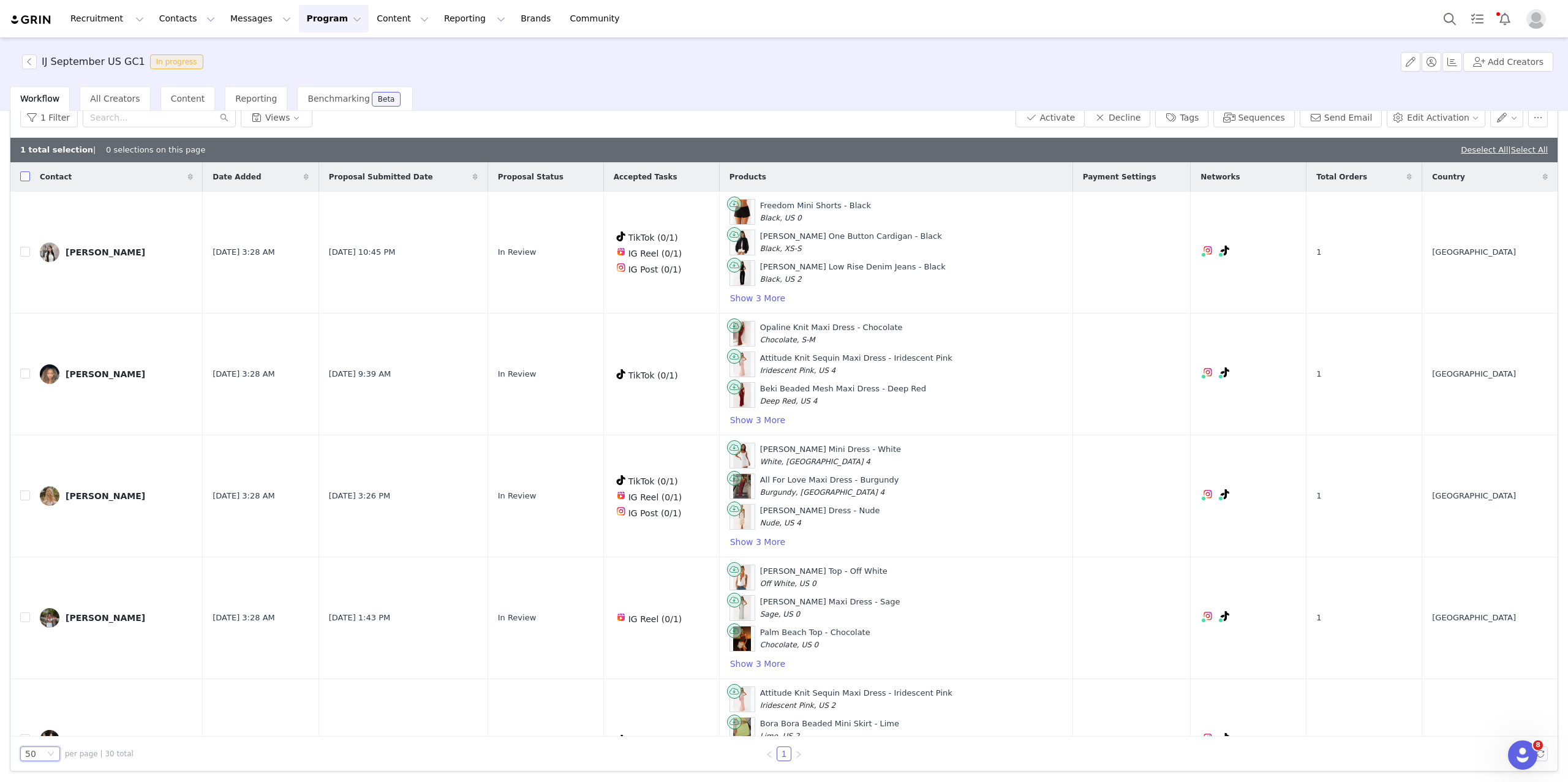
click at [21, 177] on input "checkbox" at bounding box center [24, 176] width 10 height 10
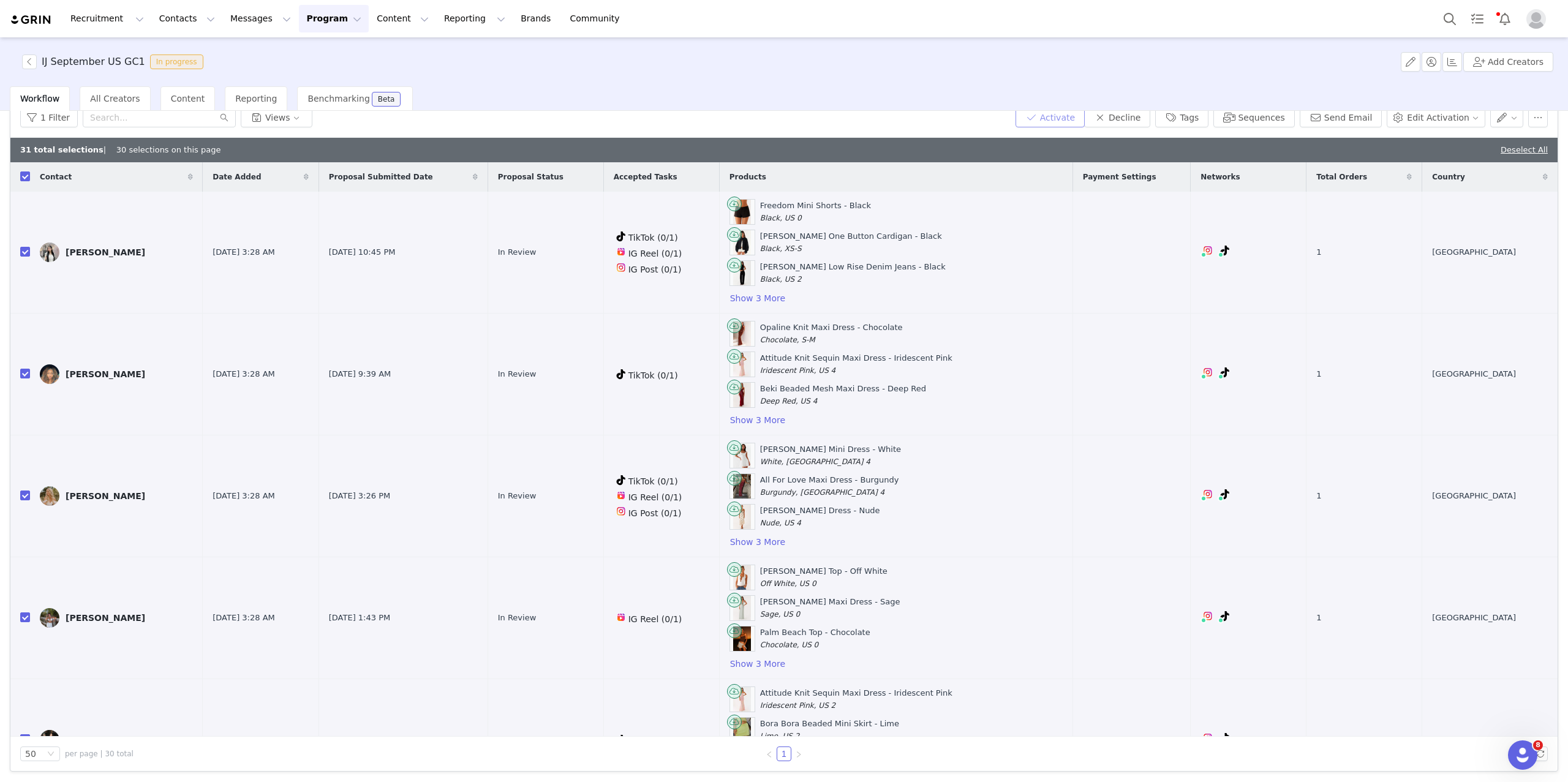
click at [1073, 114] on button "Activate" at bounding box center [1049, 117] width 69 height 19
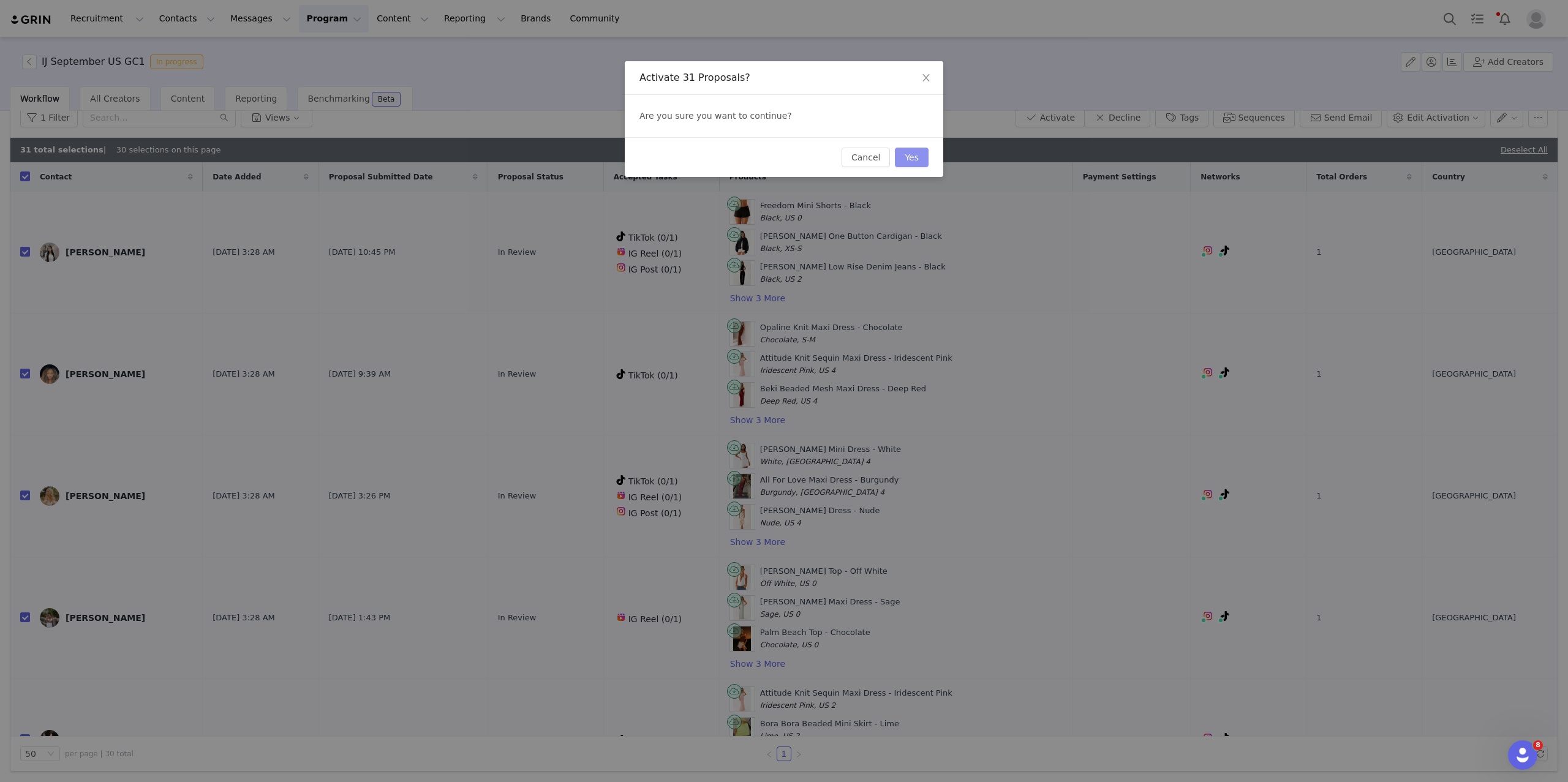
click at [910, 153] on button "Yes" at bounding box center [911, 157] width 34 height 19
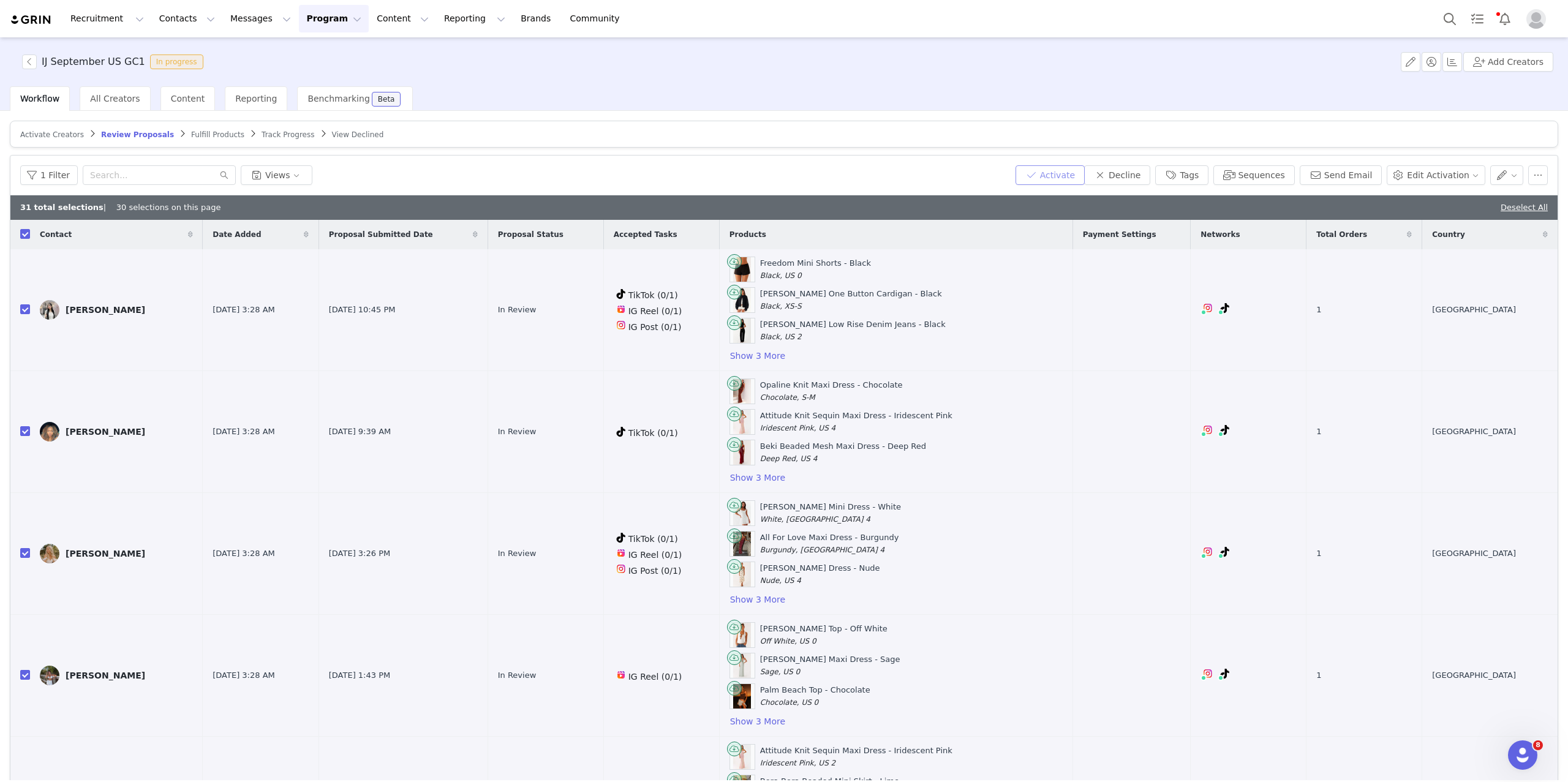
click at [1059, 175] on button "Activate" at bounding box center [1049, 175] width 69 height 19
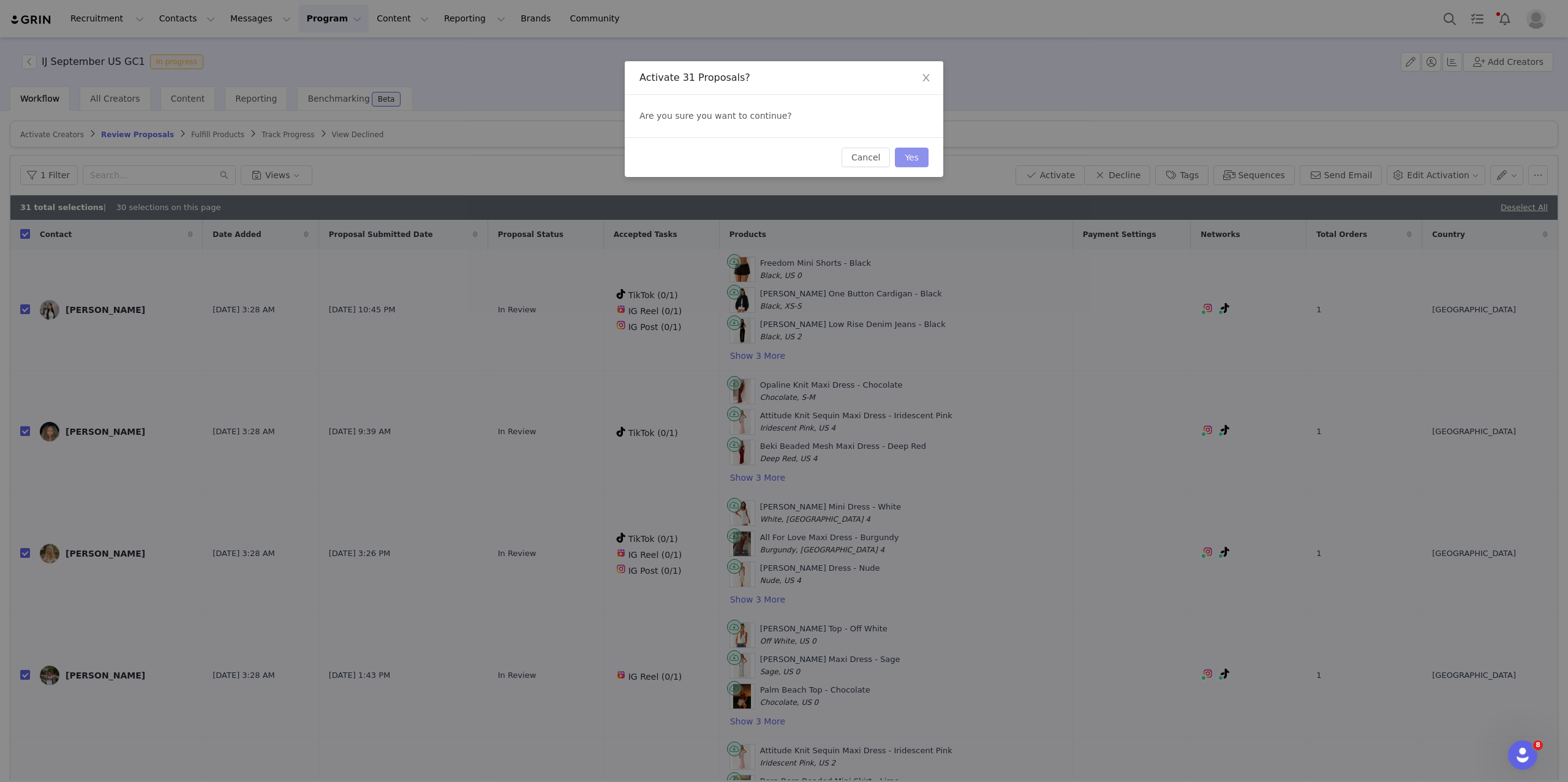
click at [912, 153] on button "Yes" at bounding box center [911, 157] width 34 height 19
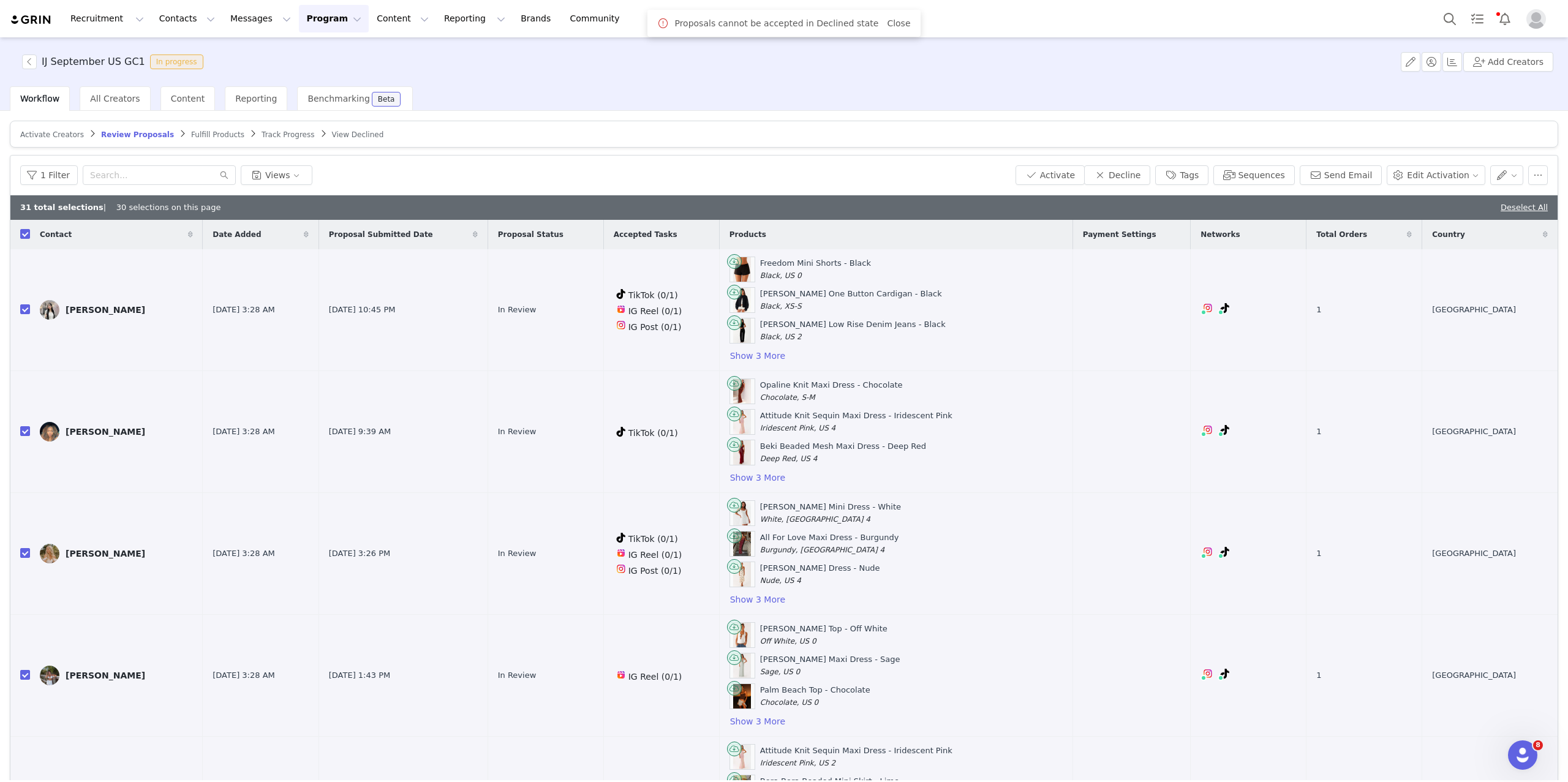
click at [215, 139] on article "Activate Creators Review Proposals Fulfill Products Track Progress View Declined" at bounding box center [784, 134] width 1548 height 27
click at [201, 130] on span "Fulfill Products" at bounding box center [217, 135] width 53 height 9
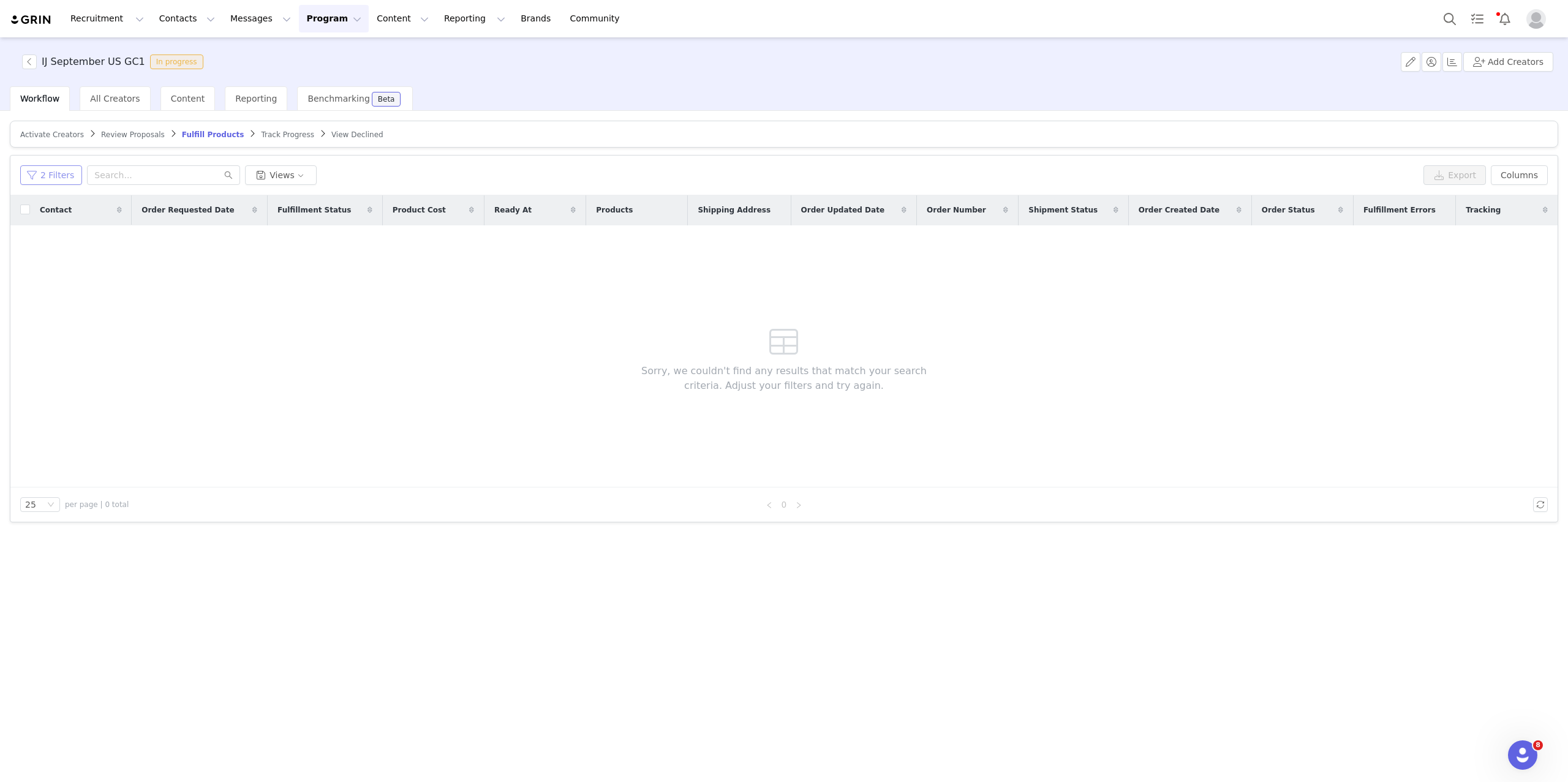
click at [59, 175] on button "2 Filters" at bounding box center [51, 175] width 62 height 19
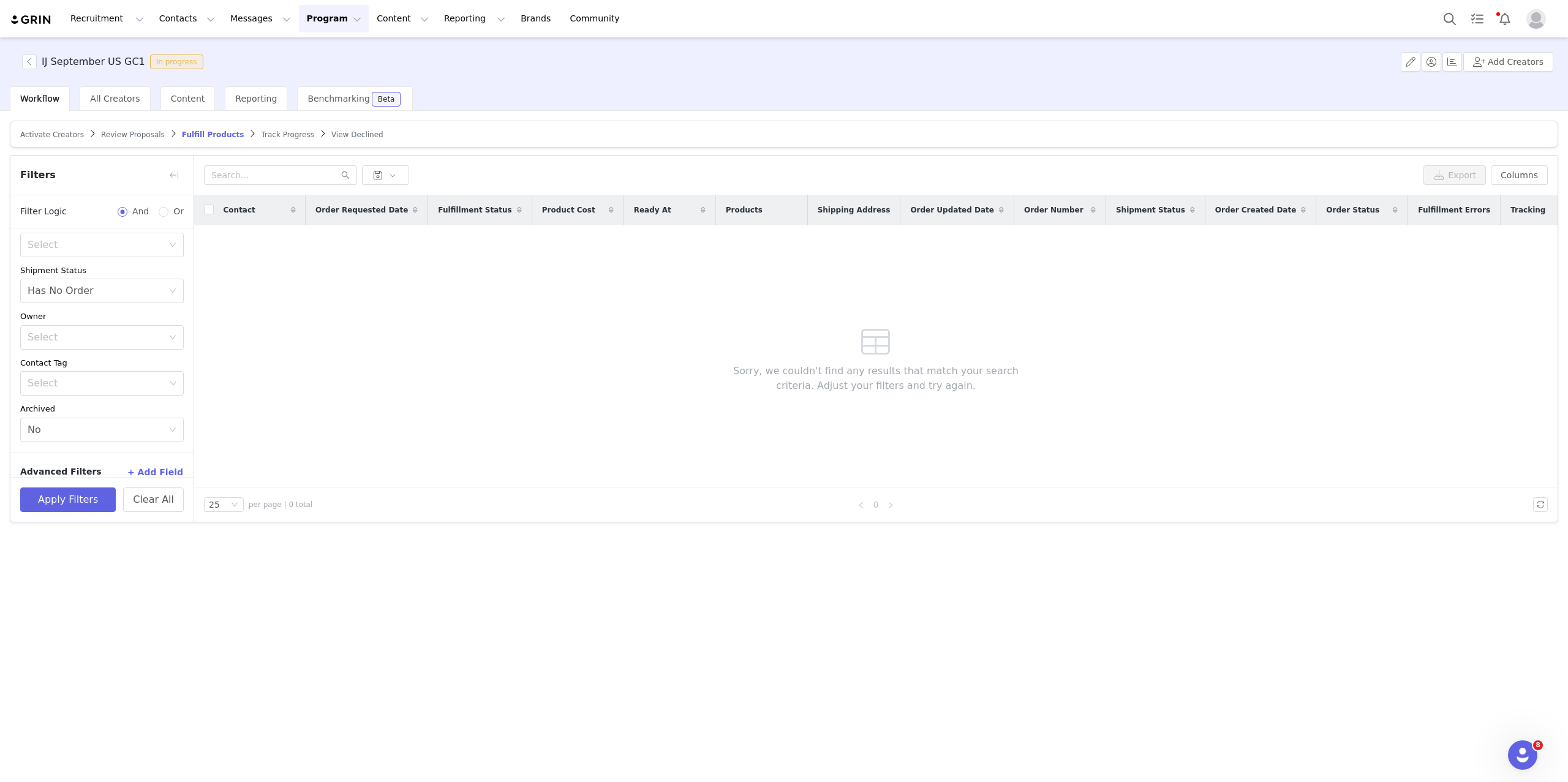
scroll to position [126, 0]
click at [84, 504] on button "Apply Filters" at bounding box center [67, 499] width 95 height 24
click at [172, 171] on button "button" at bounding box center [174, 175] width 19 height 19
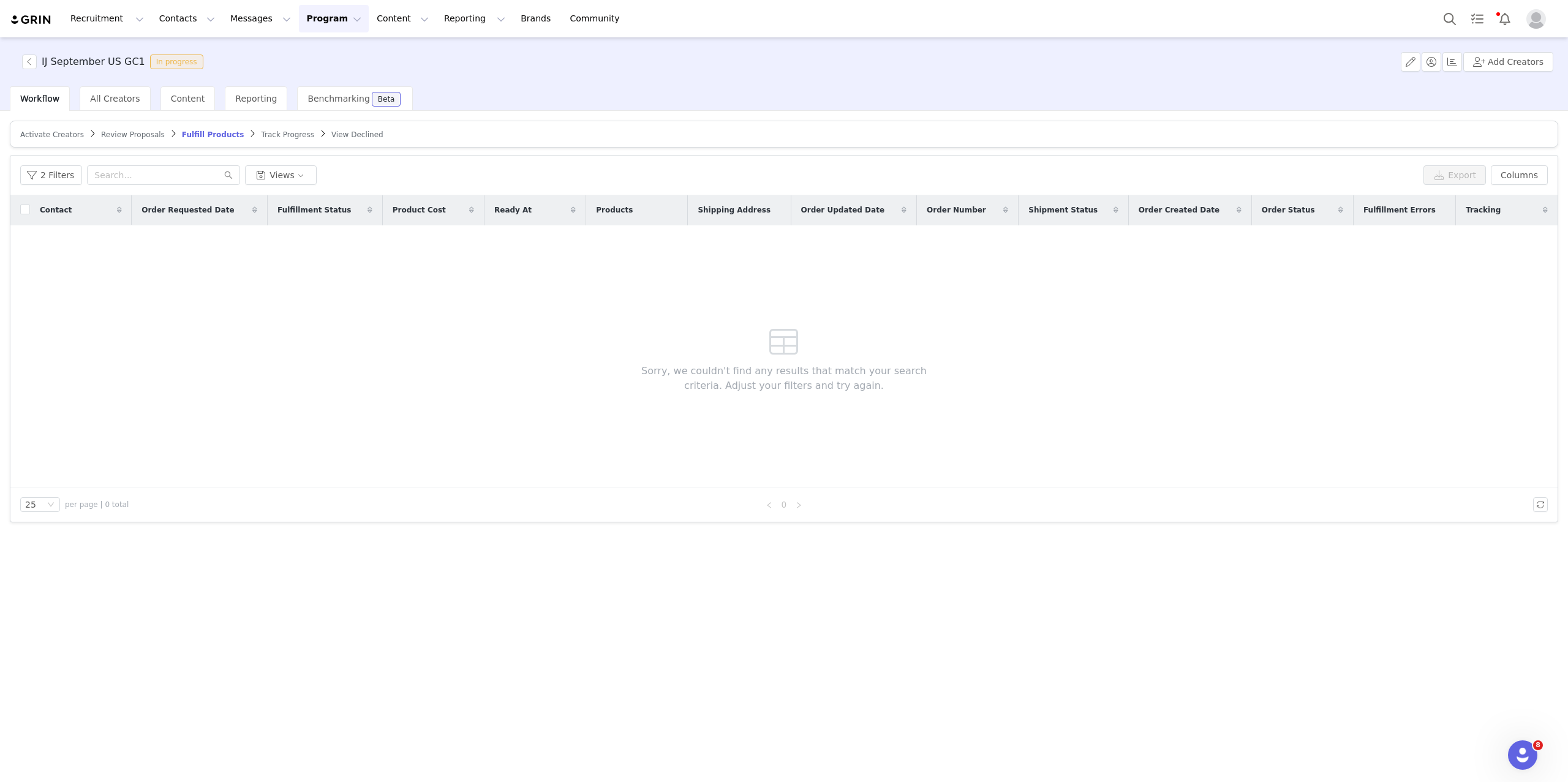
scroll to position [153, 0]
click at [1410, 56] on button "button" at bounding box center [1410, 62] width 19 height 19
click at [1439, 61] on button "button" at bounding box center [1431, 62] width 19 height 19
click at [1460, 117] on div "Select Owner" at bounding box center [1425, 122] width 135 height 12
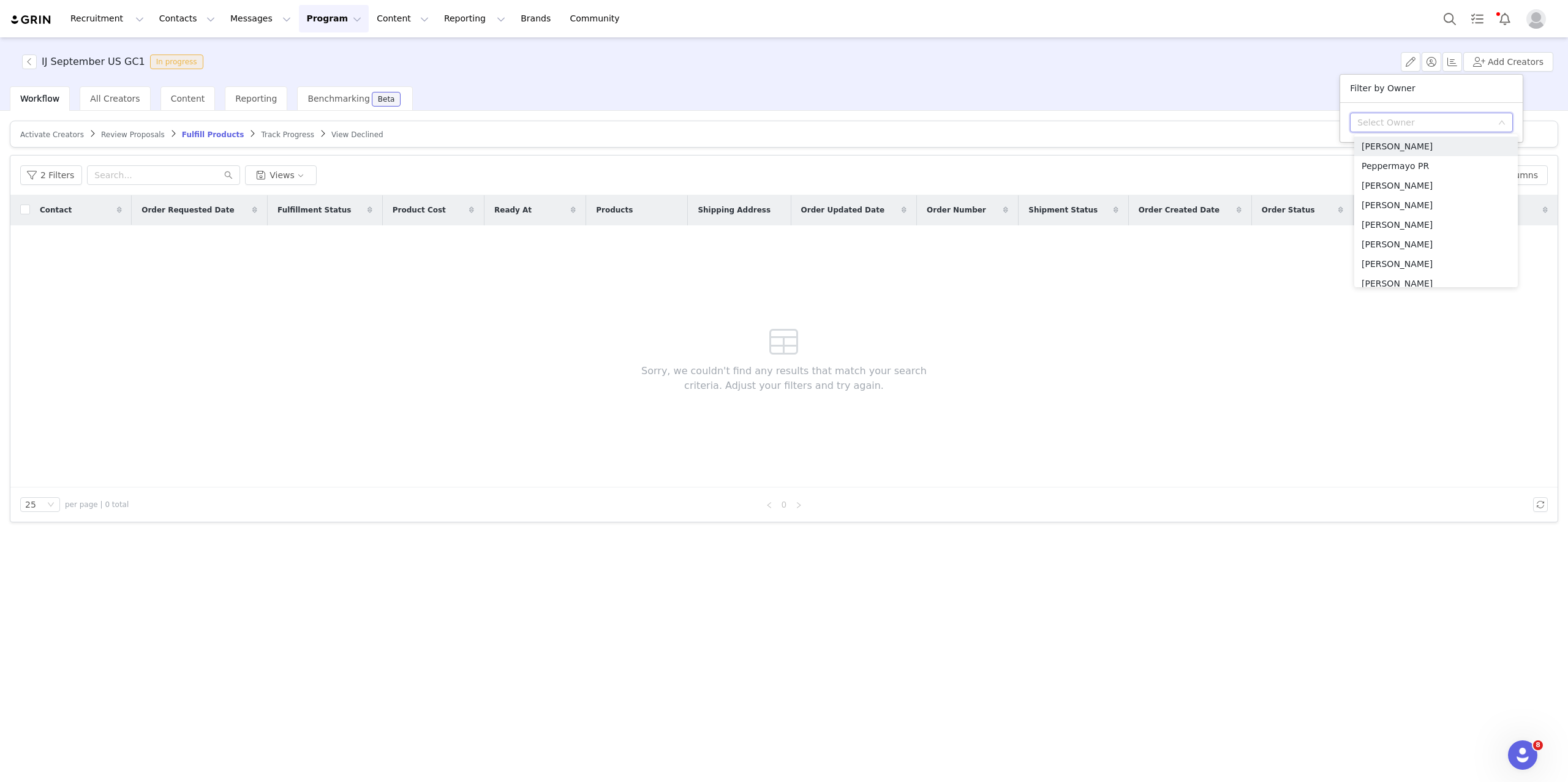
click at [1460, 117] on div "Select Owner" at bounding box center [1425, 122] width 135 height 12
click at [265, 133] on span "Track Progress" at bounding box center [287, 135] width 52 height 9
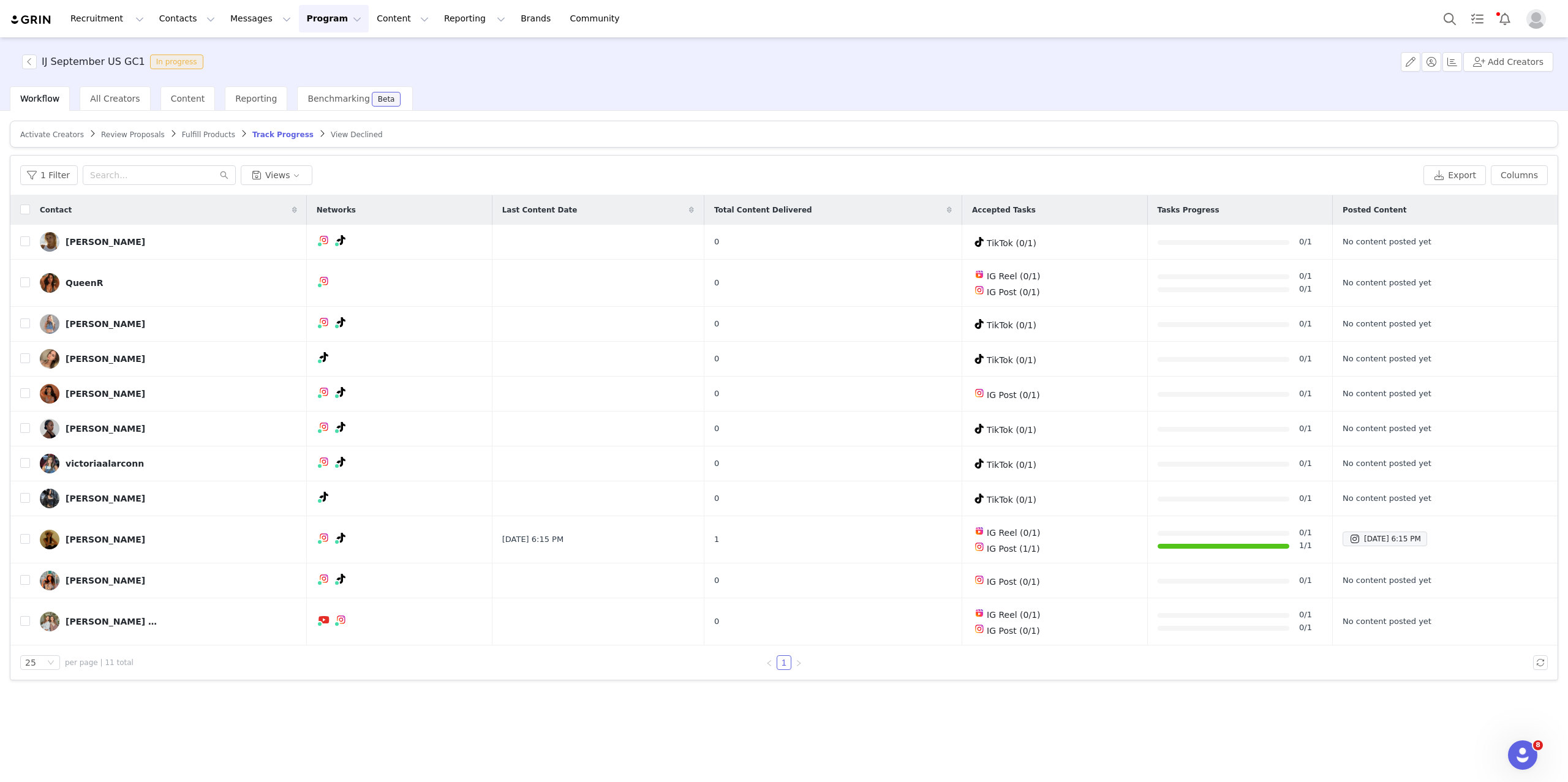
click at [225, 132] on span "Fulfill Products" at bounding box center [208, 135] width 53 height 9
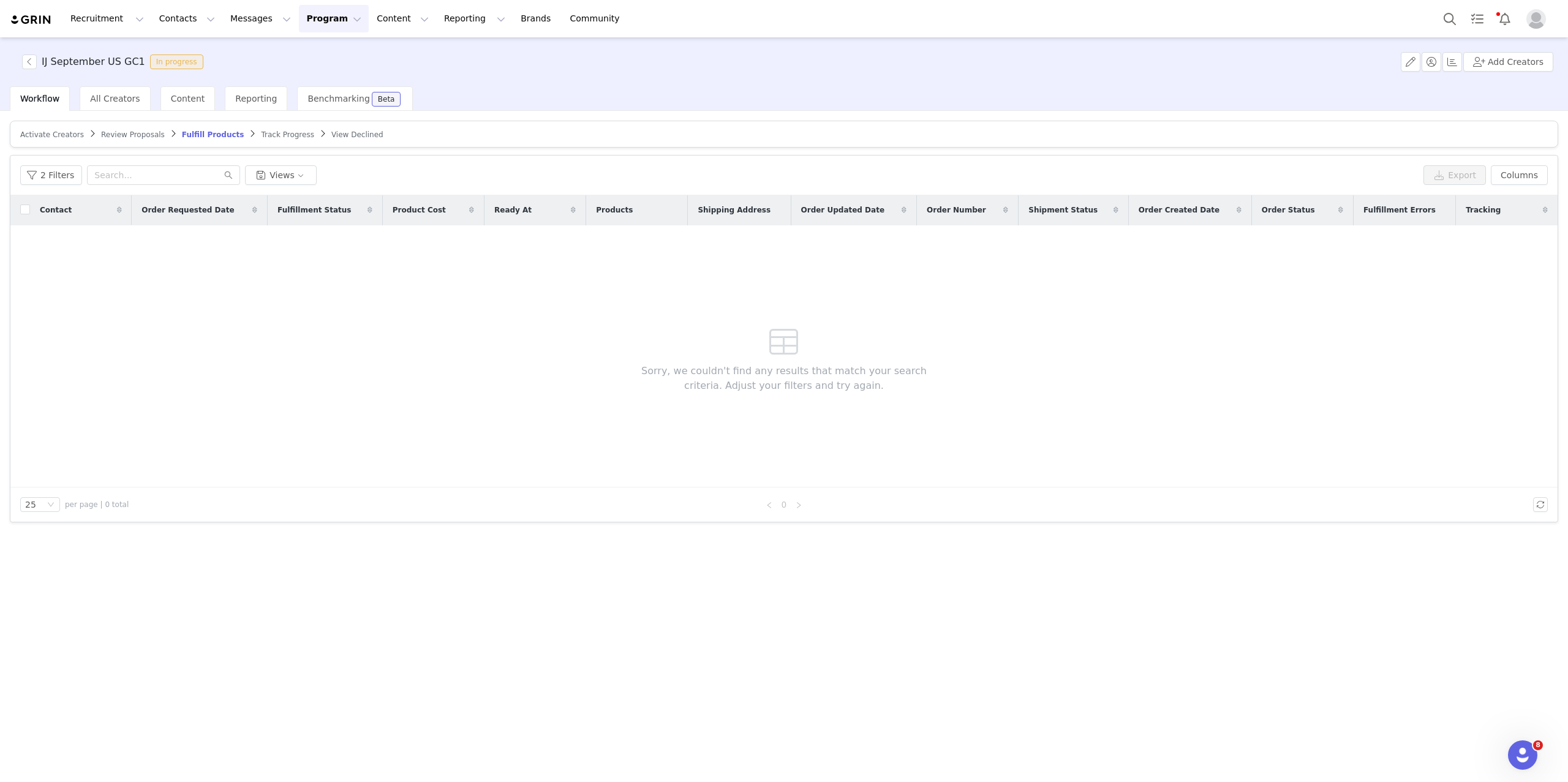
click at [61, 136] on span "Activate Creators" at bounding box center [52, 135] width 64 height 9
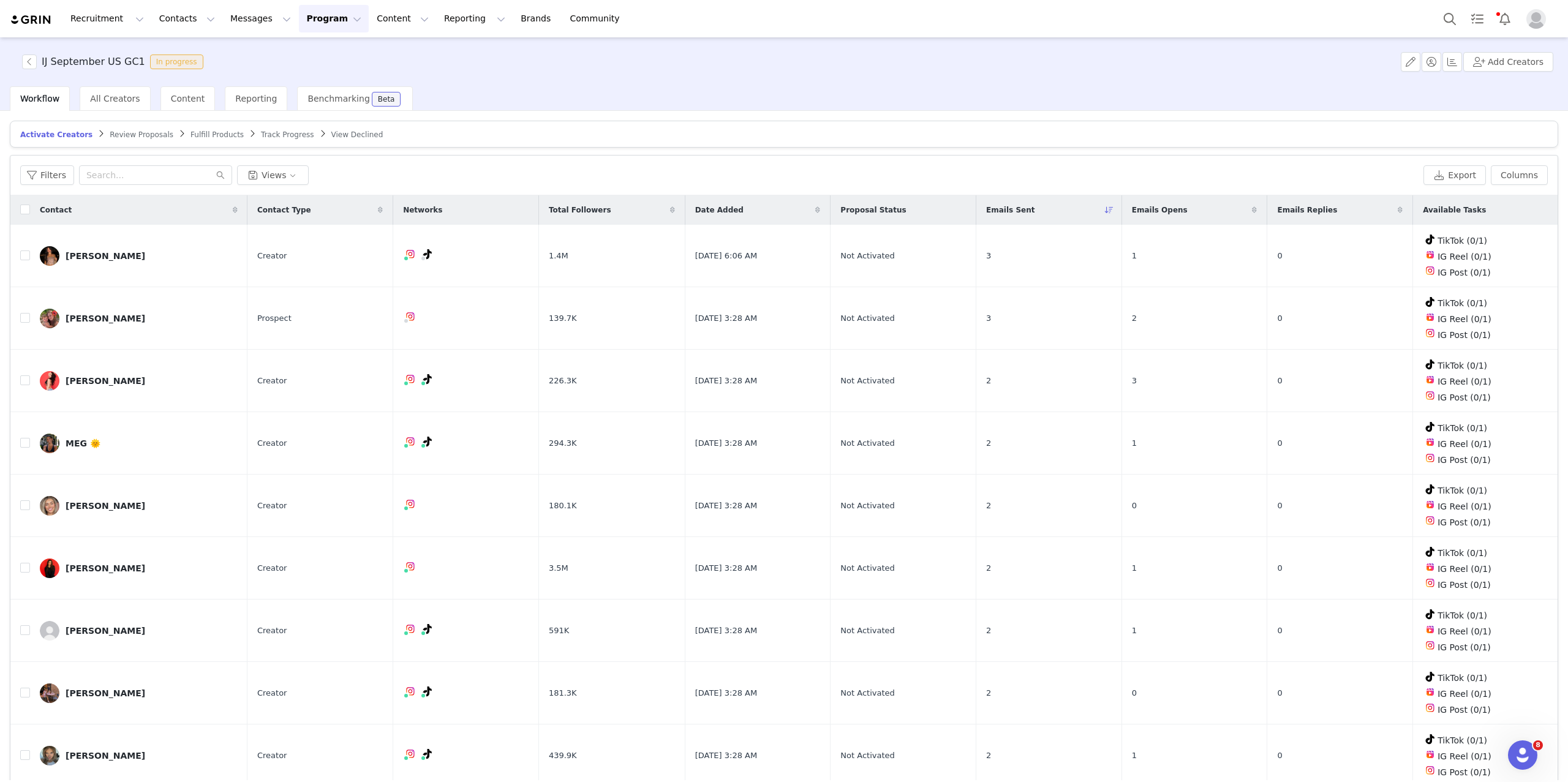
click at [1113, 207] on icon at bounding box center [1109, 210] width 9 height 7
click at [21, 211] on input "checkbox" at bounding box center [24, 209] width 10 height 10
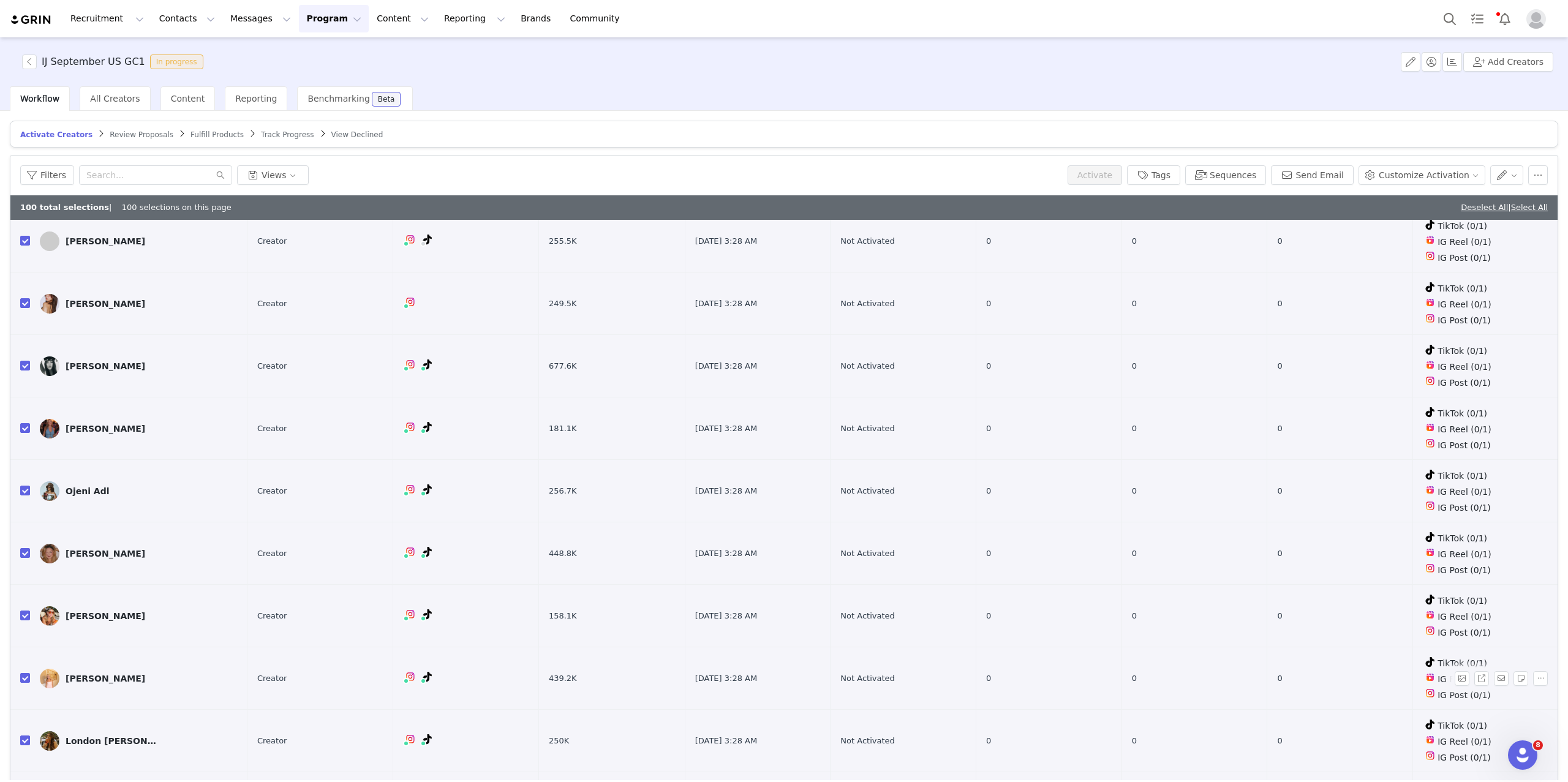
scroll to position [58, 0]
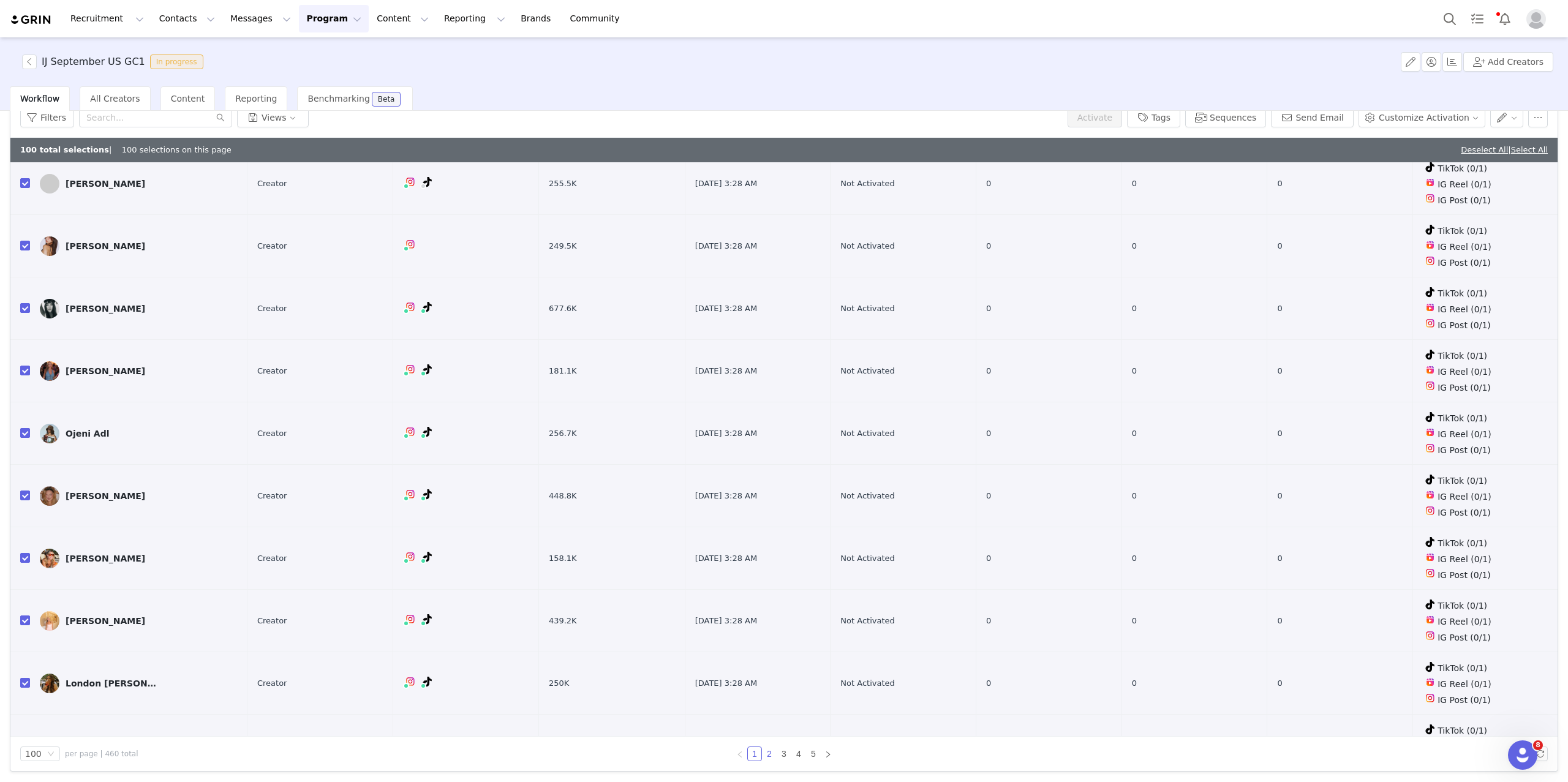
click at [772, 751] on link "2" at bounding box center [769, 753] width 13 height 13
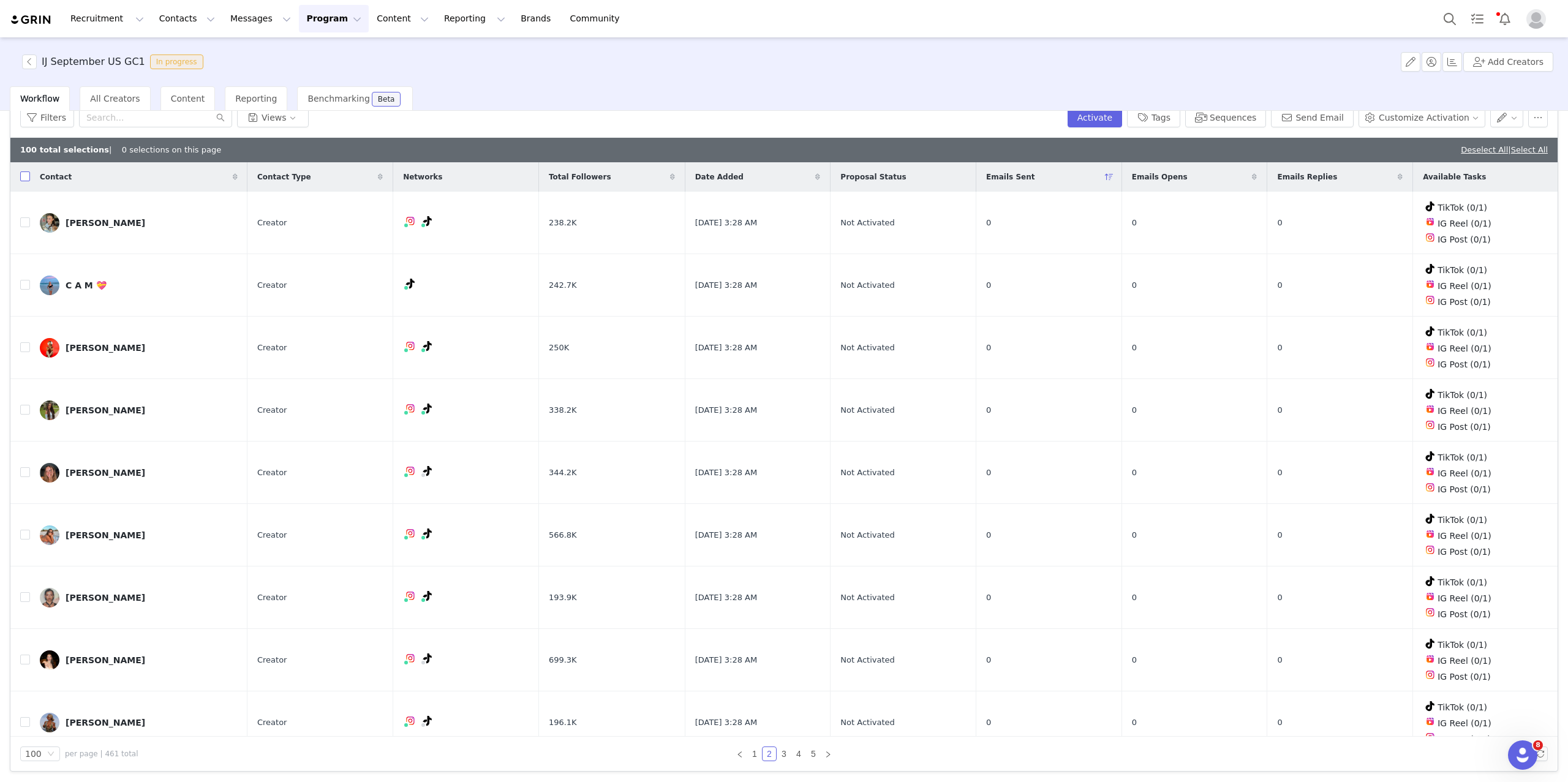
click at [21, 178] on input "checkbox" at bounding box center [24, 176] width 10 height 10
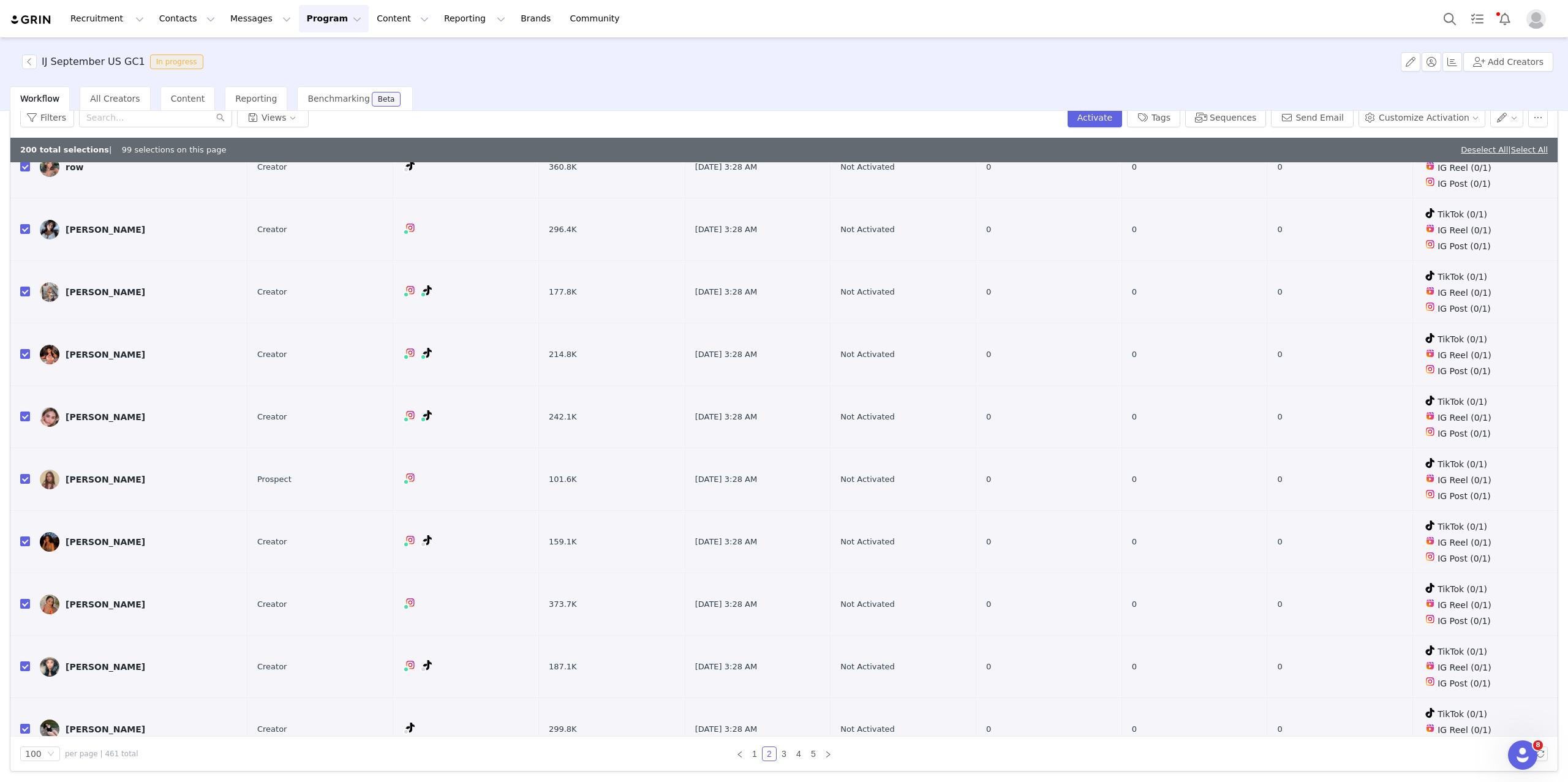
scroll to position [4494, 0]
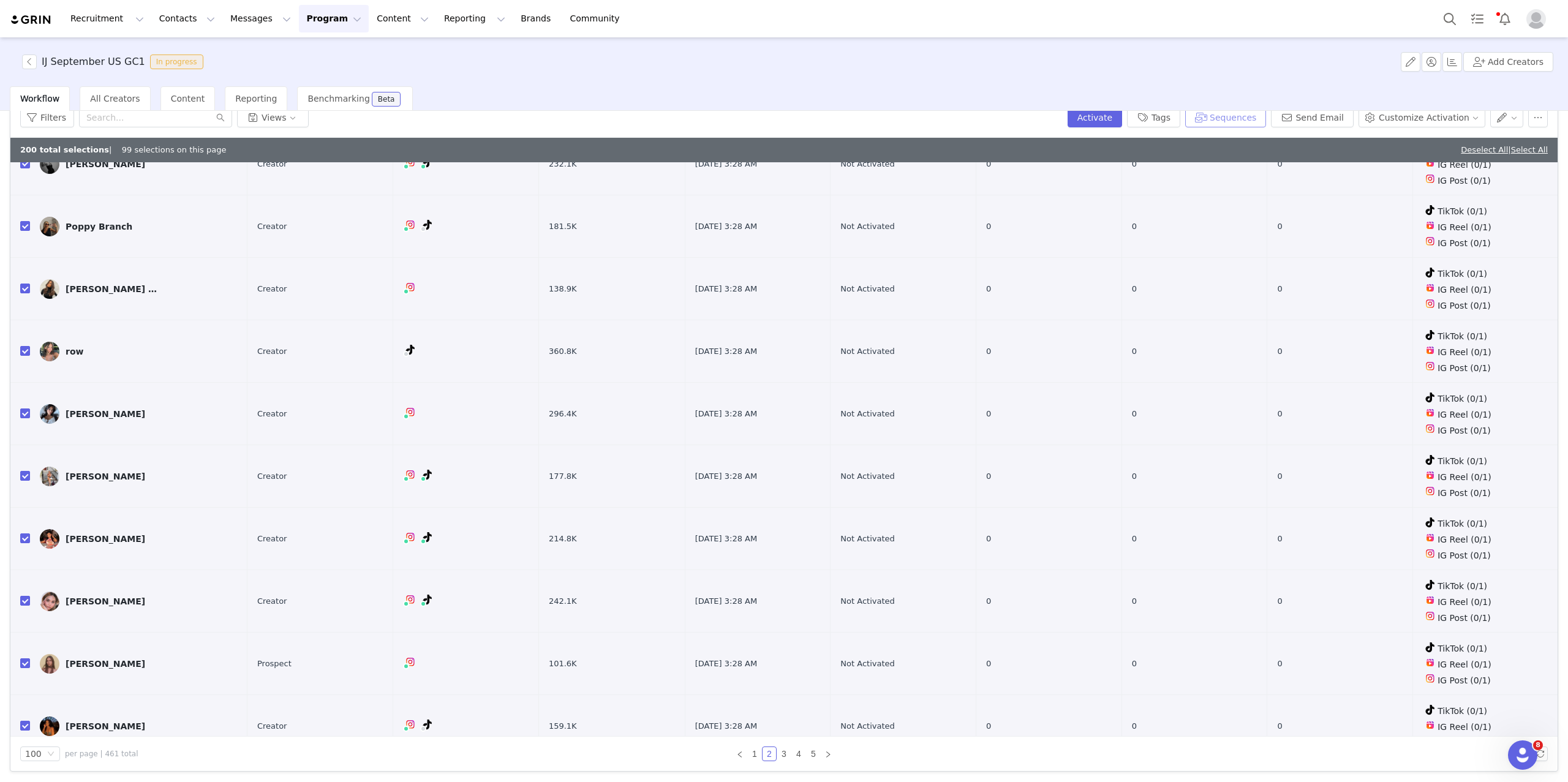
click at [1236, 123] on button "Sequences" at bounding box center [1225, 117] width 80 height 19
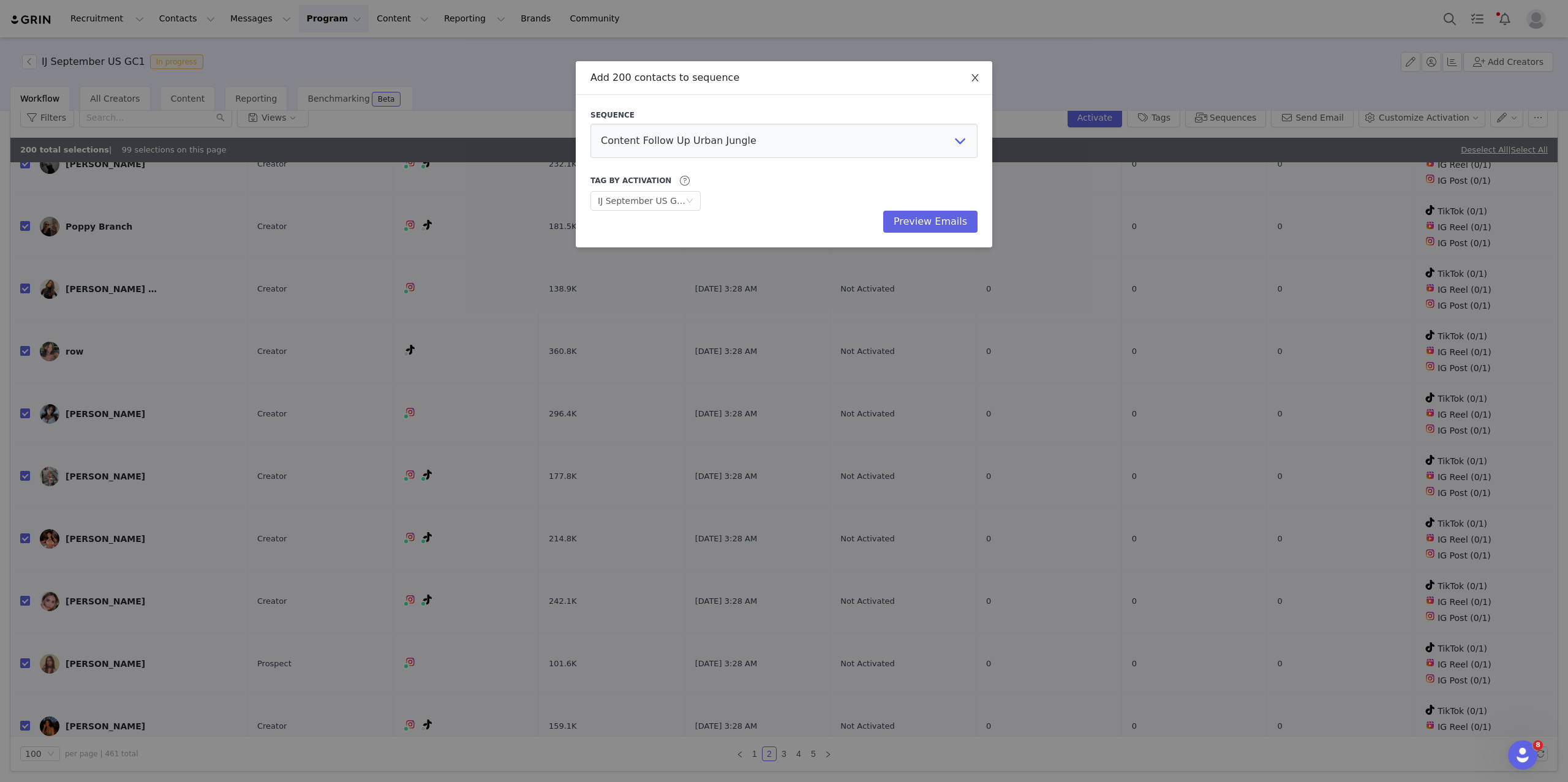
click at [973, 77] on icon "icon: close" at bounding box center [974, 77] width 10 height 10
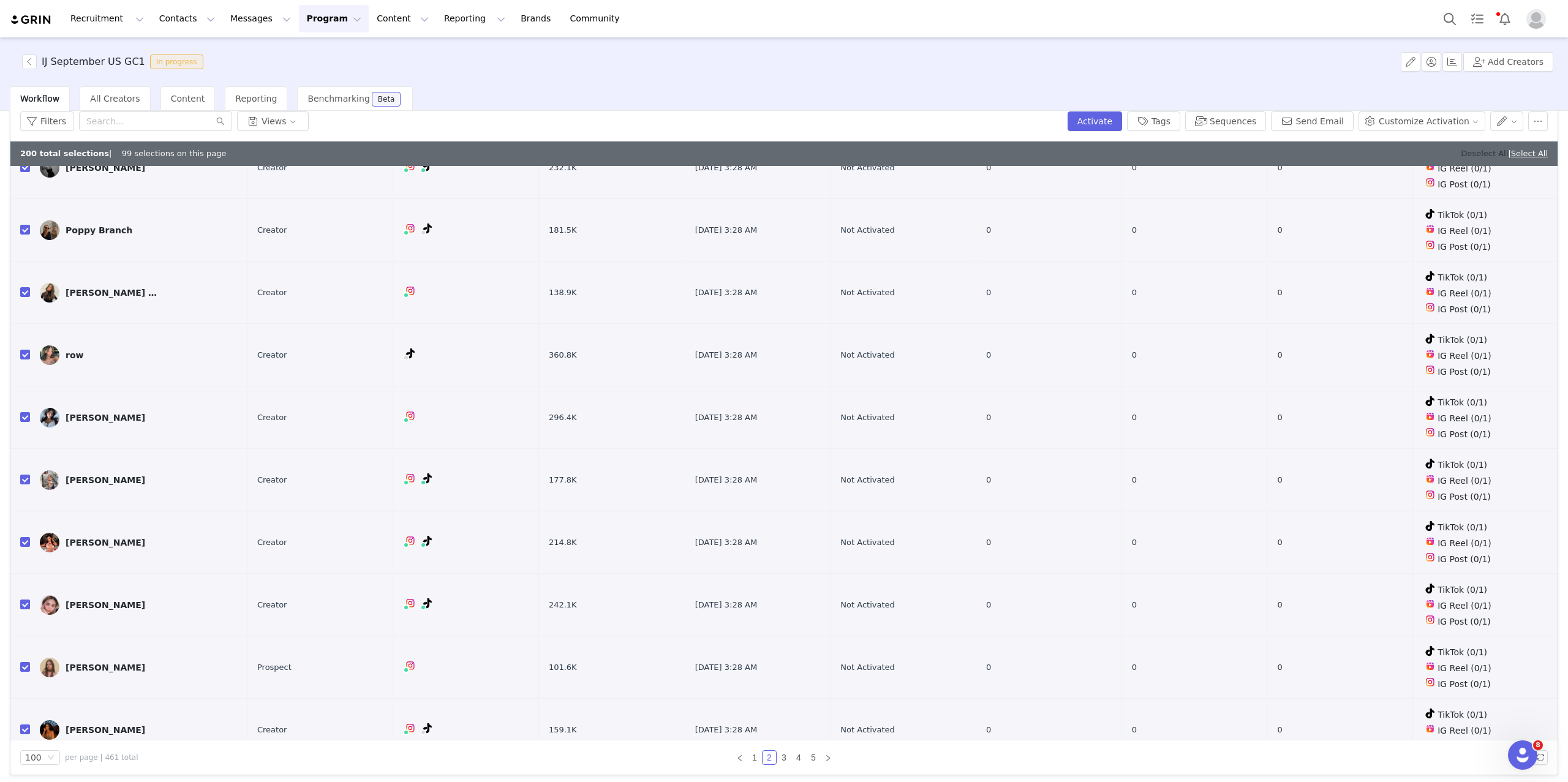
click at [1460, 153] on link "Deselect All" at bounding box center [1484, 153] width 47 height 10
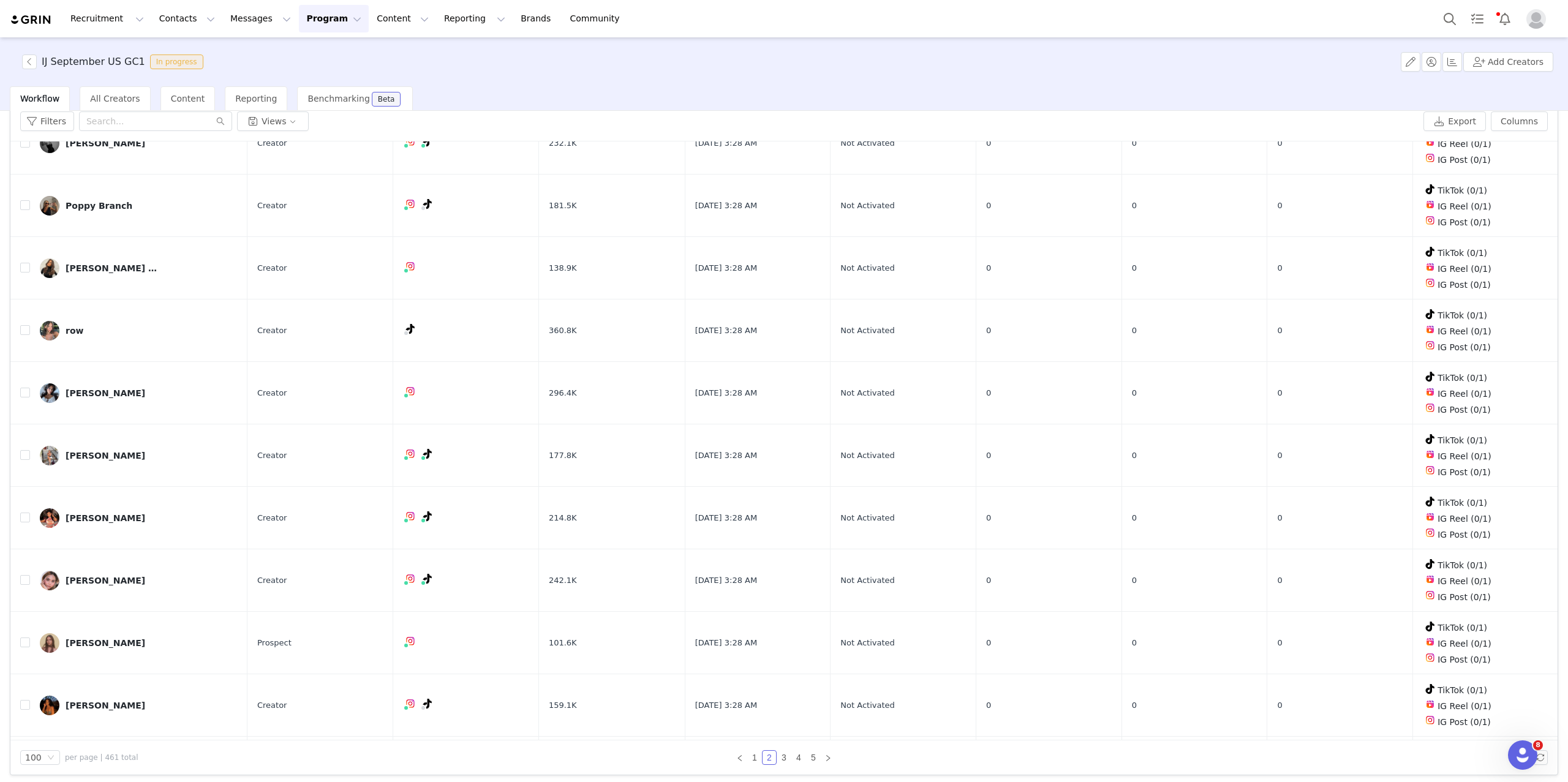
click at [1536, 21] on img "Profile" at bounding box center [1536, 19] width 19 height 19
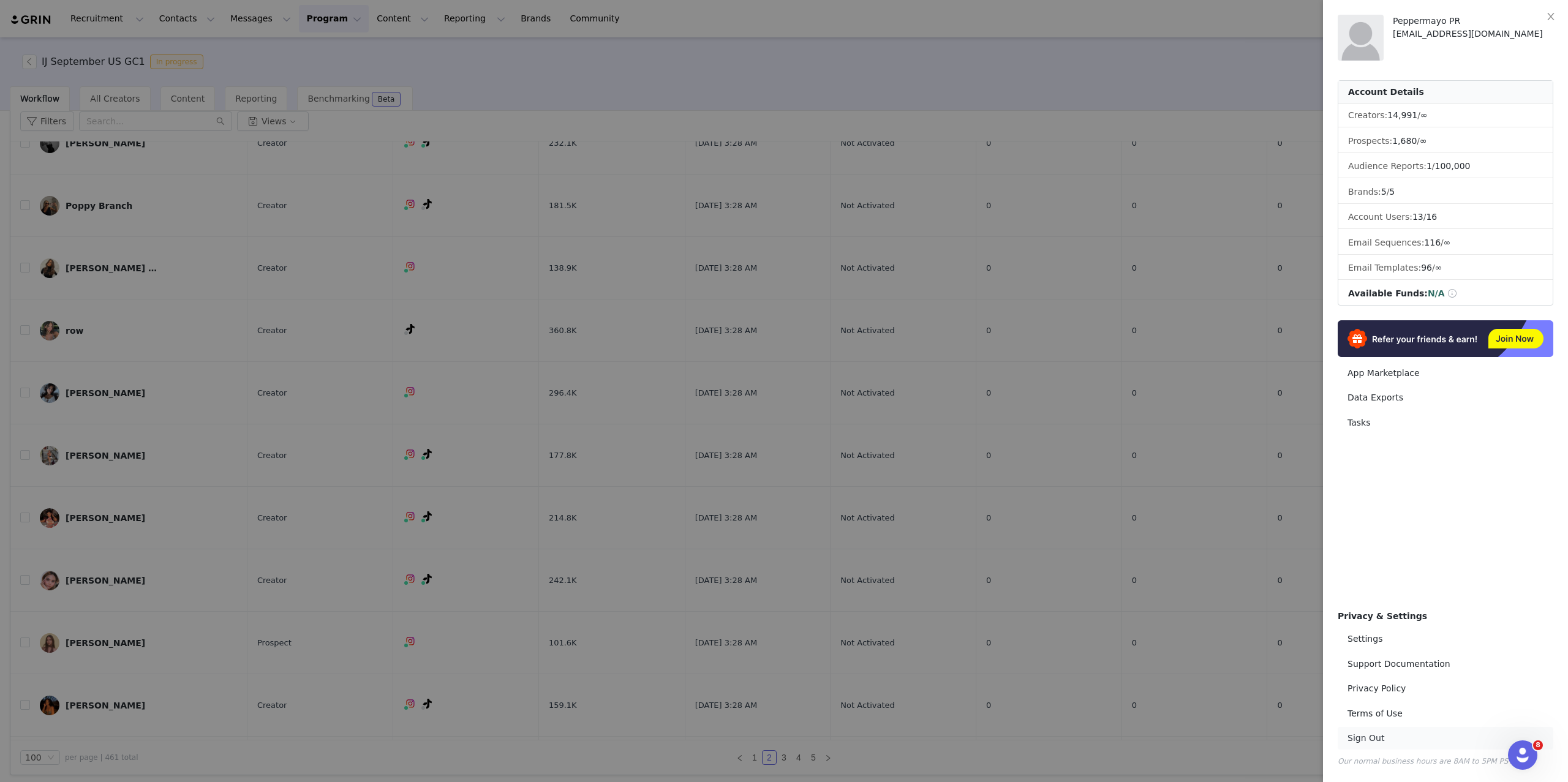
click at [1362, 741] on link "Sign Out" at bounding box center [1445, 738] width 215 height 23
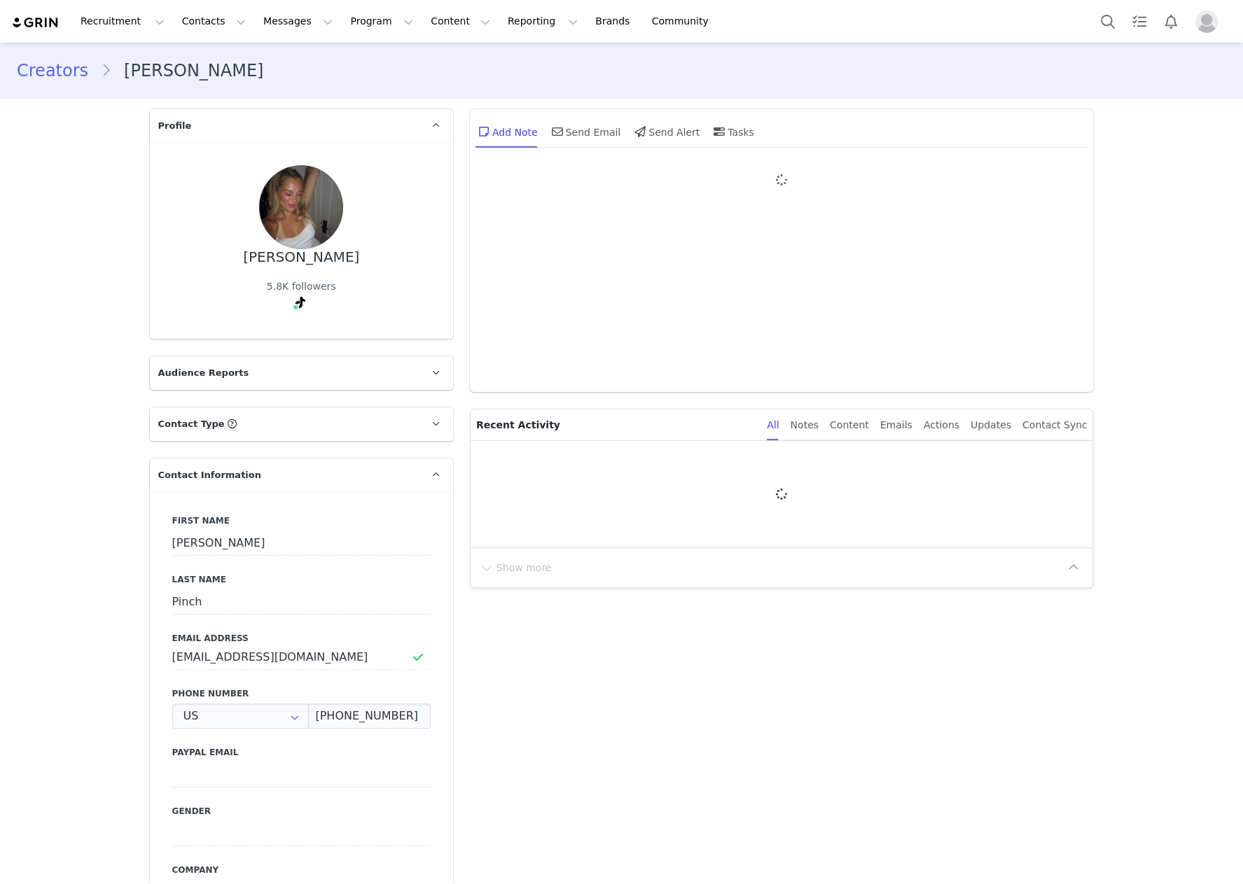
type input "+1 ([GEOGRAPHIC_DATA])"
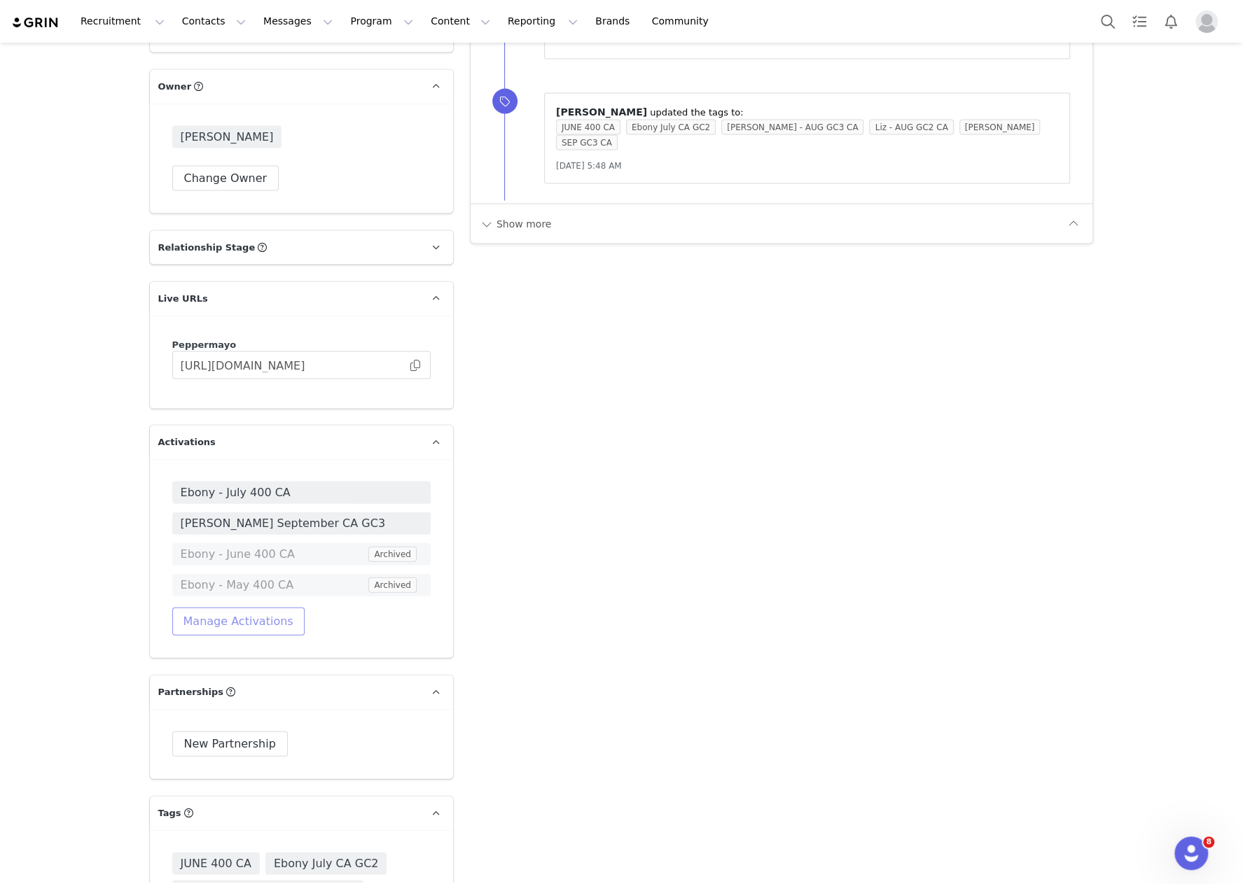
scroll to position [2119, 0]
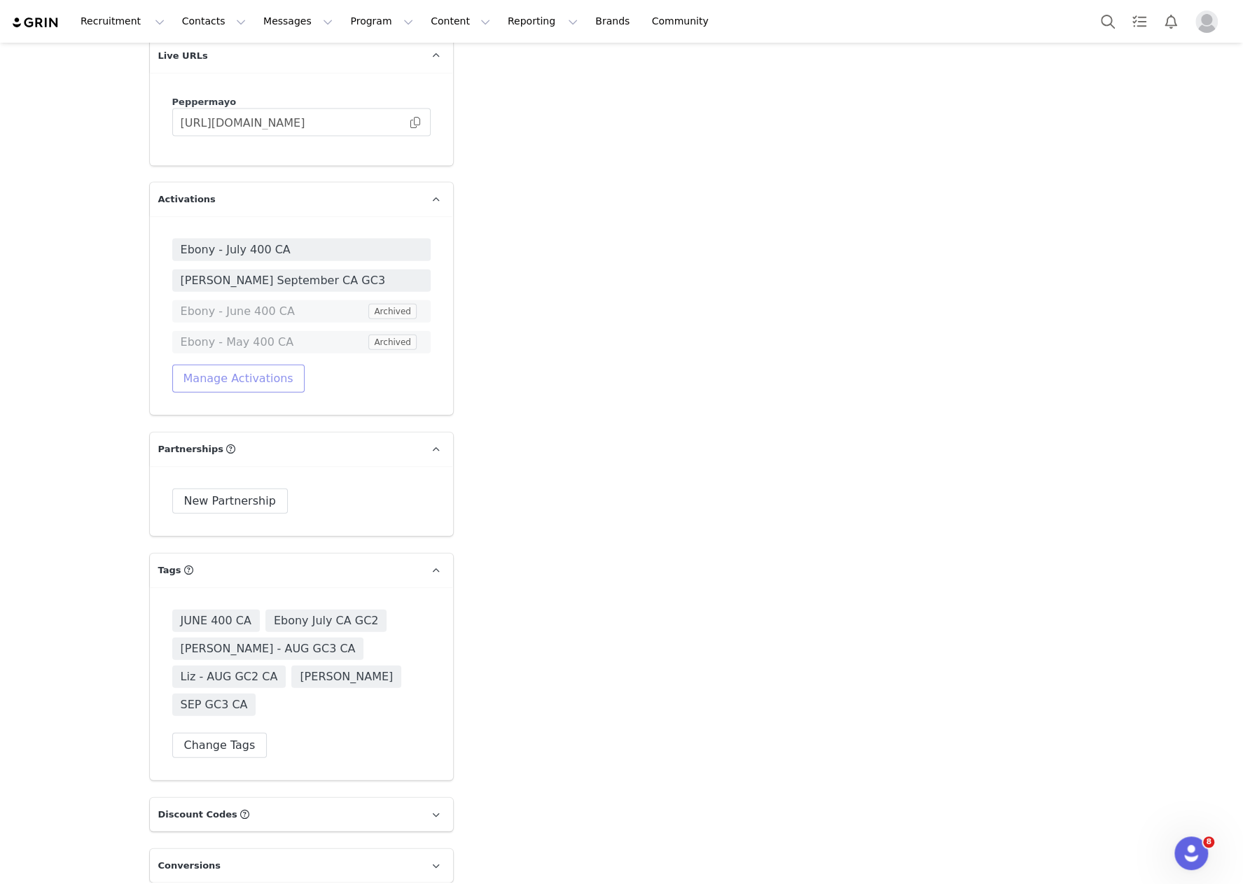
click at [260, 365] on button "Manage Activations" at bounding box center [238, 379] width 132 height 28
click at [249, 399] on div "Select Activation" at bounding box center [201, 399] width 137 height 21
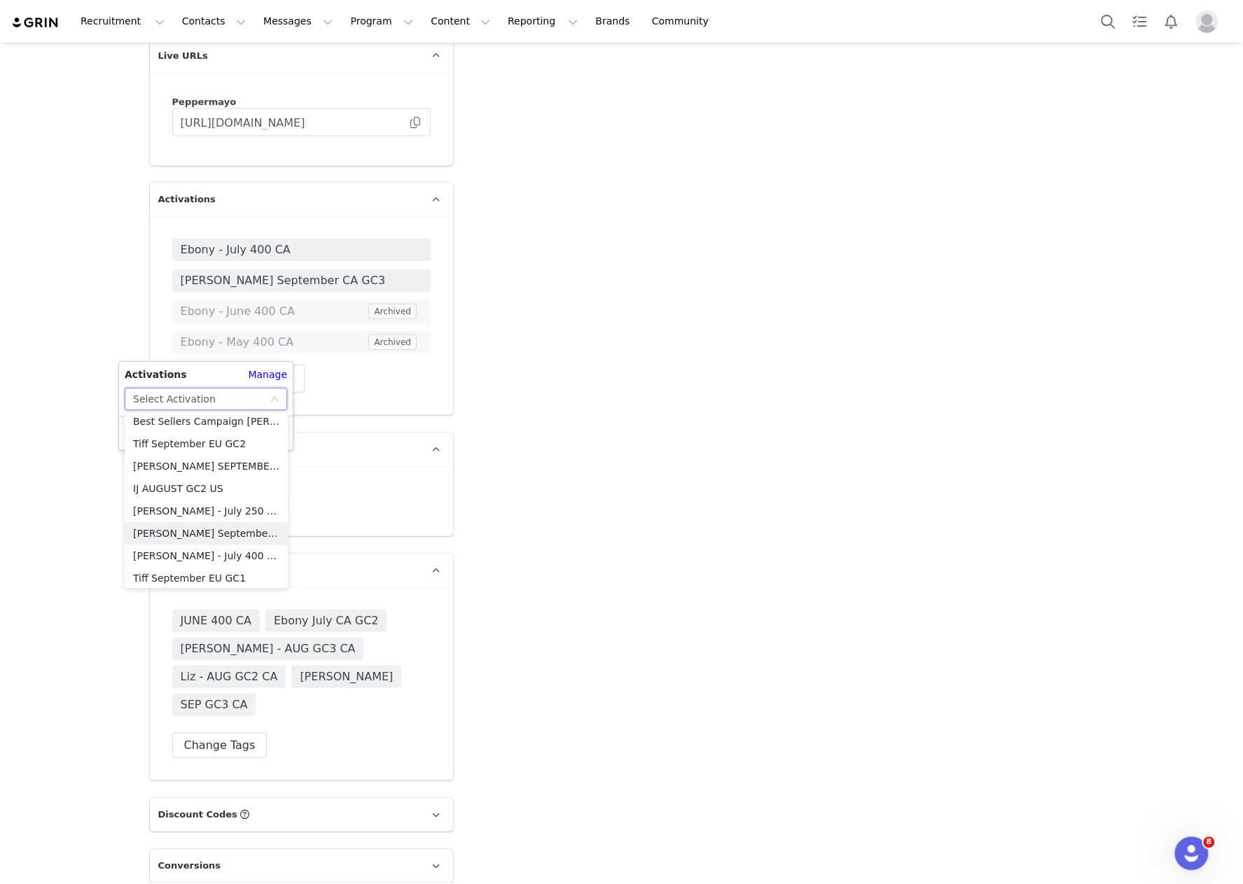
scroll to position [815, 0]
click at [207, 464] on li "[PERSON_NAME] SEPTEMBER GC3 US" at bounding box center [206, 463] width 163 height 22
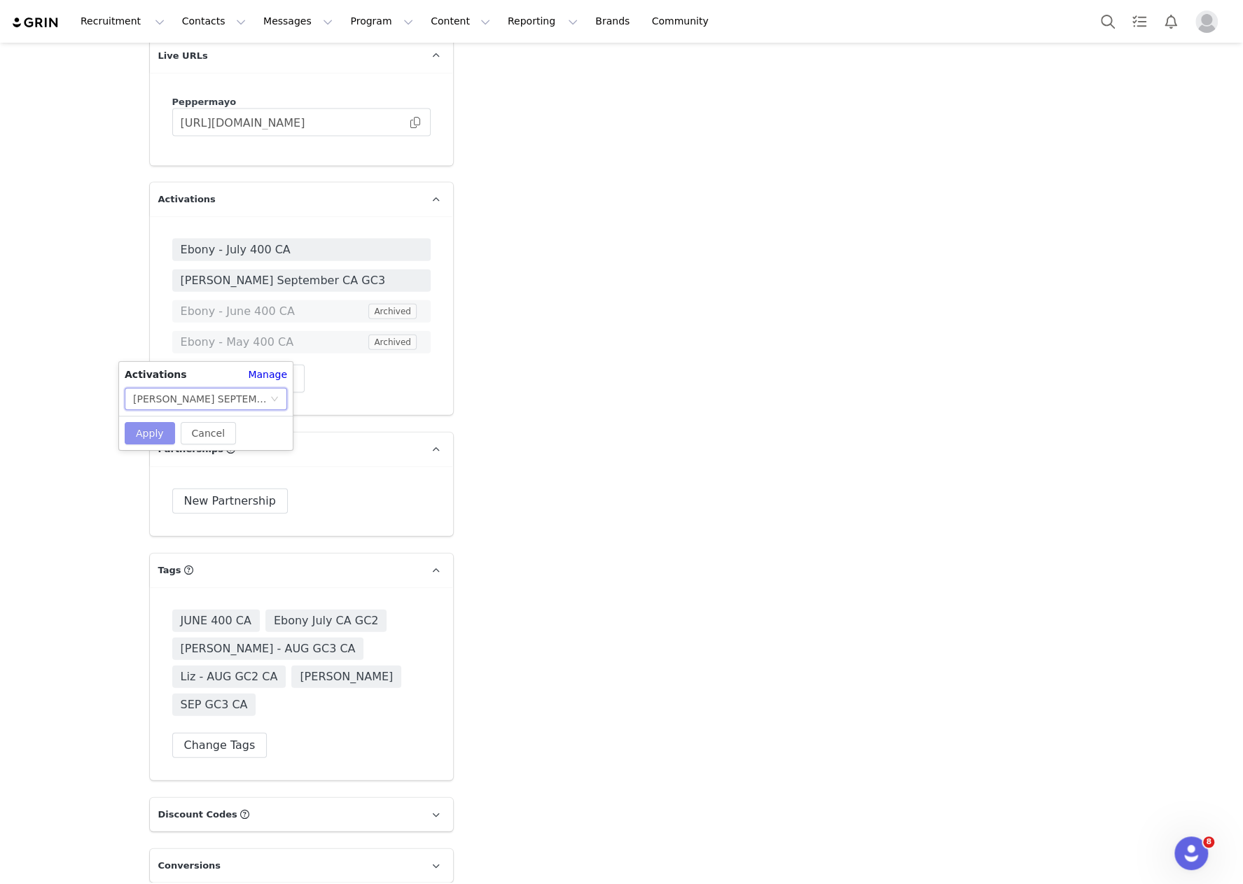
click at [143, 435] on button "Apply" at bounding box center [150, 433] width 50 height 22
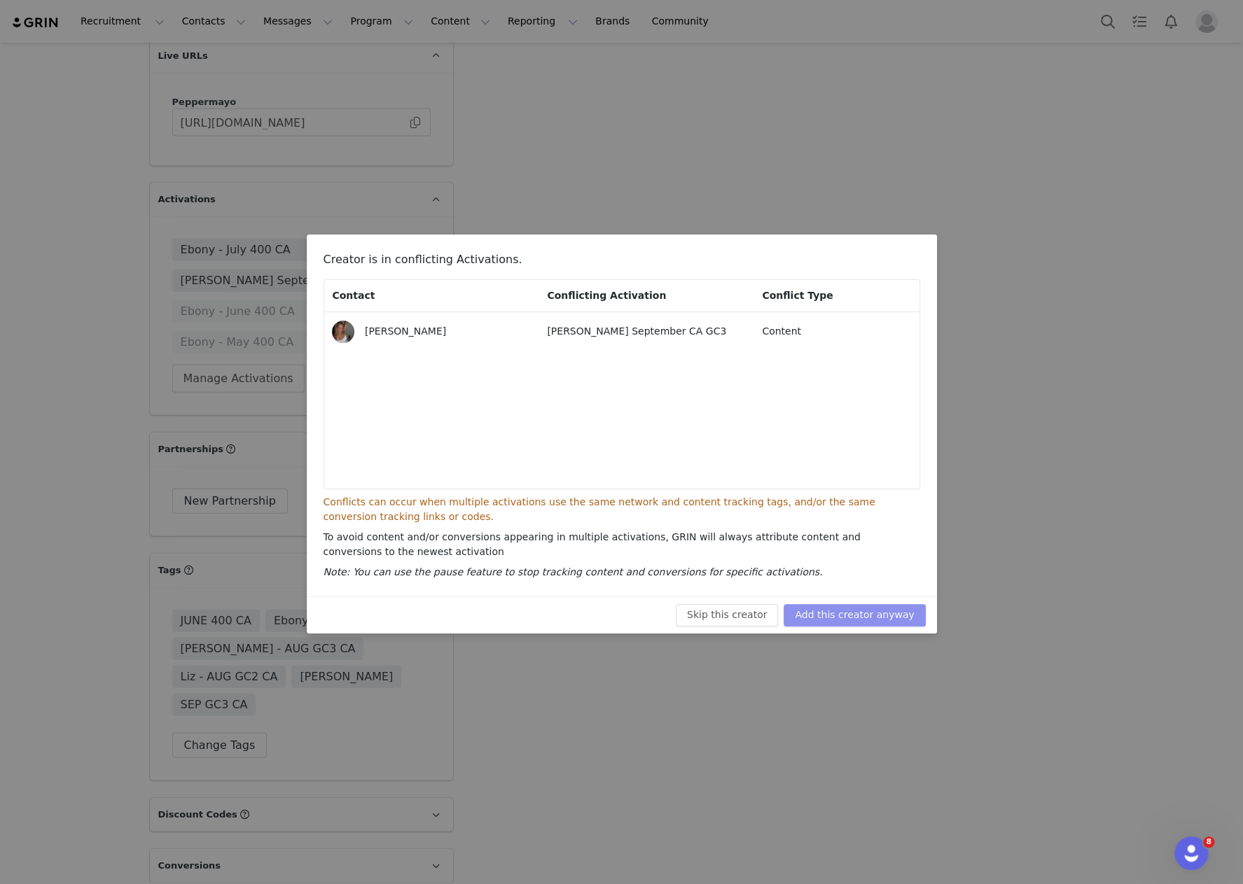
click at [855, 616] on button "Add this creator anyway" at bounding box center [854, 615] width 141 height 22
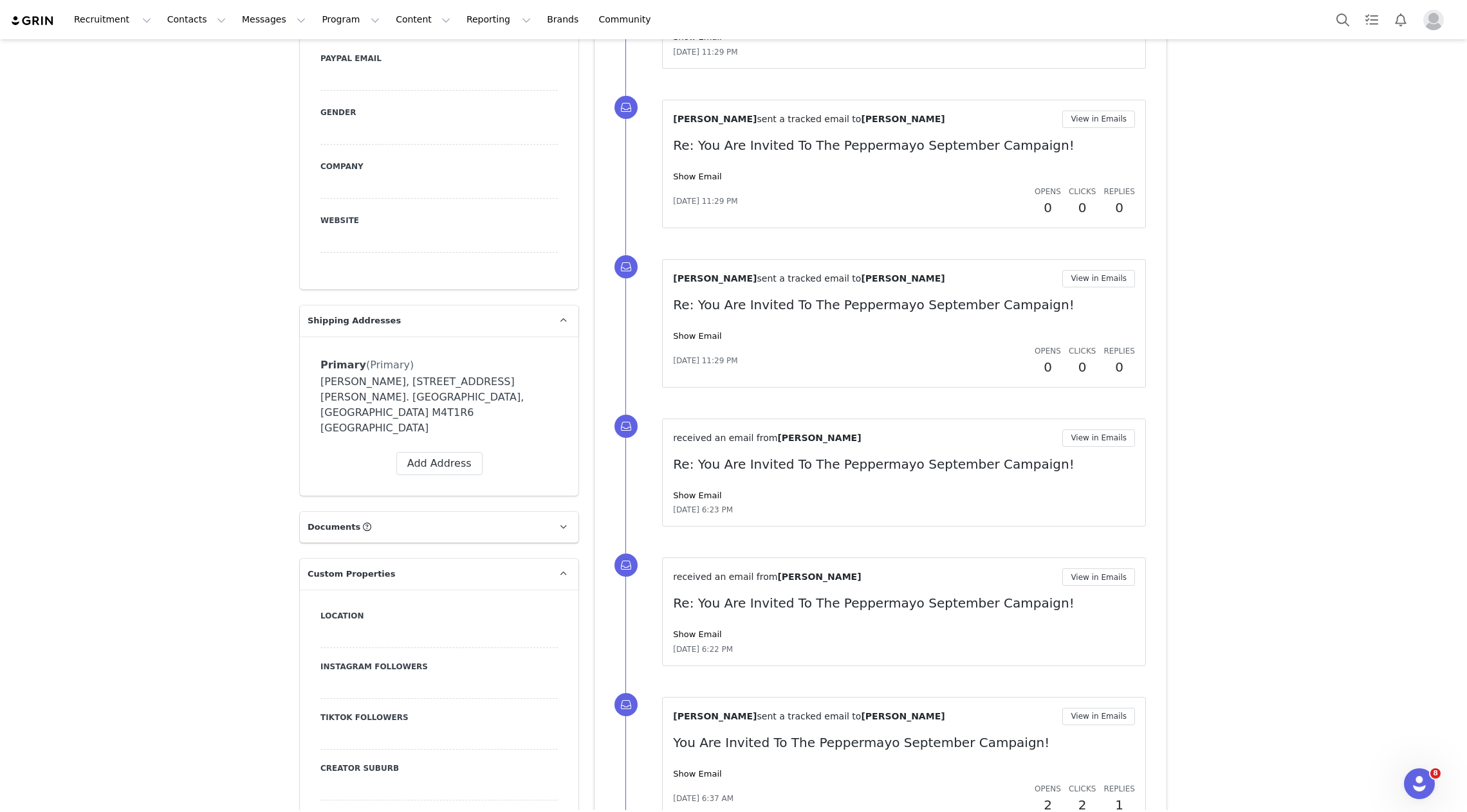
scroll to position [534, 0]
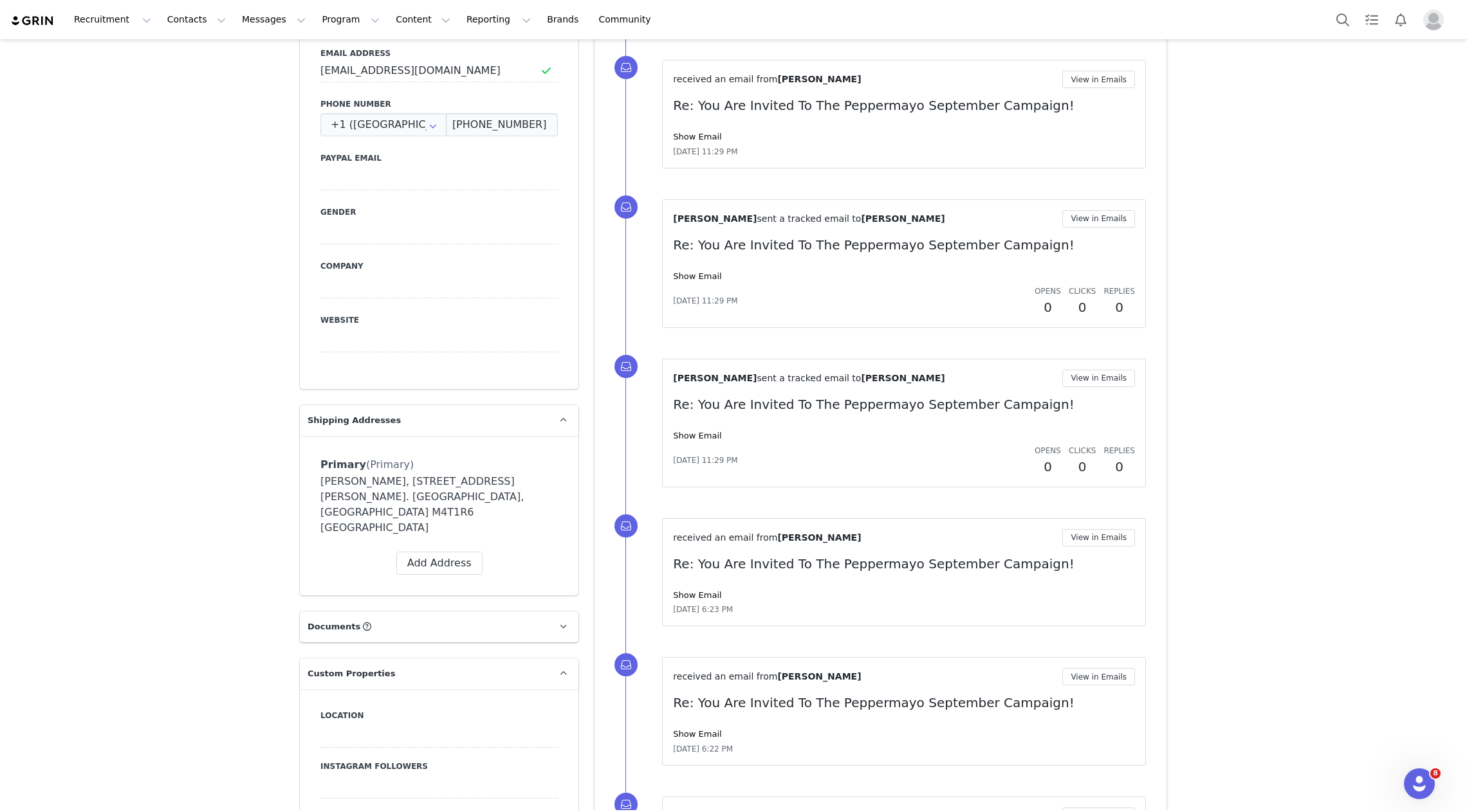
click at [1141, 19] on img "Profile" at bounding box center [1433, 20] width 20 height 20
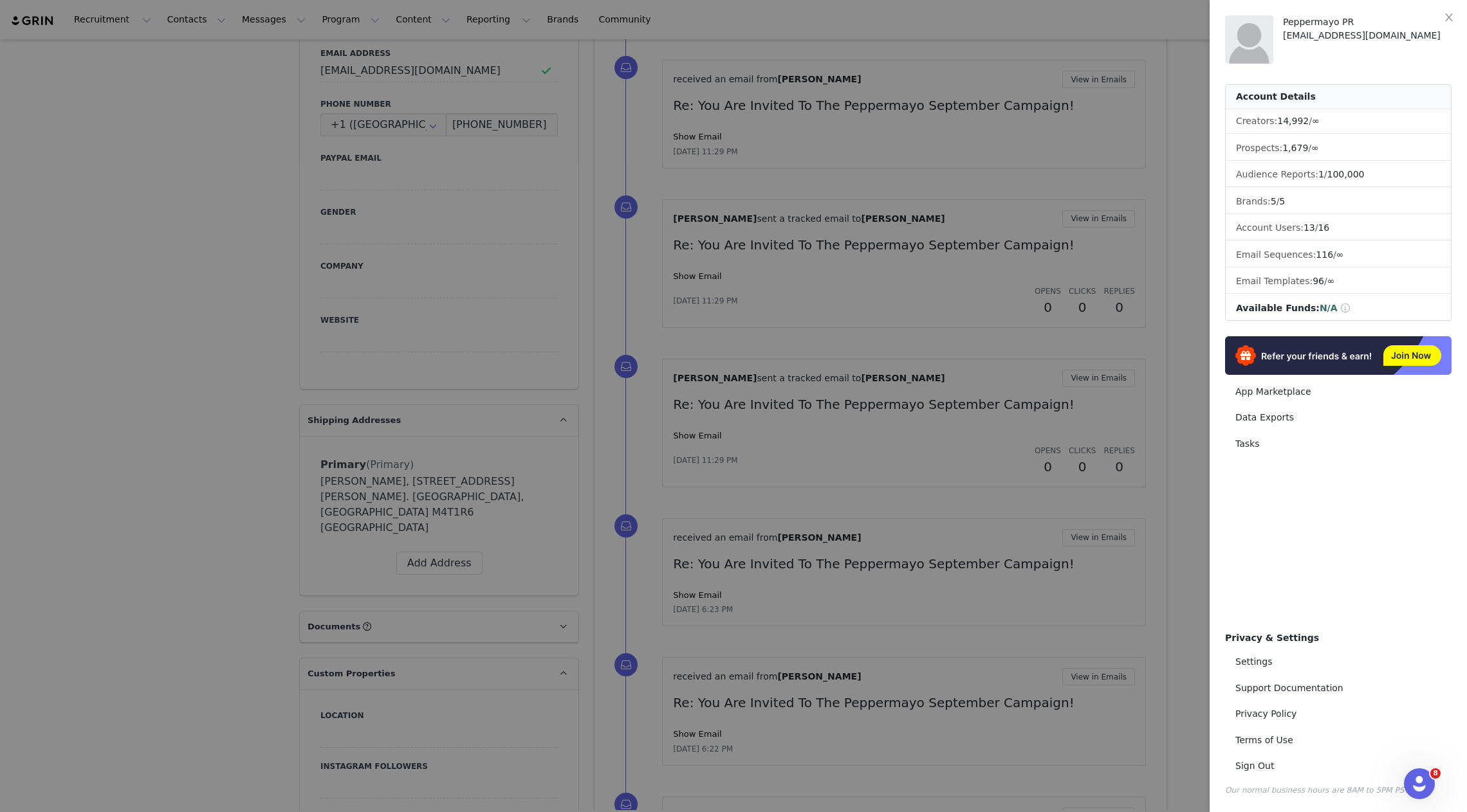
click at [193, 227] on div at bounding box center [733, 406] width 1467 height 812
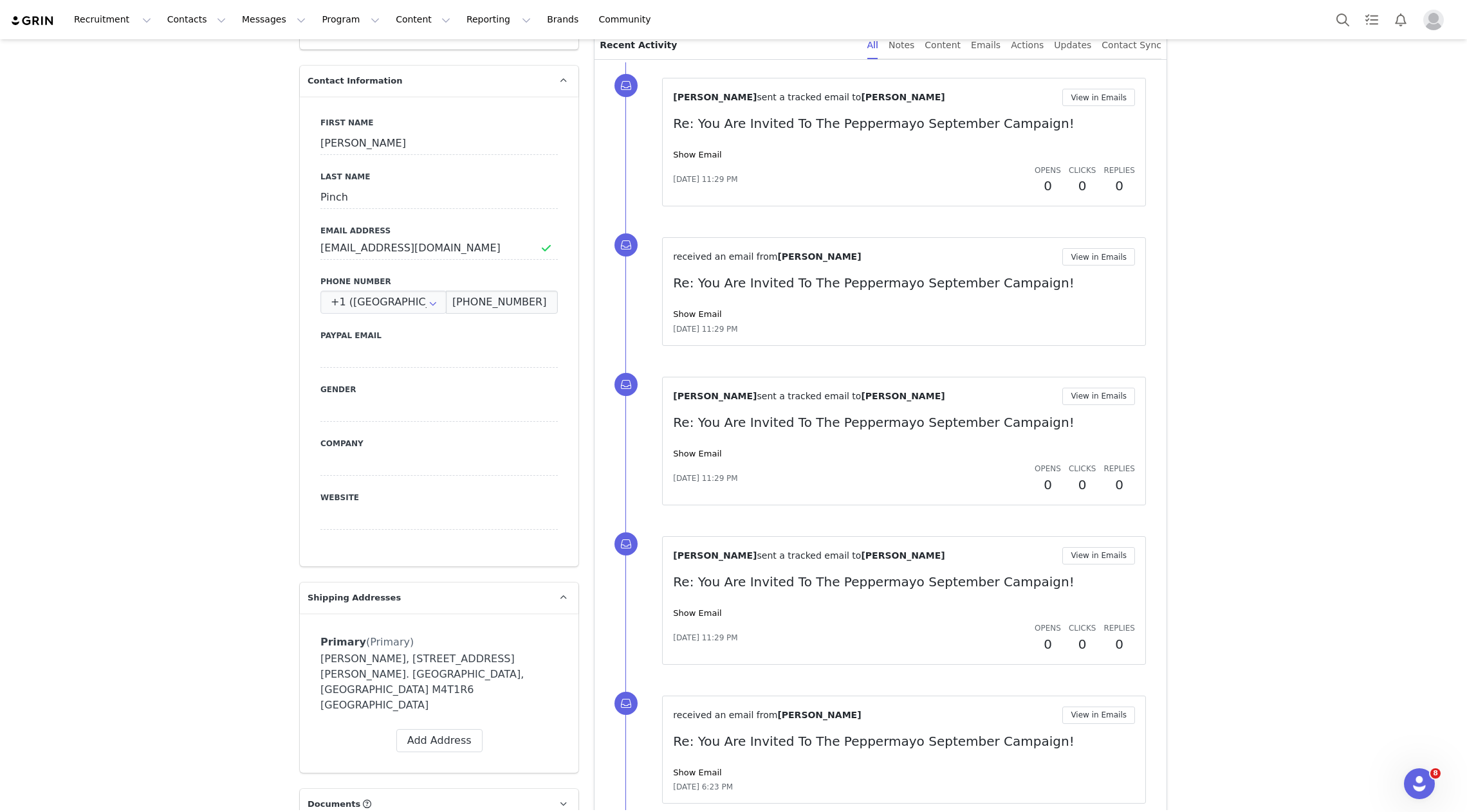
scroll to position [0, 0]
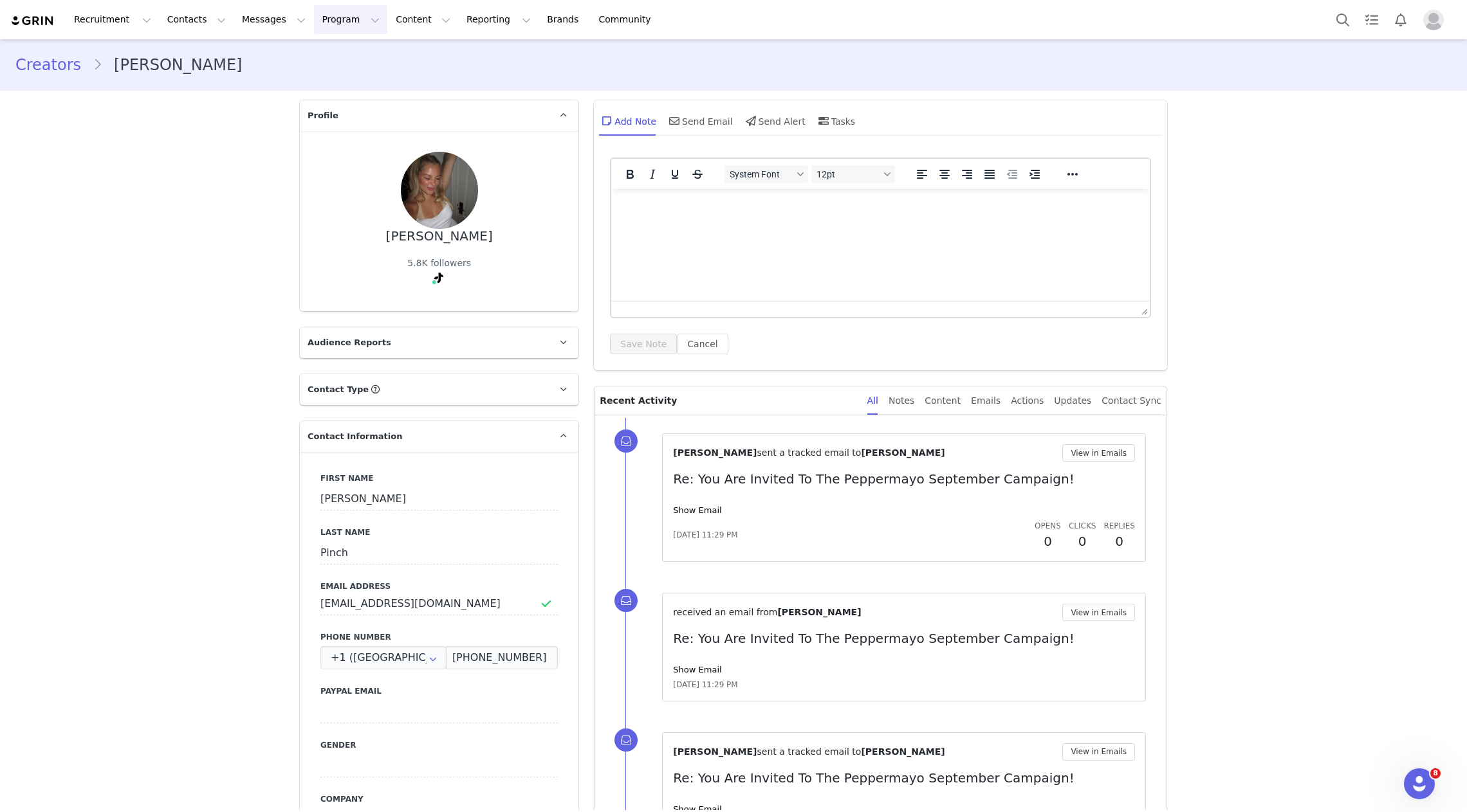
click at [325, 23] on button "Program Program" at bounding box center [351, 20] width 73 height 29
click at [329, 60] on p "Activations" at bounding box center [329, 57] width 50 height 14
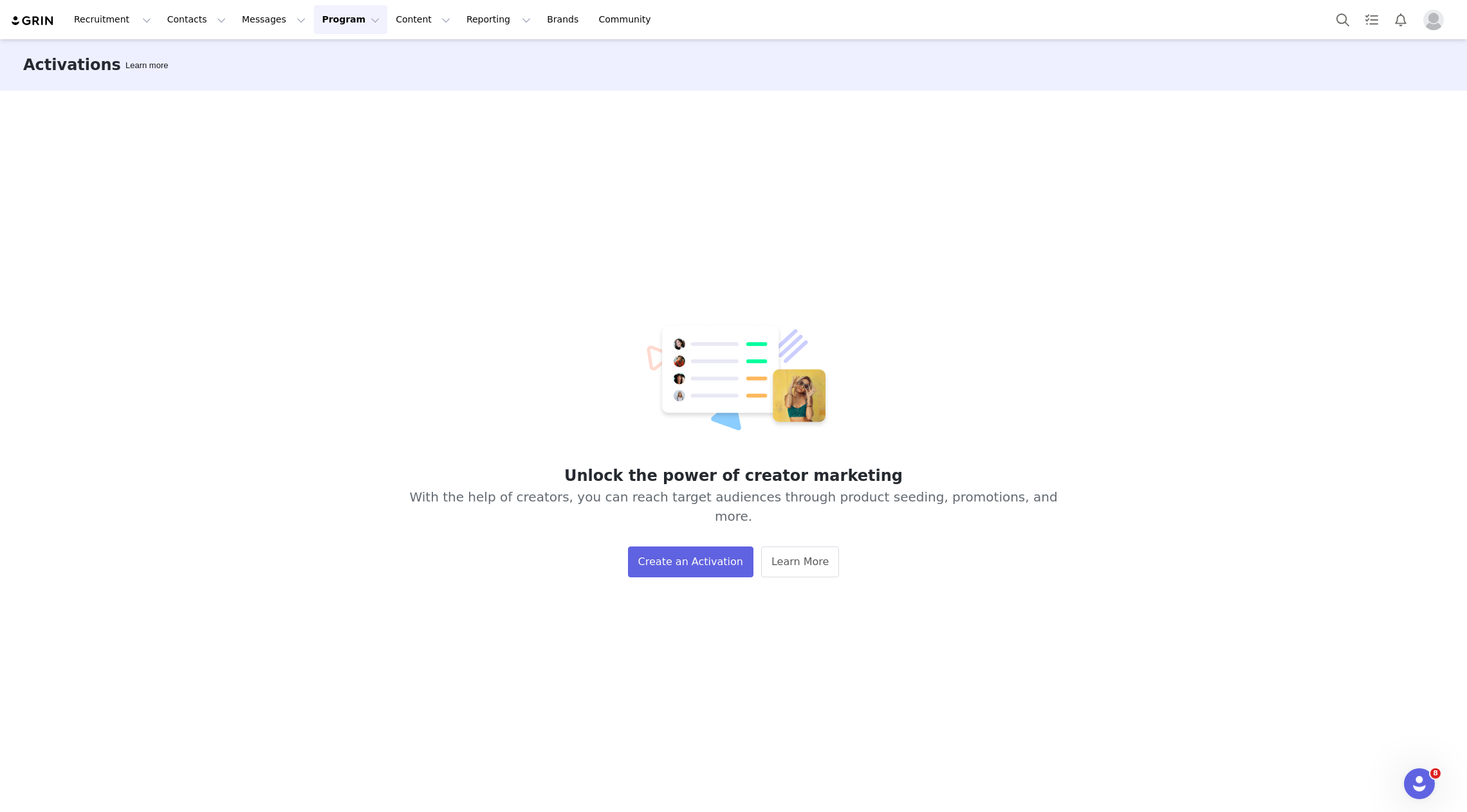
click at [1141, 27] on img "Profile" at bounding box center [1433, 20] width 20 height 20
